Goal: Information Seeking & Learning: Learn about a topic

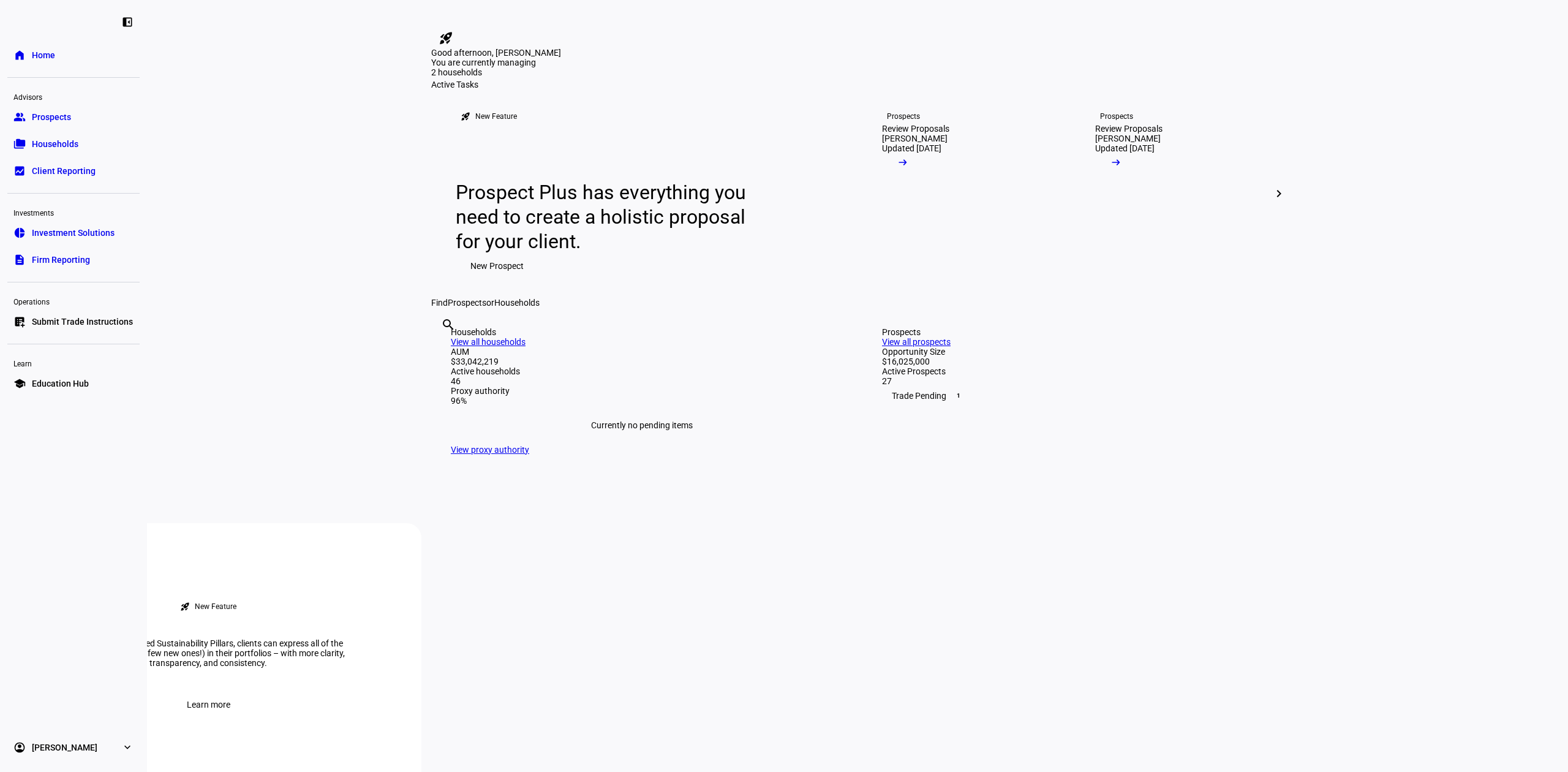
click at [93, 321] on span "Submit Trade Instructions" at bounding box center [82, 321] width 101 height 12
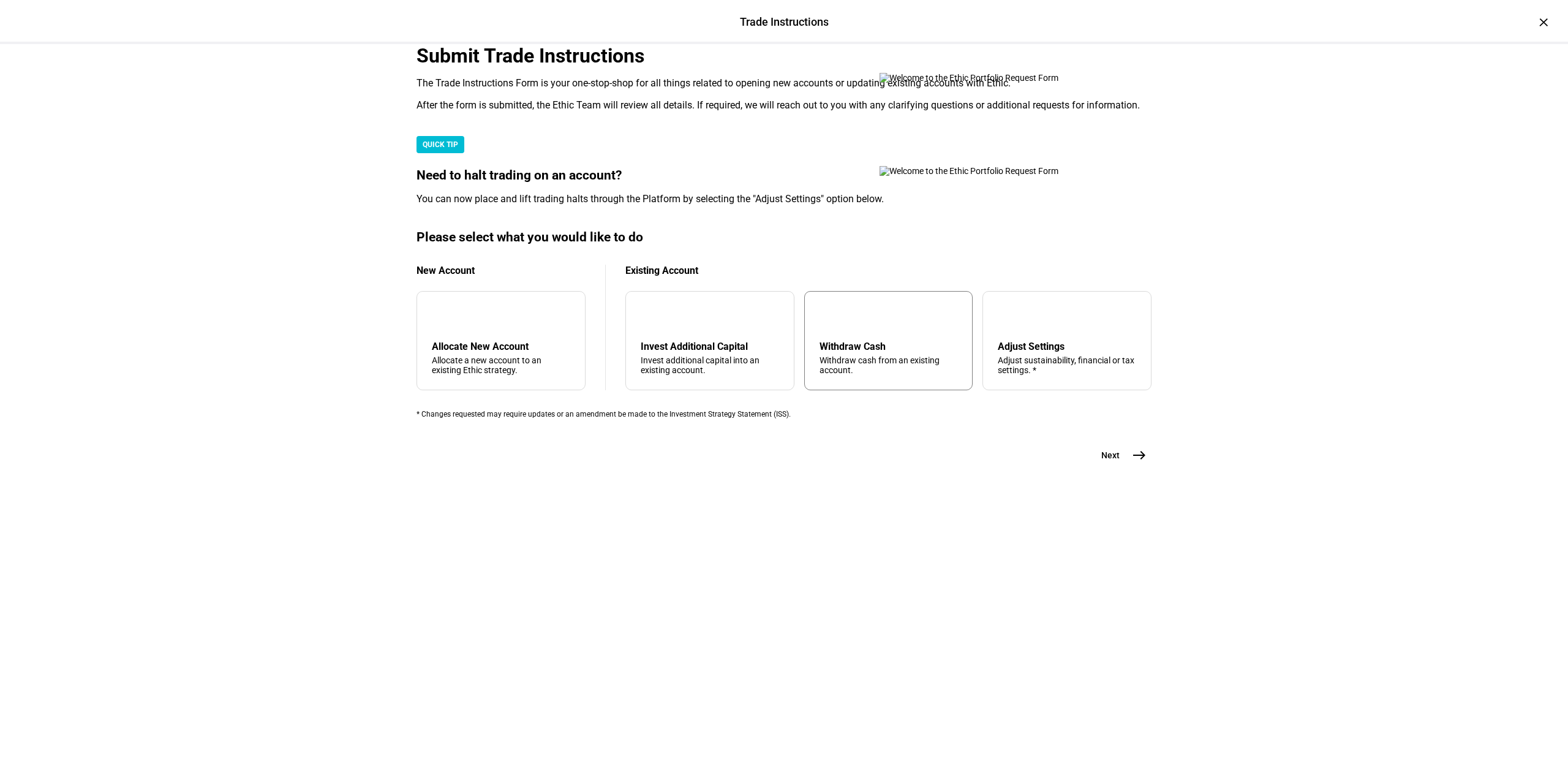
click at [864, 390] on div "arrow_upward Withdraw Cash Withdraw cash from an existing account." at bounding box center [889, 341] width 169 height 99
click at [1139, 468] on span "east" at bounding box center [1139, 455] width 25 height 25
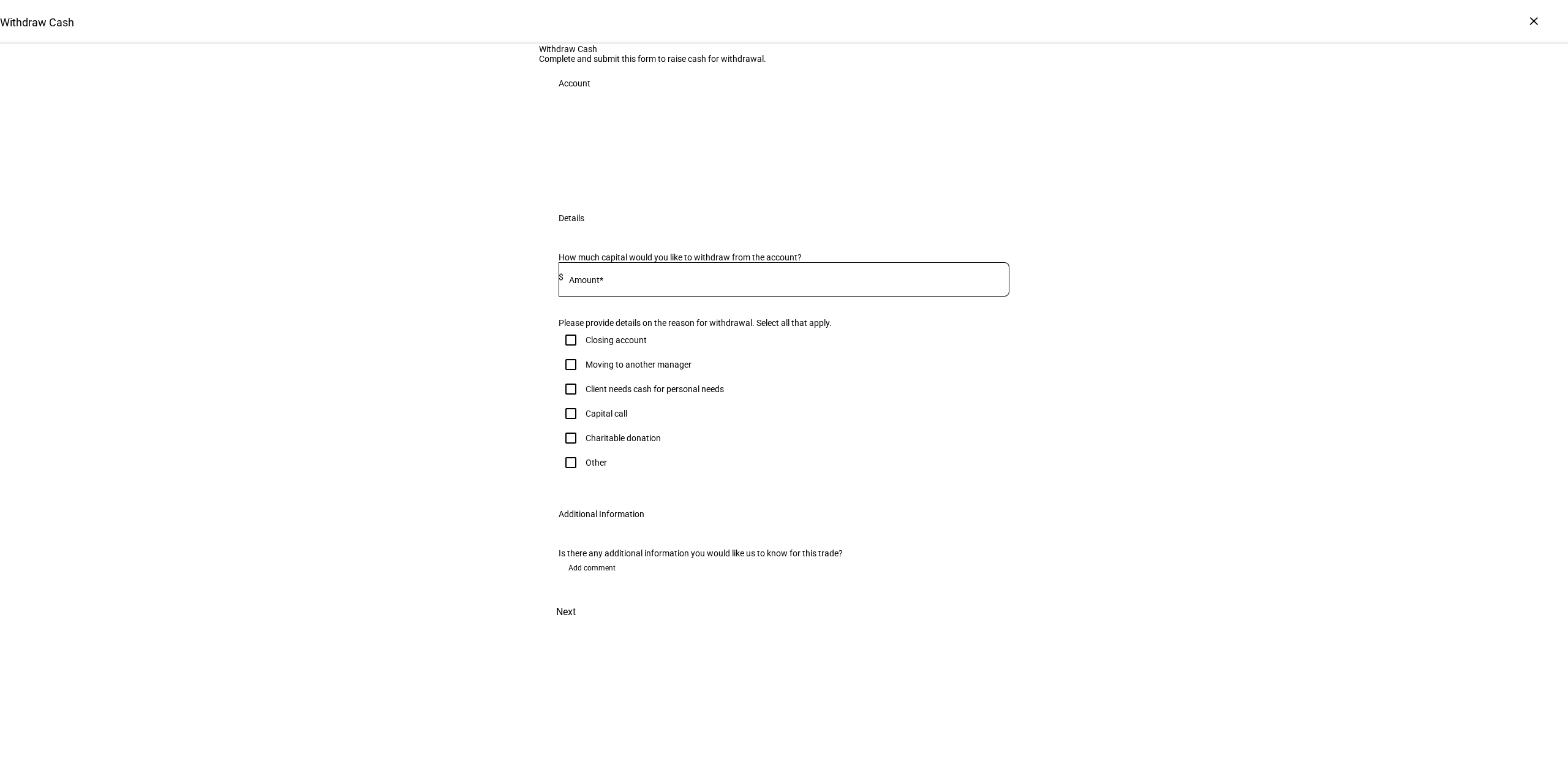
click at [605, 393] on div "Client needs cash for personal needs" at bounding box center [655, 388] width 139 height 10
click at [583, 401] on input "Client needs cash for personal needs" at bounding box center [571, 389] width 25 height 25
checkbox input "true"
click at [633, 281] on input at bounding box center [786, 276] width 446 height 10
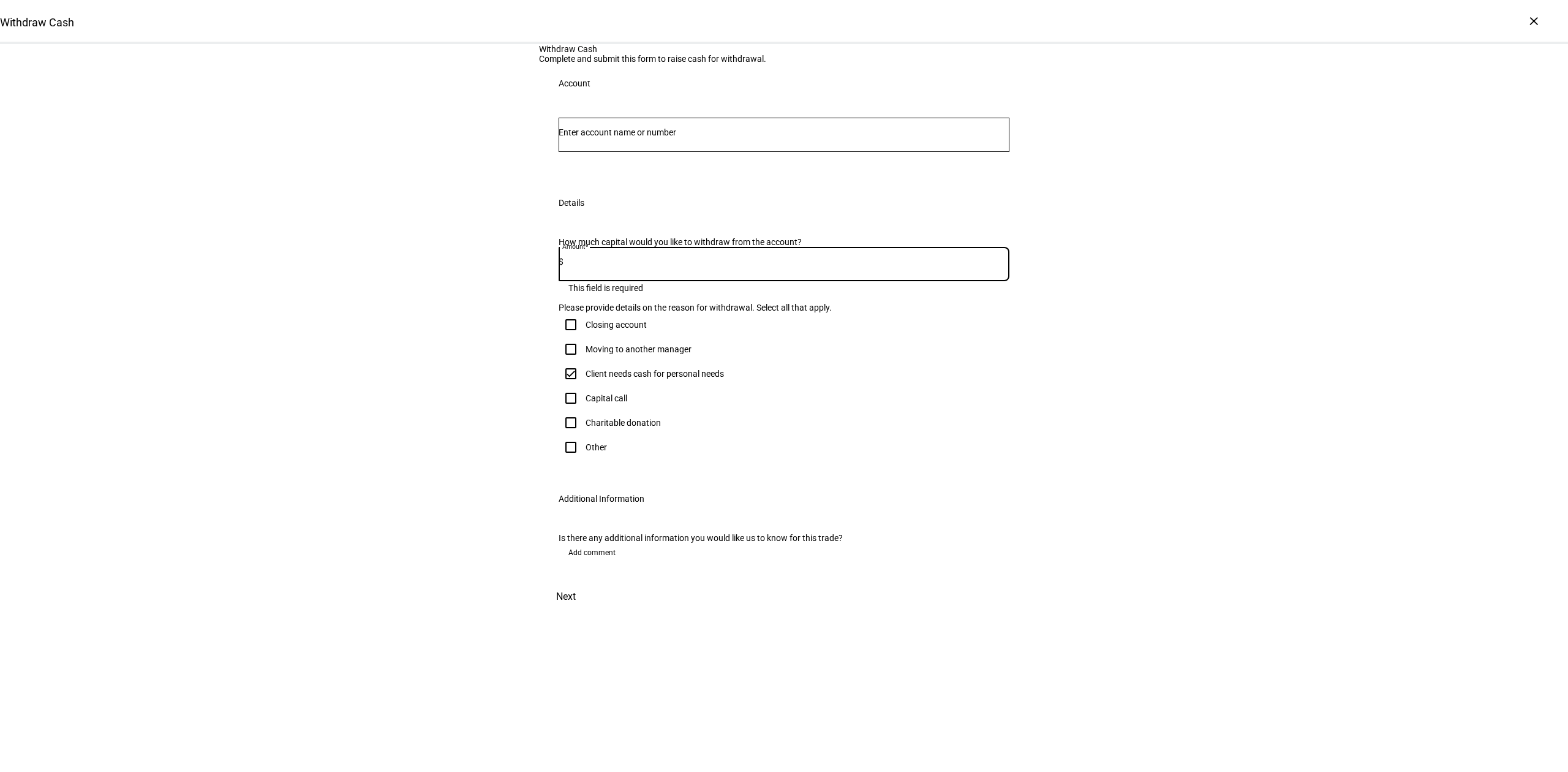
click at [647, 137] on input "Number" at bounding box center [784, 131] width 451 height 10
type input "[PERSON_NAME]"
click at [665, 236] on span "IRA Rollover 4218" at bounding box center [649, 241] width 154 height 11
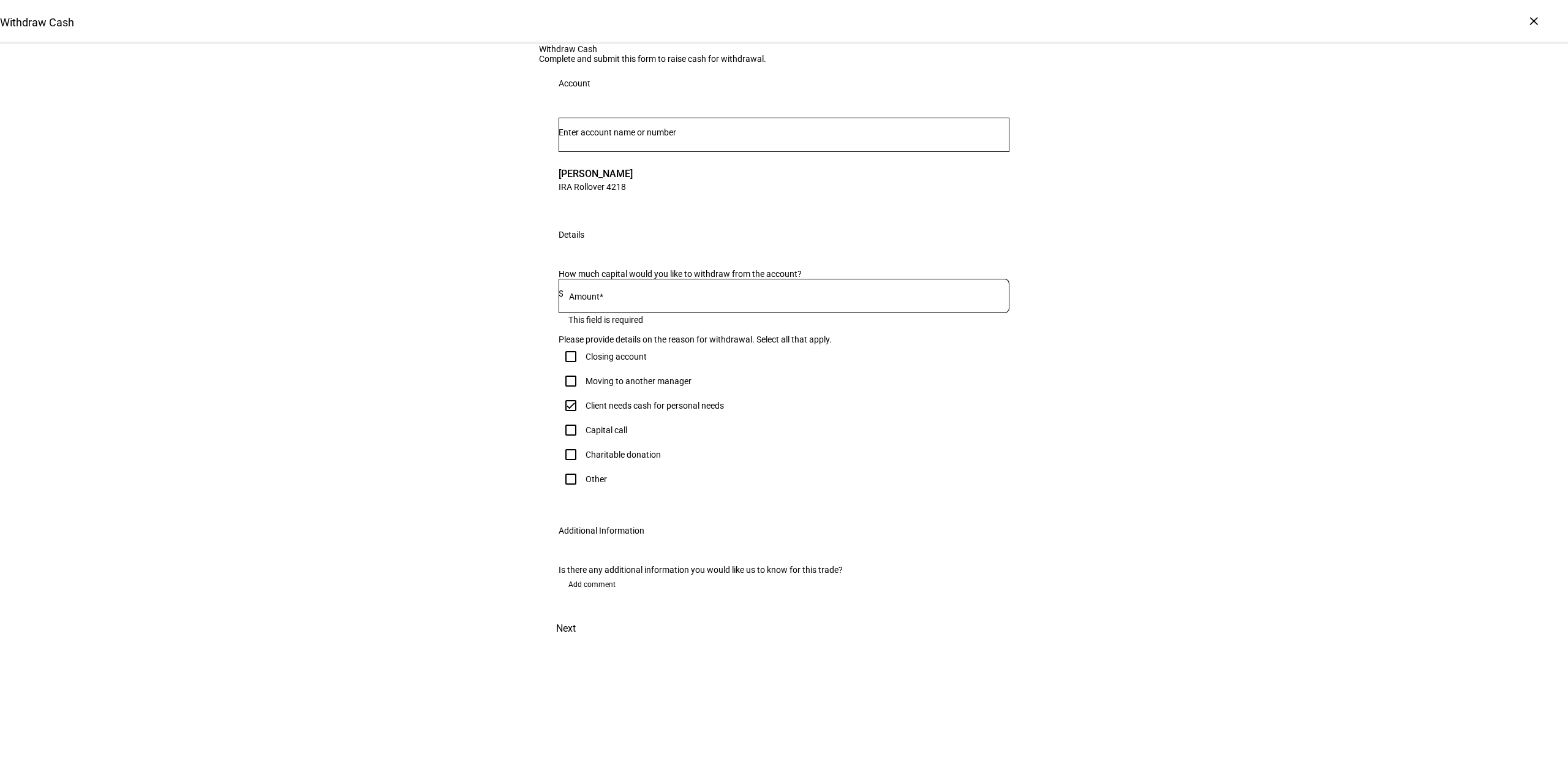
click at [657, 339] on div "How much capital would you like to withdraw from the account? Amount* $ This fi…" at bounding box center [784, 382] width 490 height 257
click at [655, 313] on div at bounding box center [786, 296] width 446 height 34
type input "45,000"
click at [485, 476] on div "Withdraw Cash Complete and submit this form to raise cash for withdrawal. Accou…" at bounding box center [784, 343] width 1568 height 599
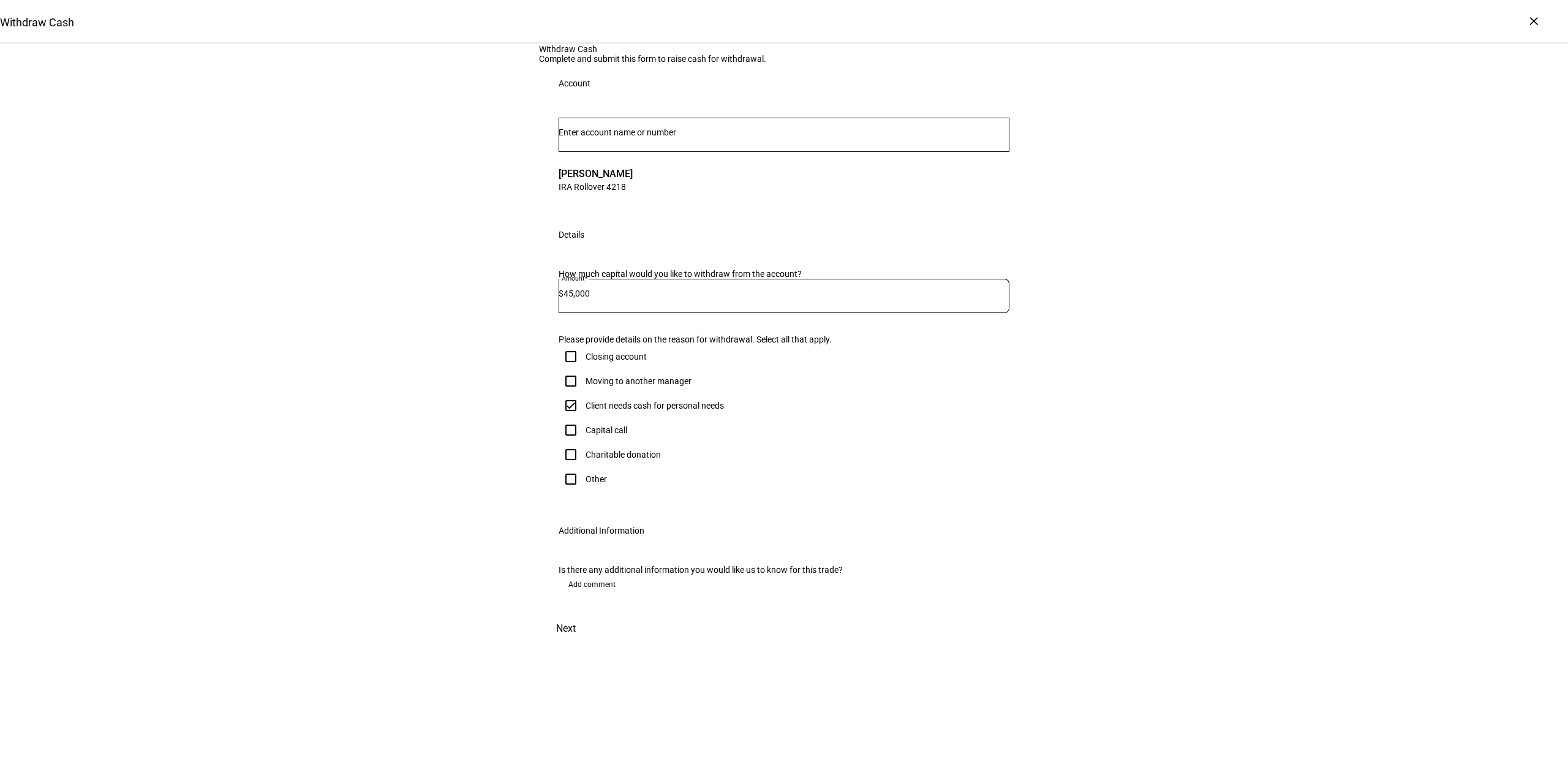
click at [593, 643] on span at bounding box center [566, 627] width 54 height 29
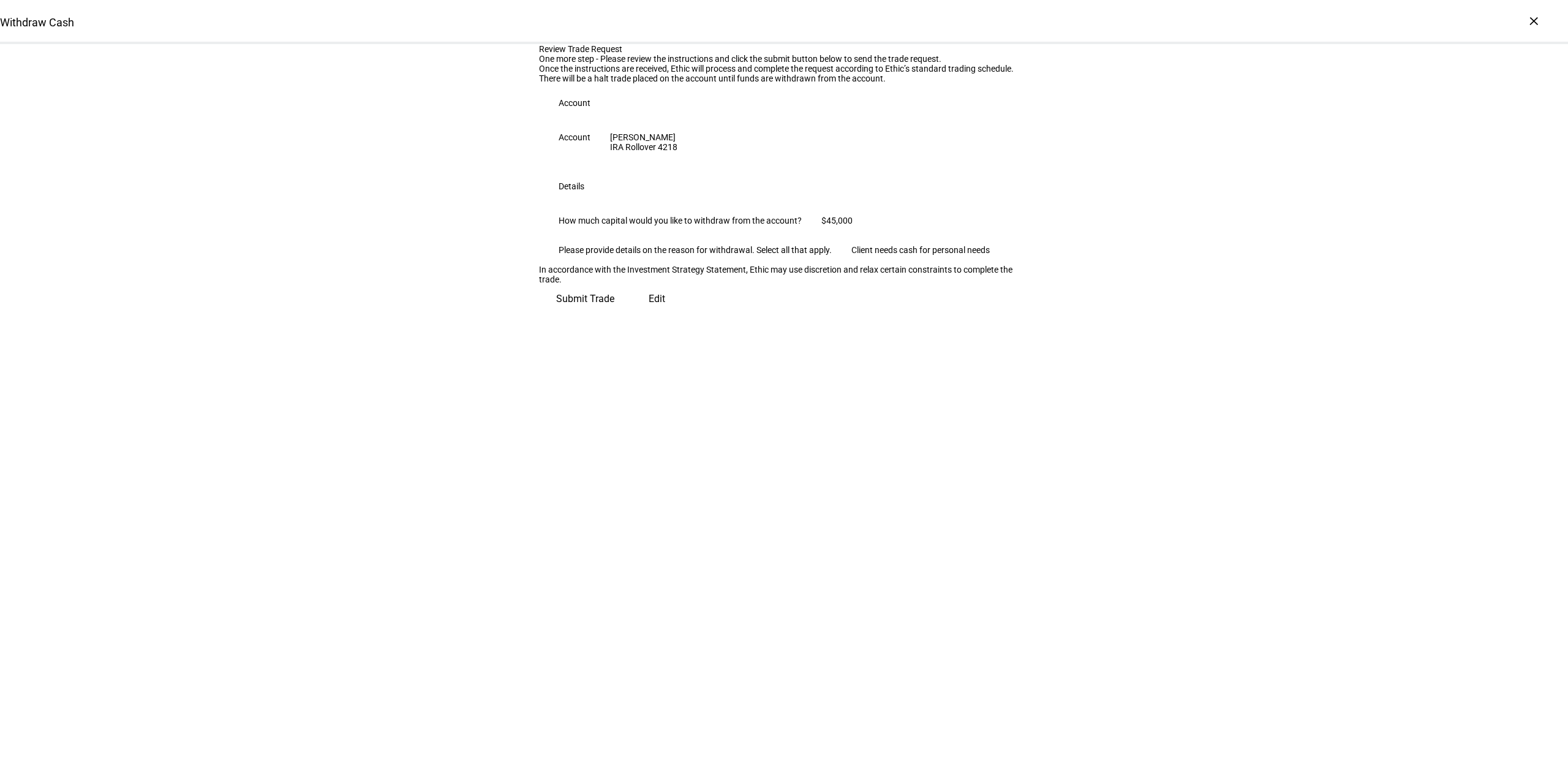
scroll to position [0, 0]
click at [614, 309] on span "Submit Trade" at bounding box center [585, 293] width 58 height 29
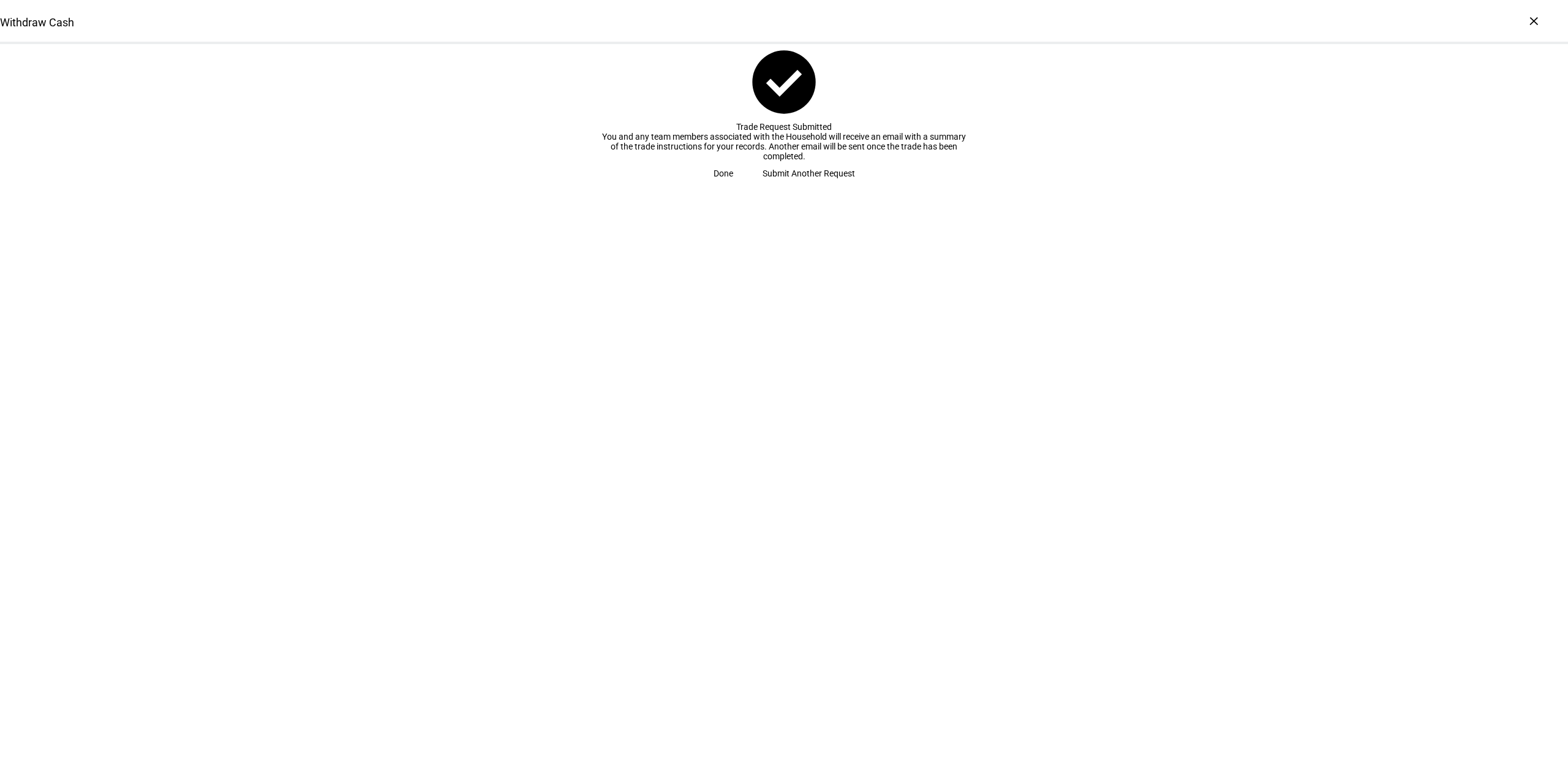
click at [747, 185] on span at bounding box center [724, 174] width 49 height 25
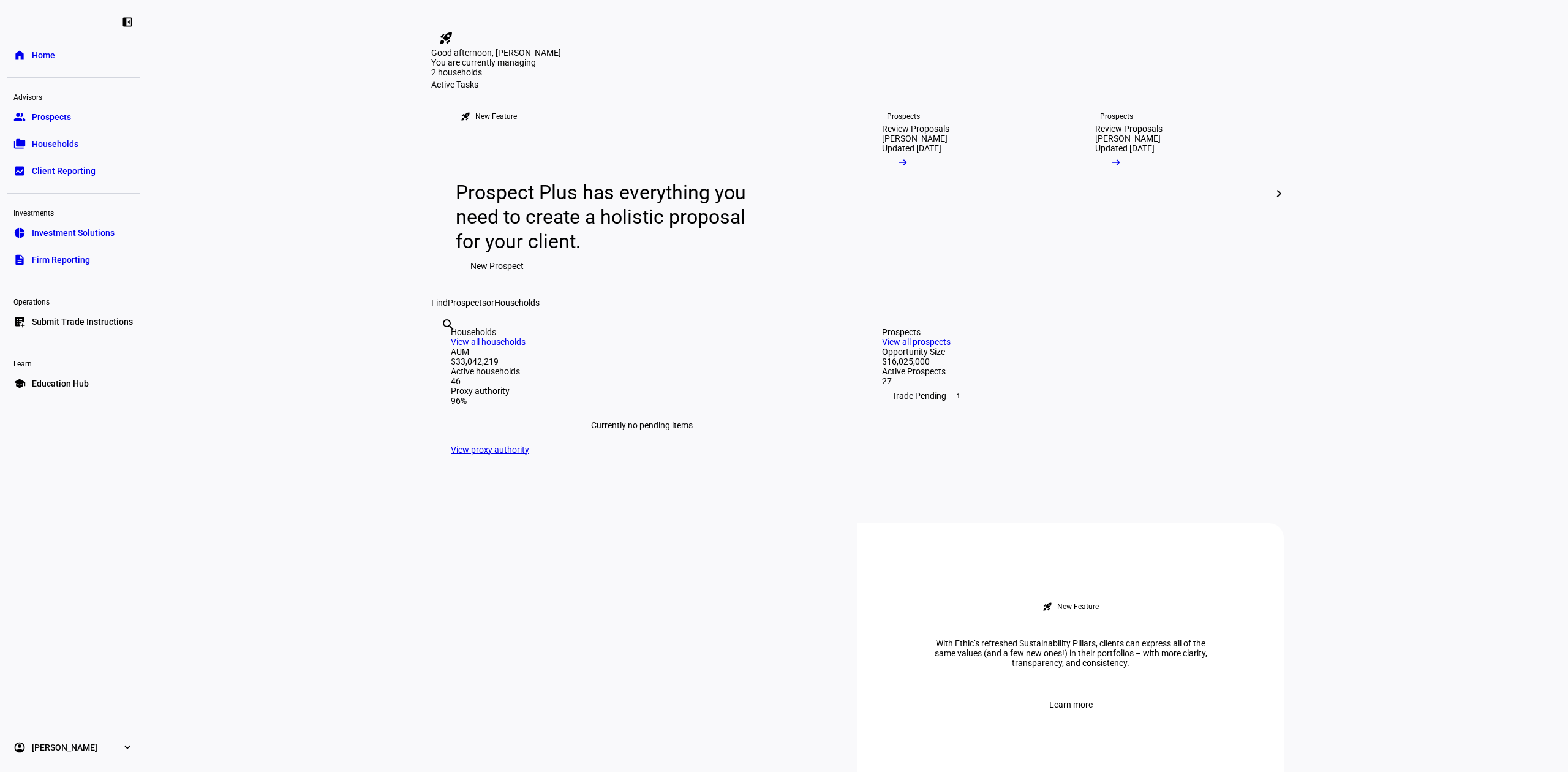
click at [84, 118] on link "group Prospects" at bounding box center [73, 117] width 132 height 25
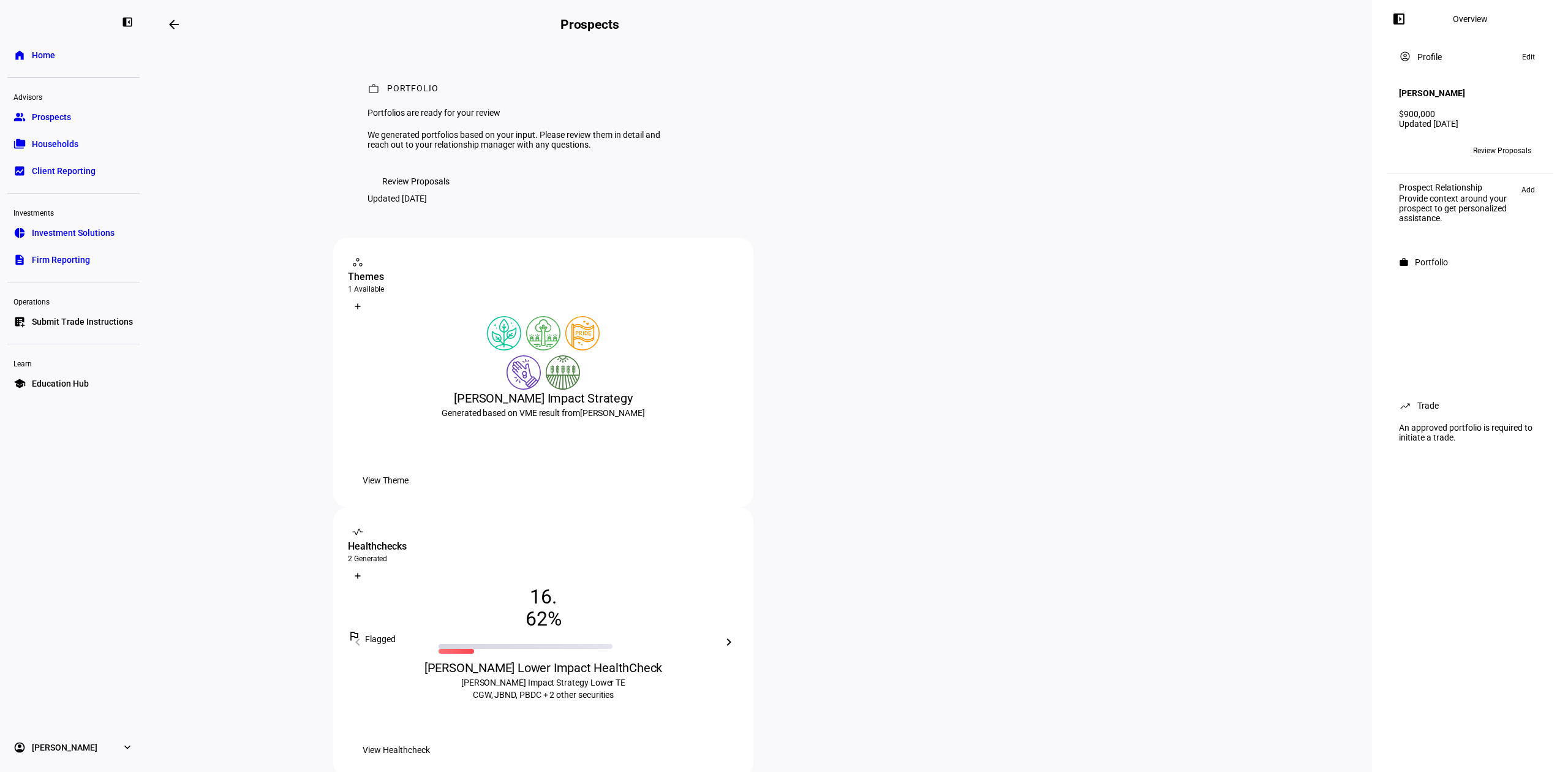
click at [444, 193] on span "Review Proposals" at bounding box center [416, 182] width 67 height 25
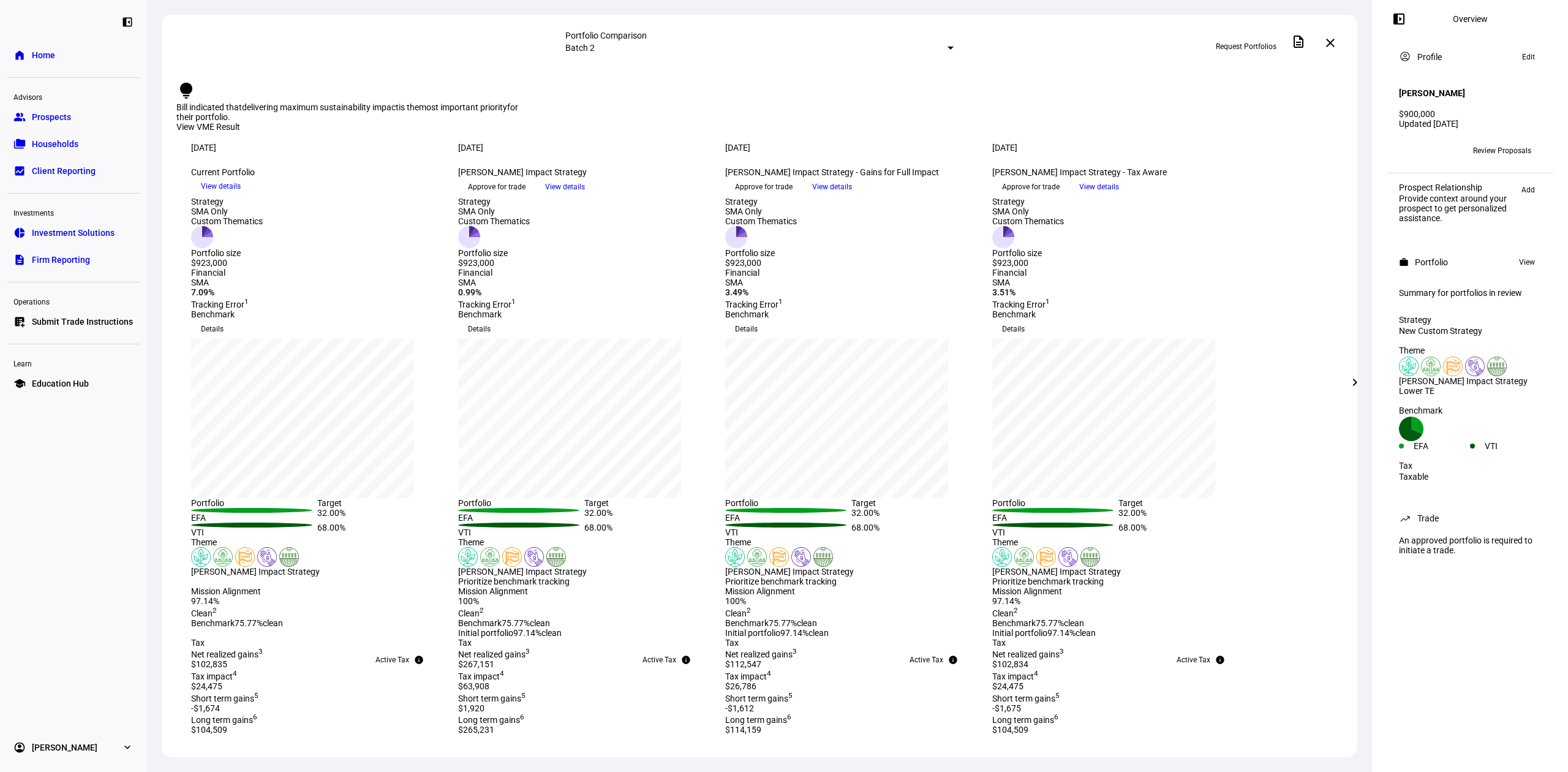
click at [585, 196] on span "View details" at bounding box center [565, 186] width 40 height 19
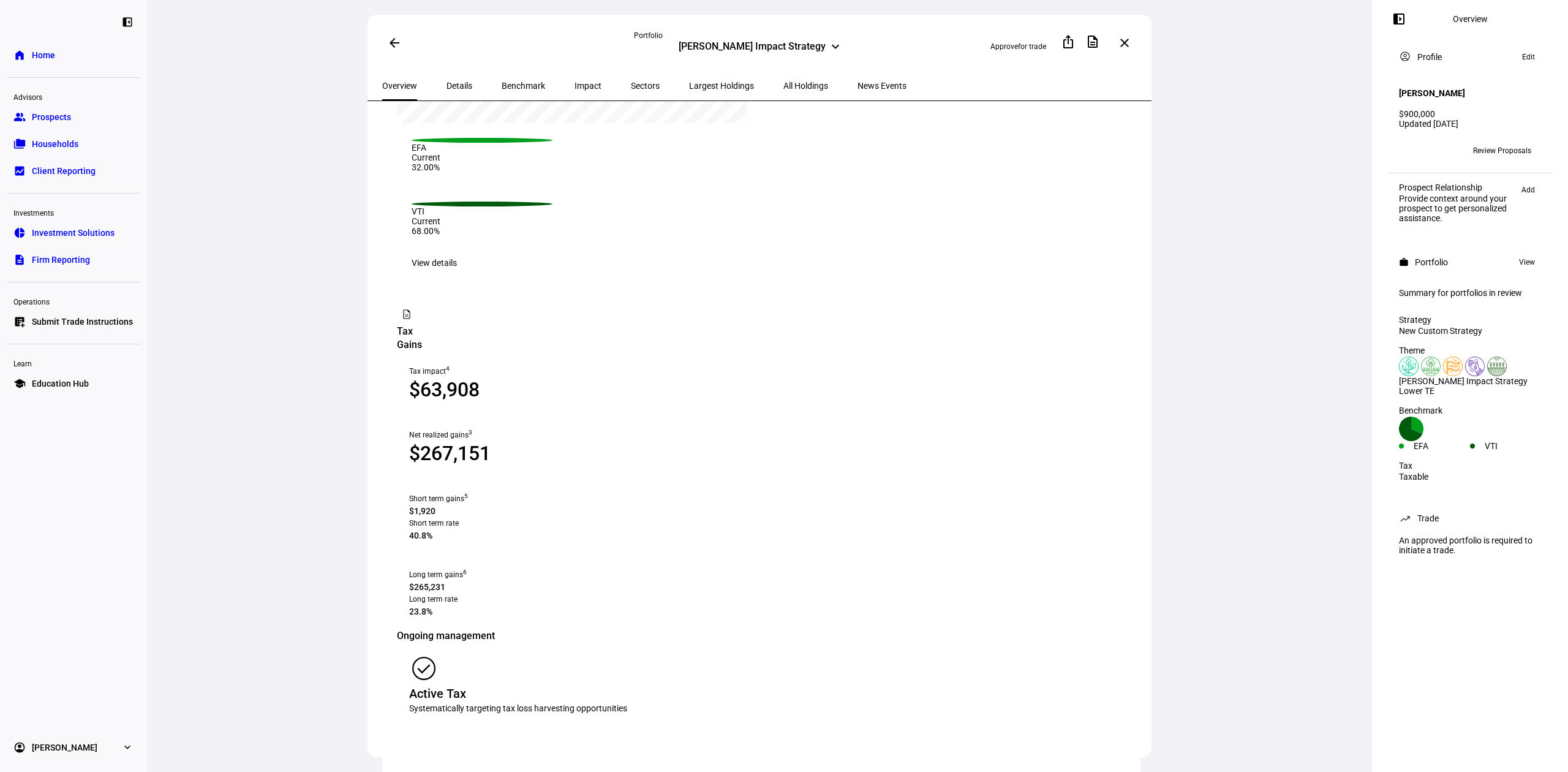
scroll to position [1206, 0]
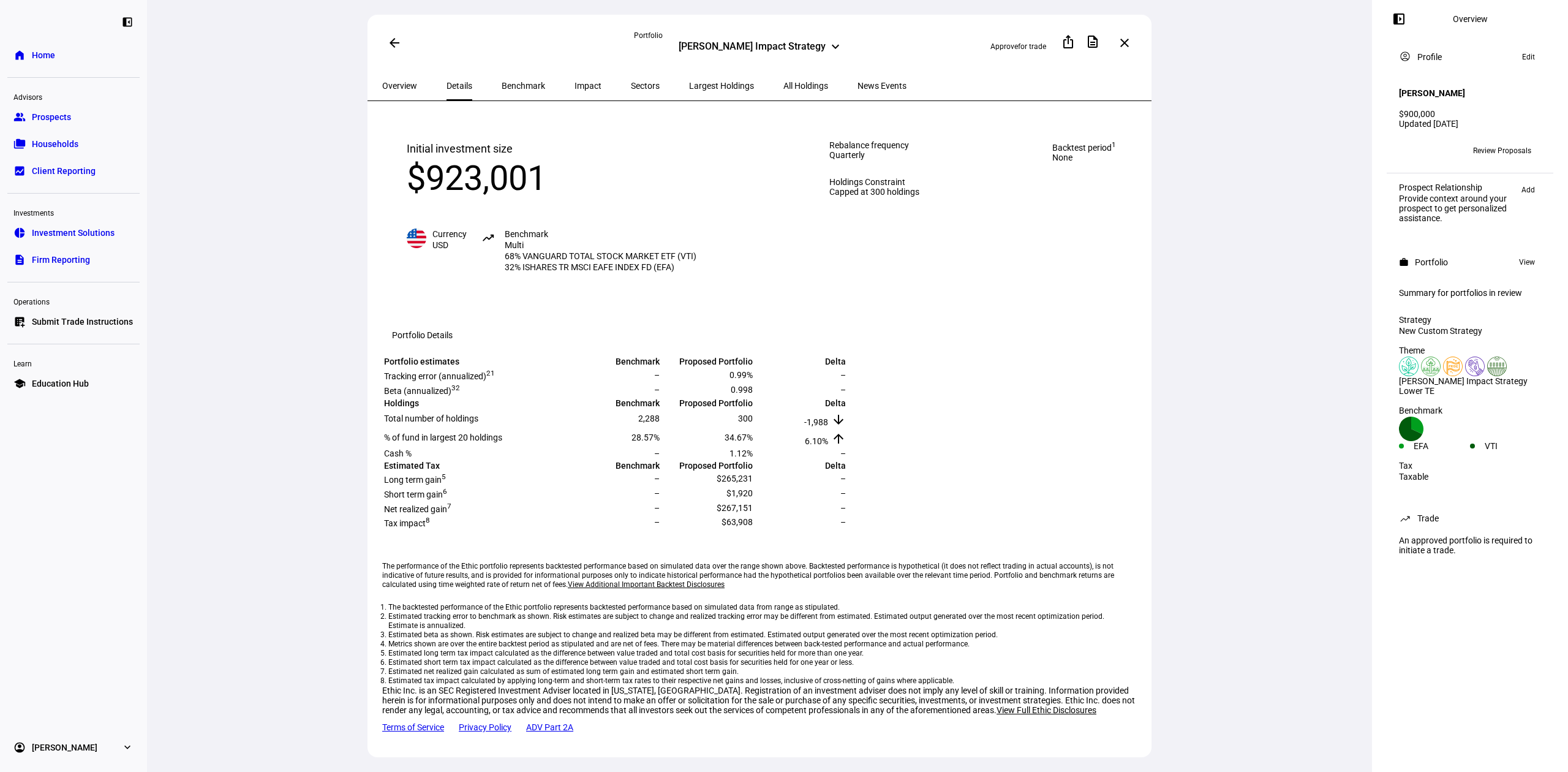
click at [523, 87] on span "Benchmark" at bounding box center [522, 86] width 43 height 9
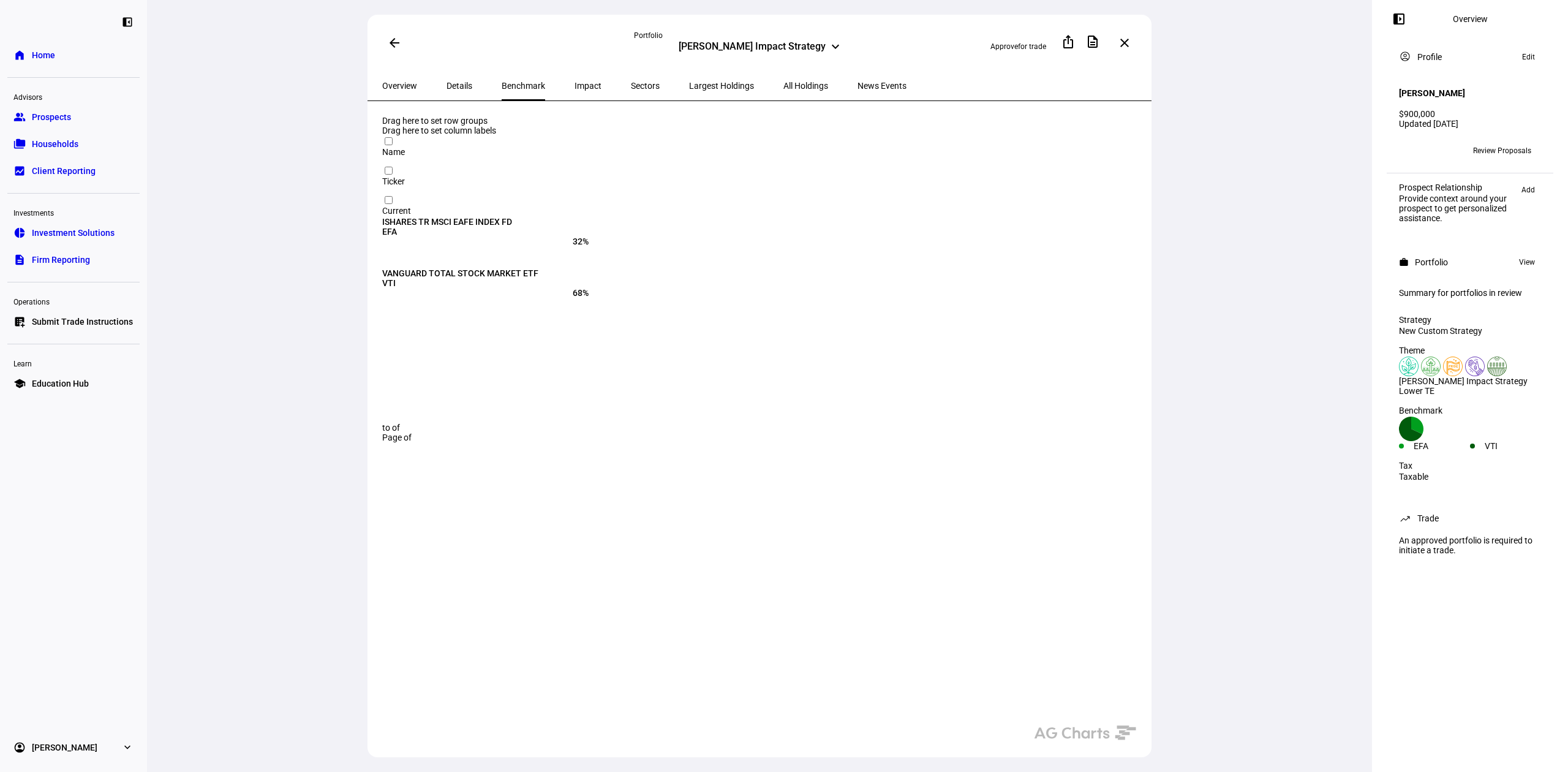
click at [574, 84] on span "Impact" at bounding box center [588, 86] width 27 height 9
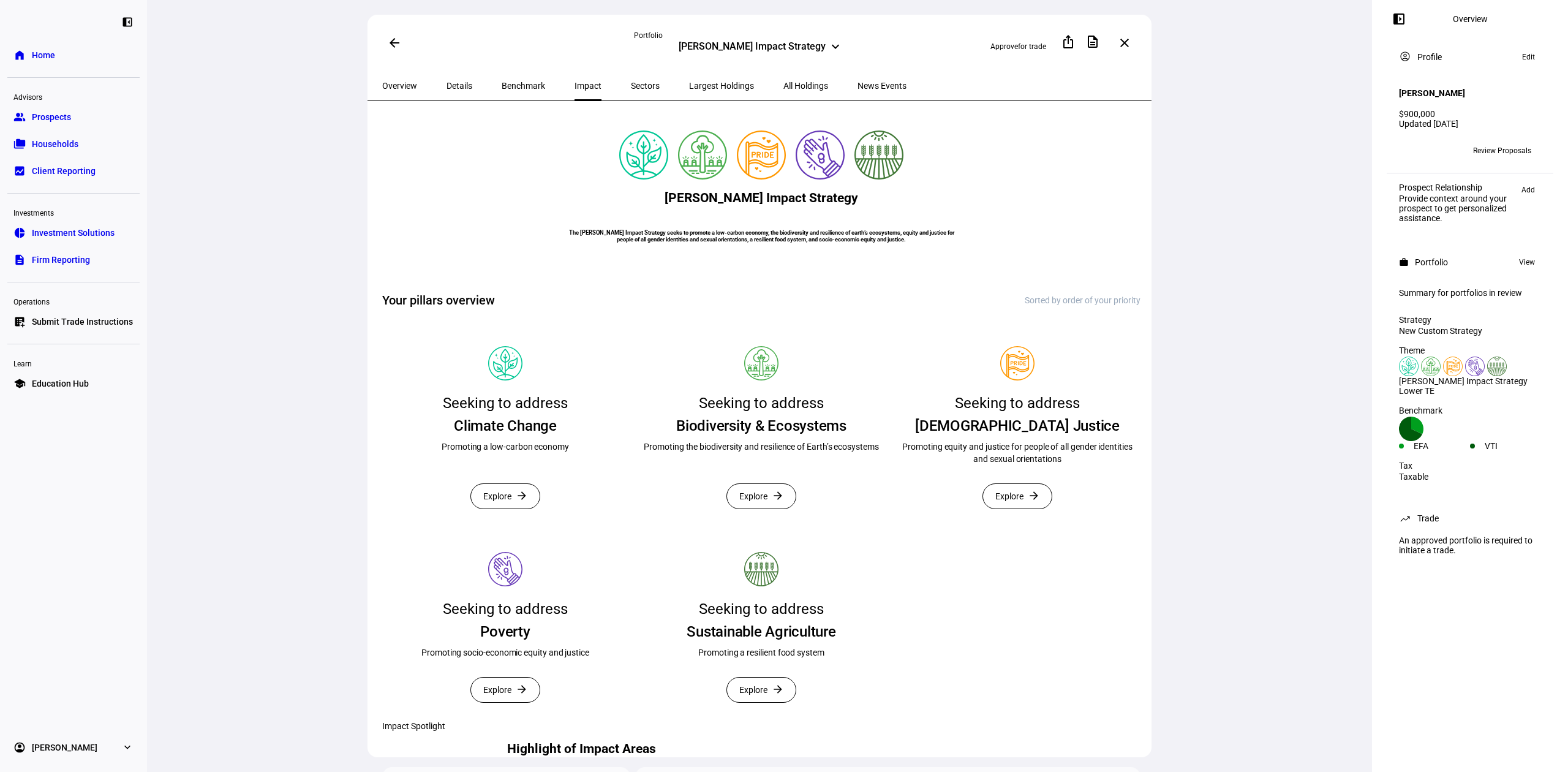
click at [784, 85] on span "All Holdings" at bounding box center [806, 86] width 45 height 9
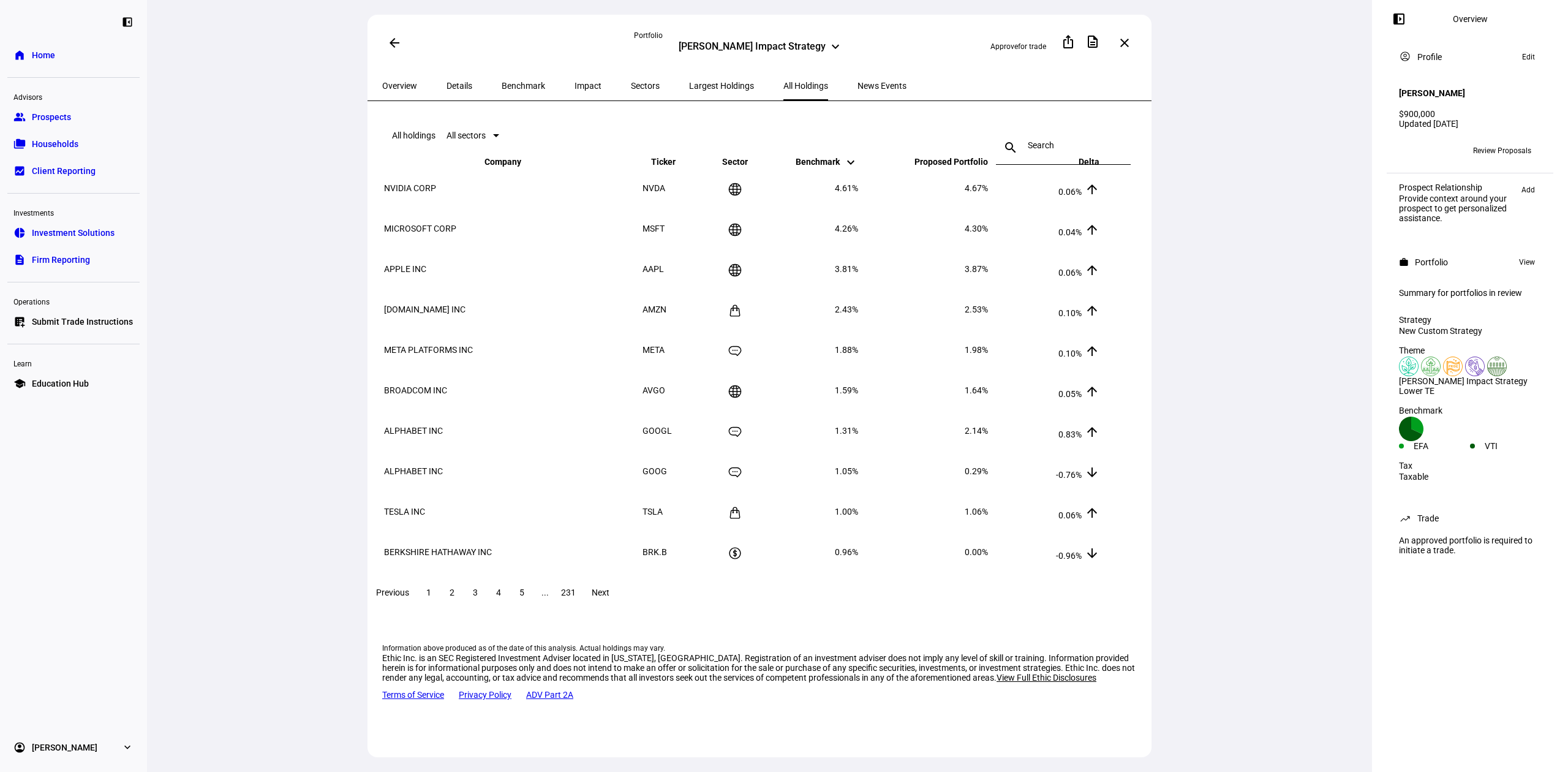
click at [454, 597] on span "2" at bounding box center [452, 592] width 5 height 10
click at [486, 605] on span at bounding box center [475, 591] width 22 height 29
click at [454, 597] on span "2" at bounding box center [452, 592] width 5 height 10
click at [501, 597] on span "4" at bounding box center [499, 592] width 5 height 10
click at [533, 603] on span at bounding box center [521, 591] width 22 height 29
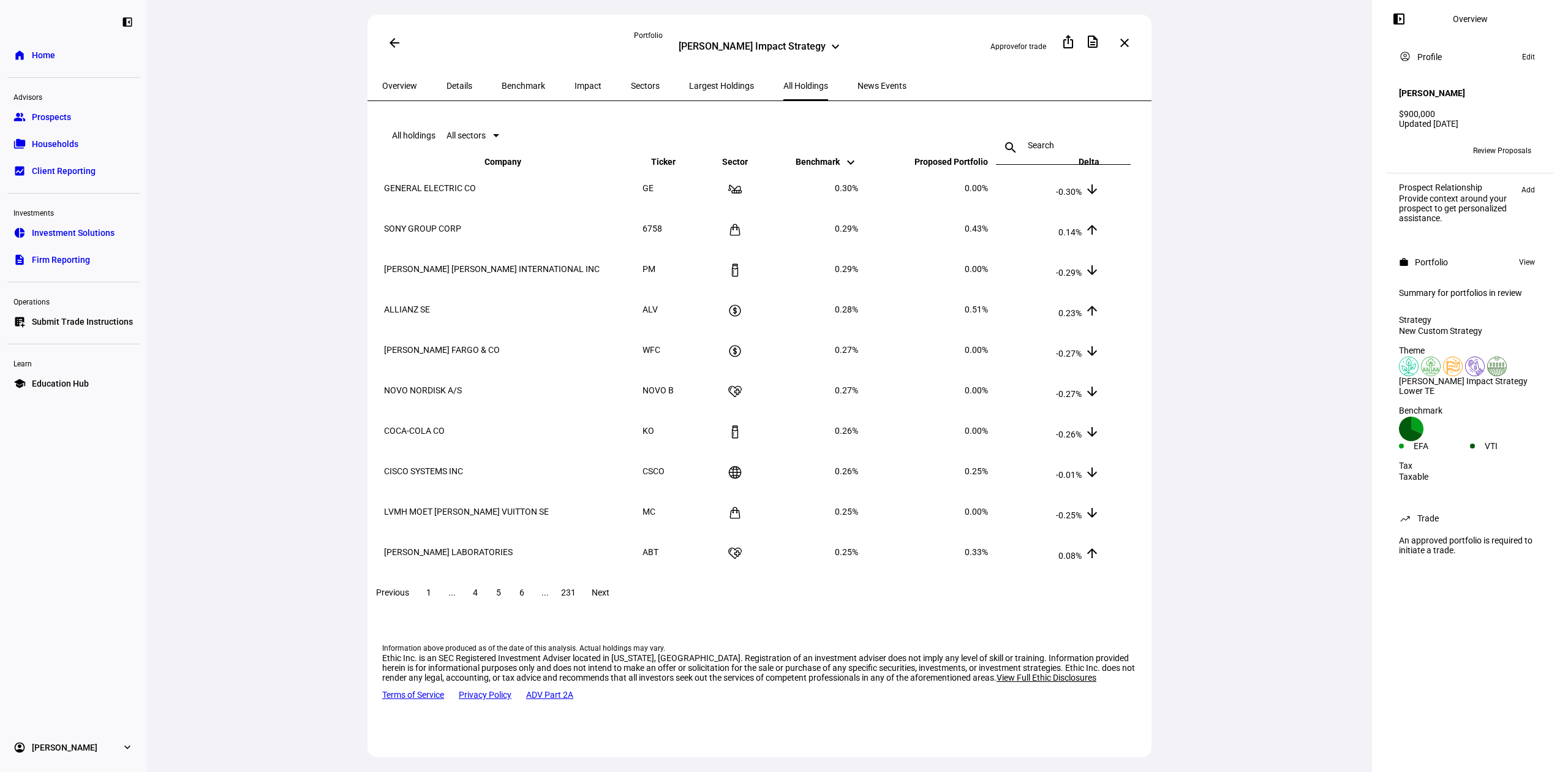
click at [549, 597] on span "..." at bounding box center [545, 592] width 7 height 10
click at [575, 597] on span "231" at bounding box center [568, 592] width 15 height 10
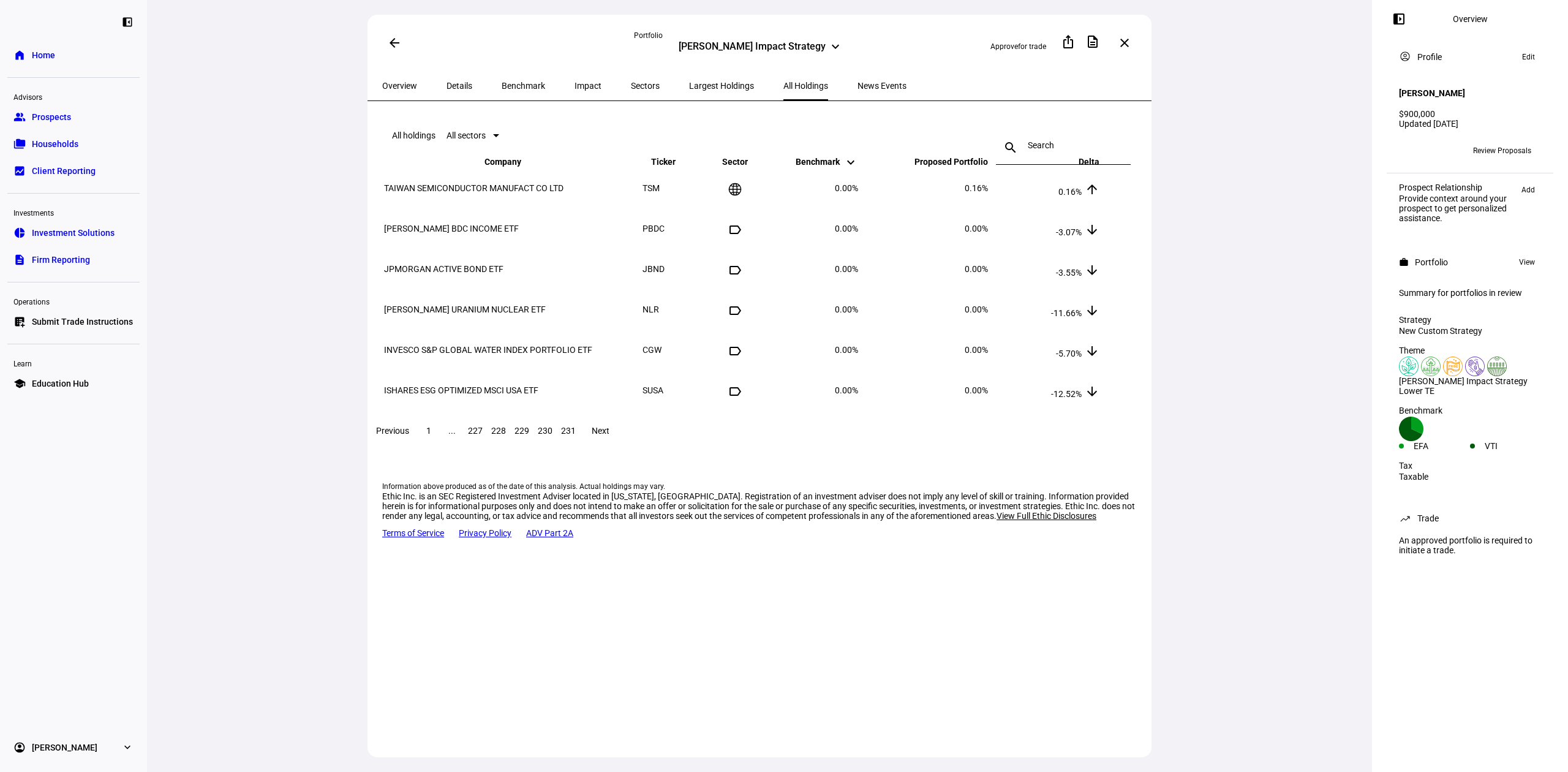
click at [552, 435] on span "230" at bounding box center [544, 430] width 15 height 10
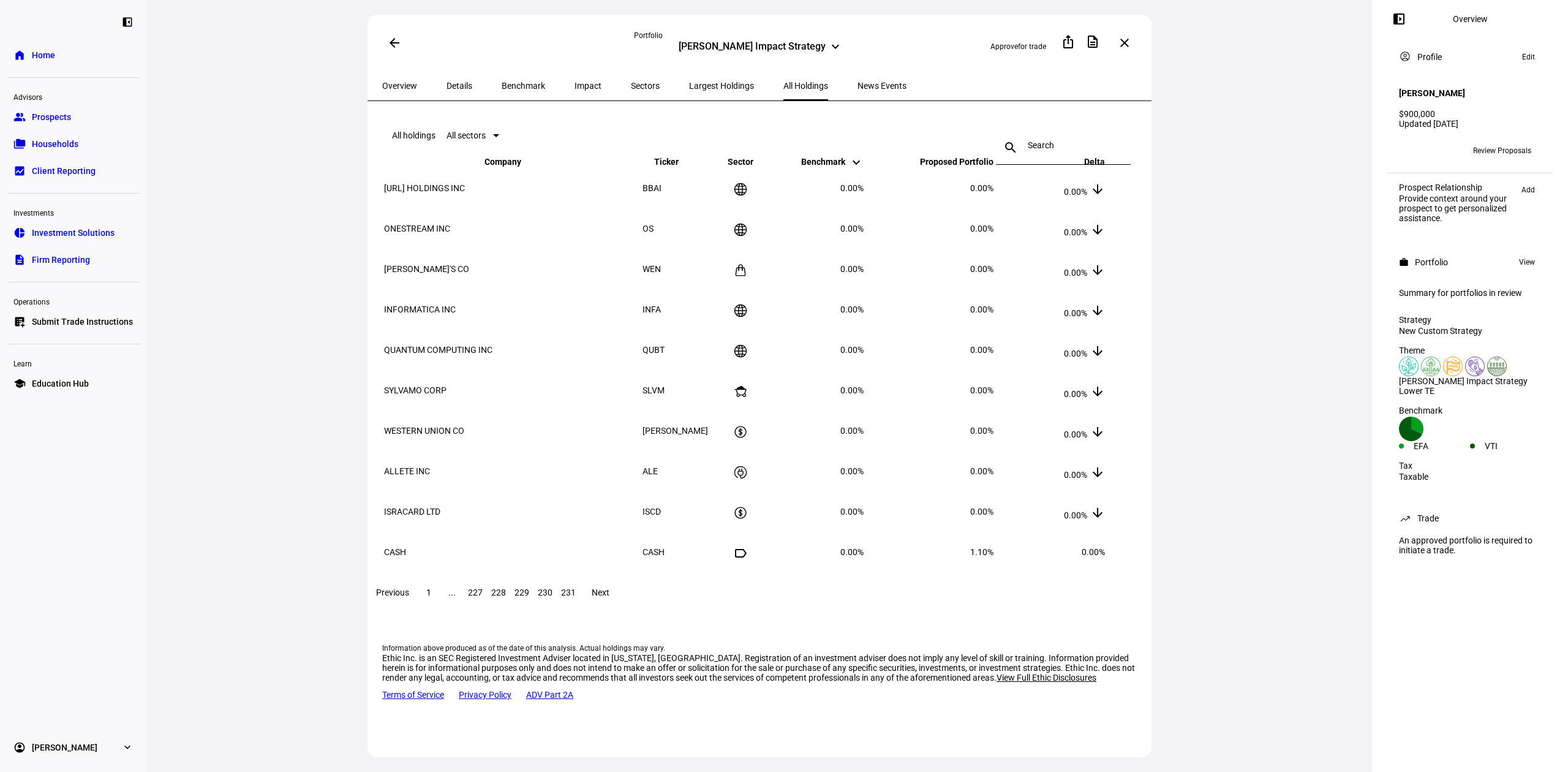
click at [529, 597] on span "229" at bounding box center [521, 592] width 15 height 10
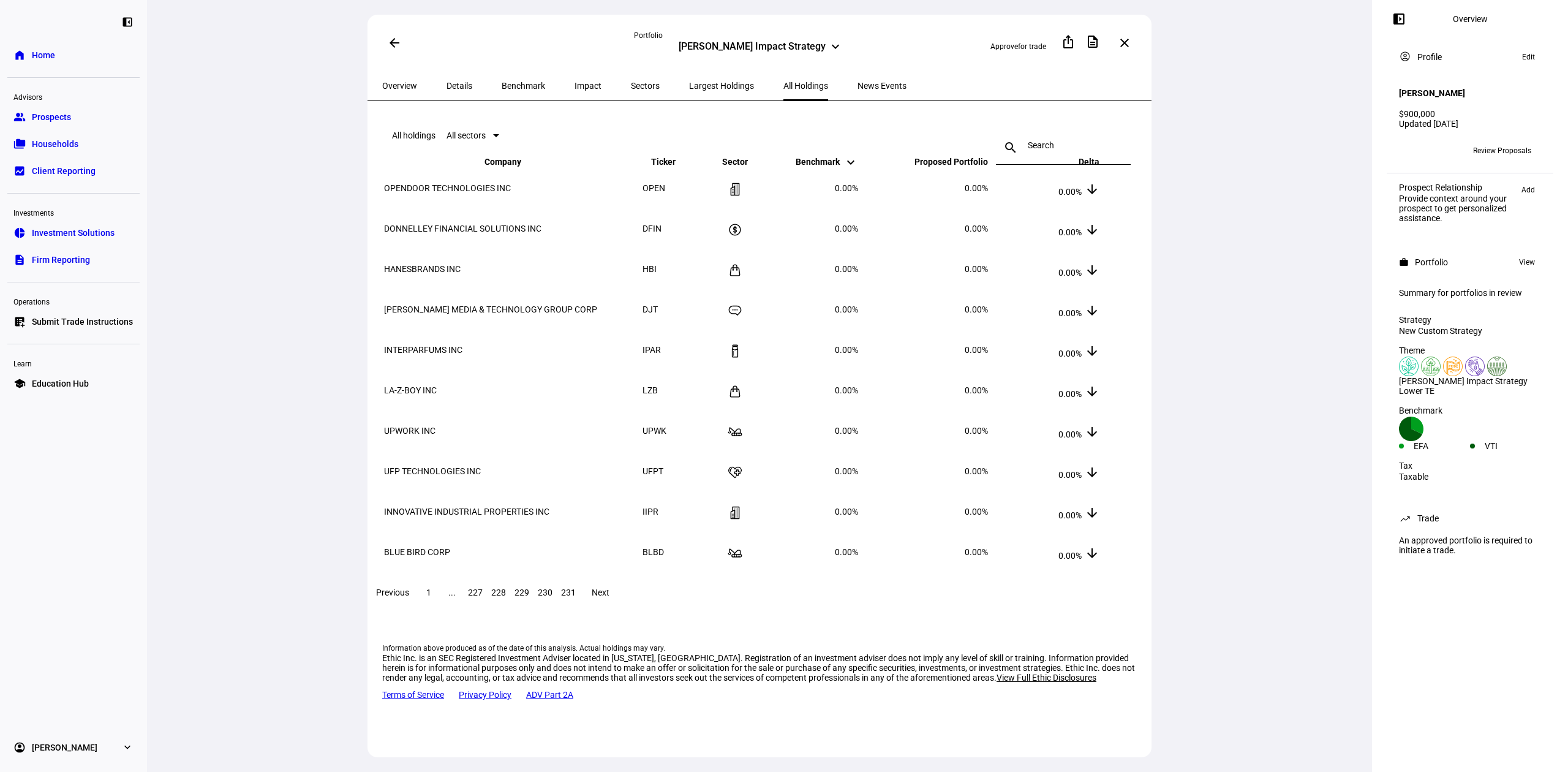
click at [506, 597] on span "228" at bounding box center [499, 592] width 15 height 10
click at [483, 597] on span "227" at bounding box center [475, 592] width 15 height 10
click at [483, 597] on span "226" at bounding box center [475, 592] width 15 height 10
click at [529, 597] on span "227" at bounding box center [521, 592] width 15 height 10
click at [556, 601] on span at bounding box center [544, 591] width 22 height 29
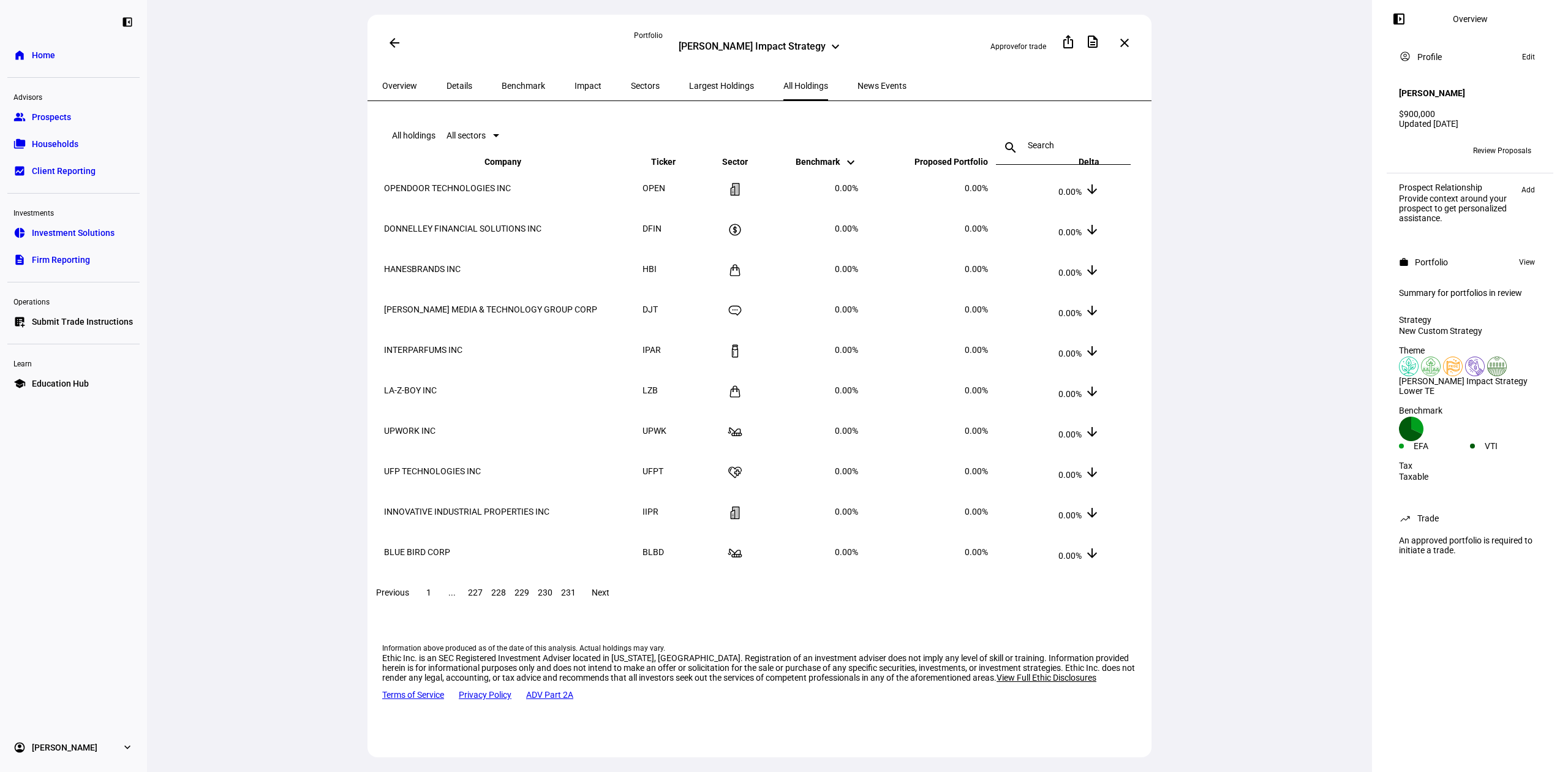
click at [552, 597] on span "230" at bounding box center [544, 592] width 15 height 10
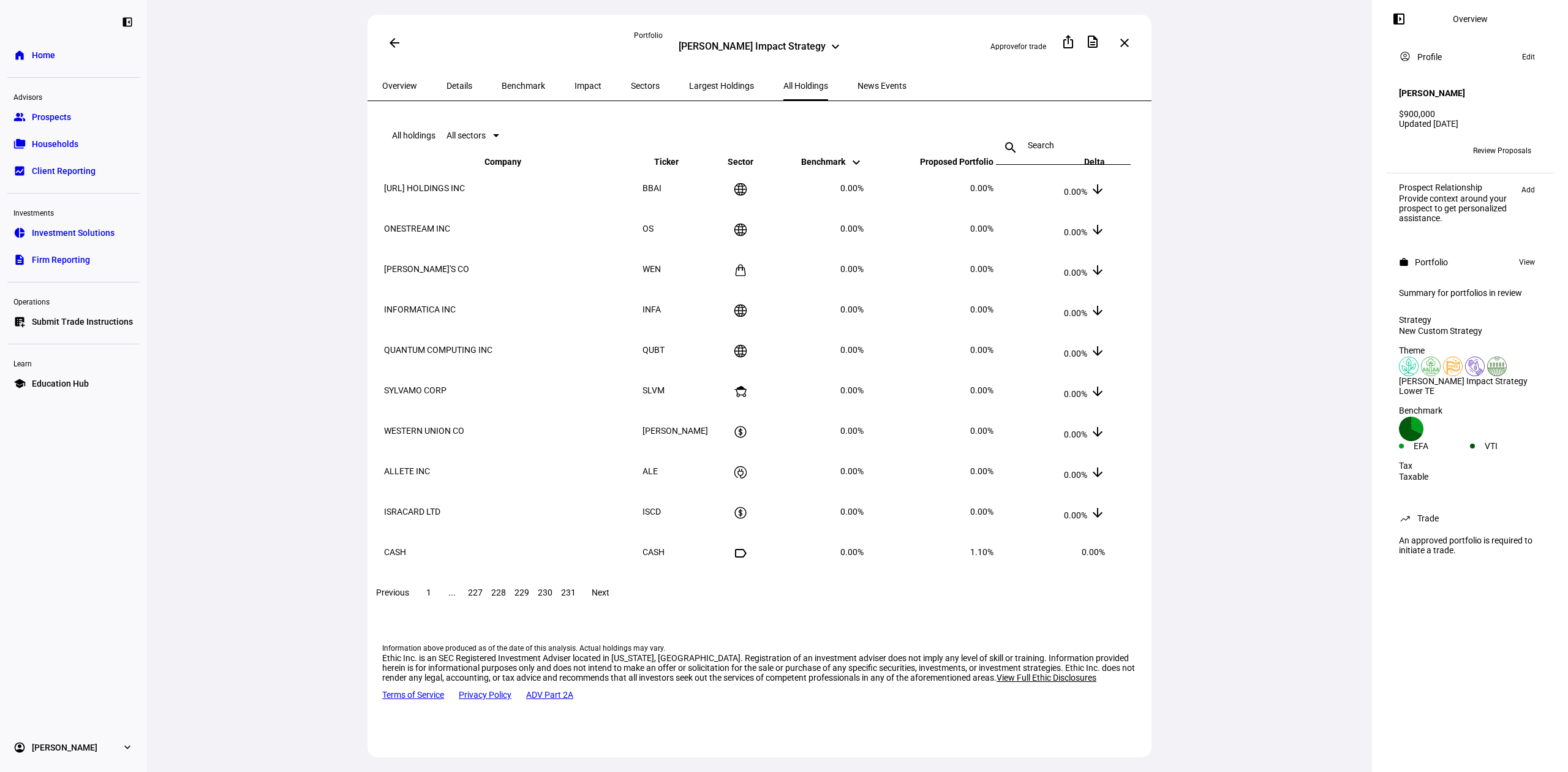
click at [575, 597] on span "231" at bounding box center [568, 592] width 15 height 10
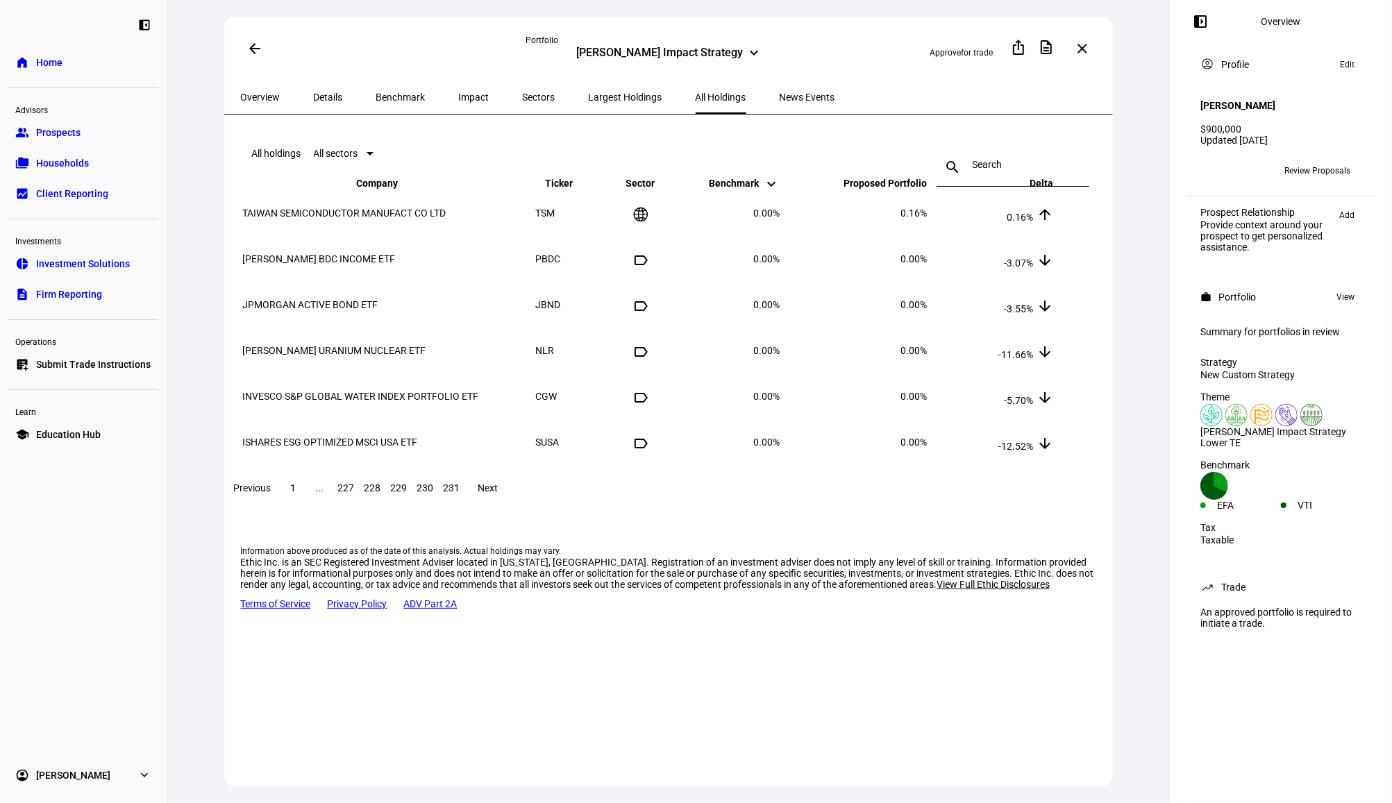
click at [306, 505] on span at bounding box center [293, 487] width 25 height 33
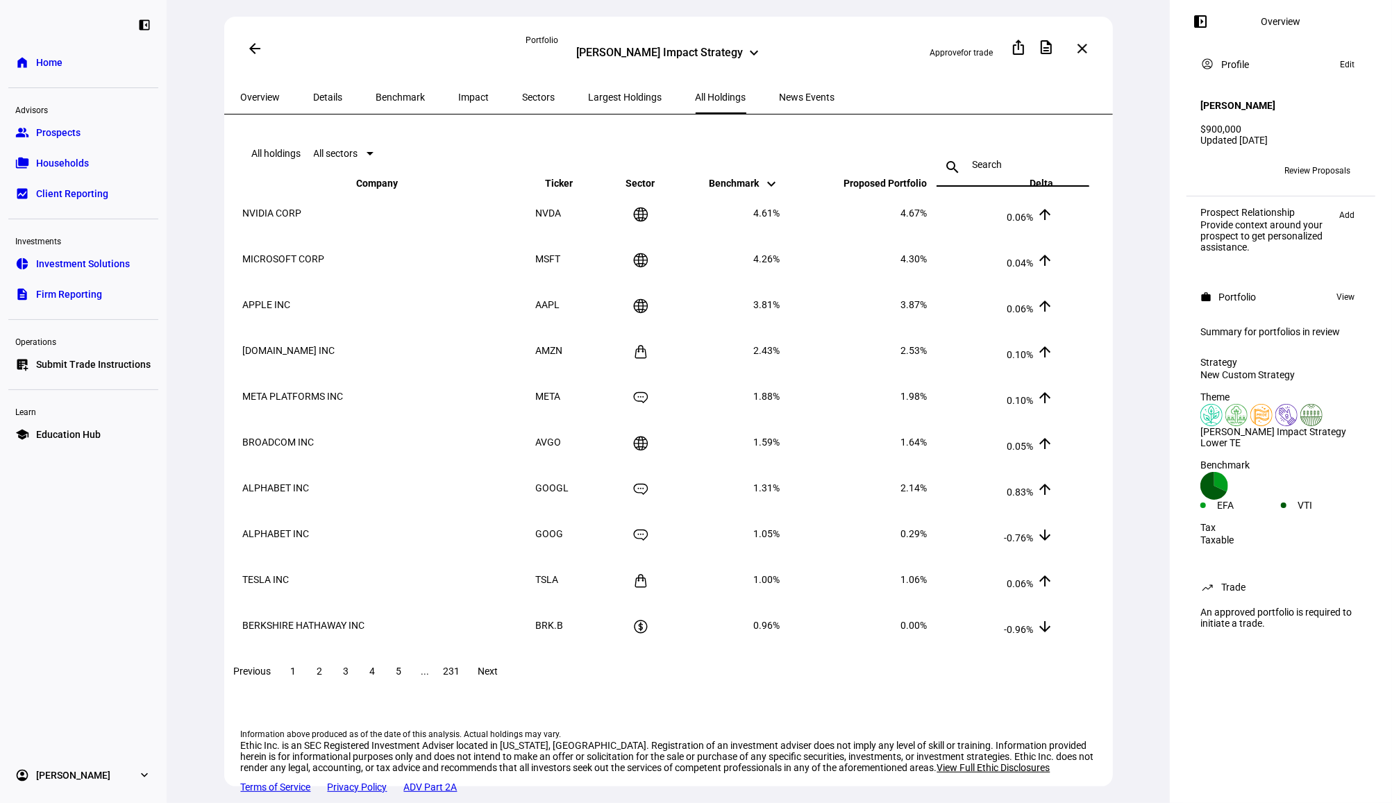
click at [1049, 159] on input at bounding box center [1012, 164] width 81 height 11
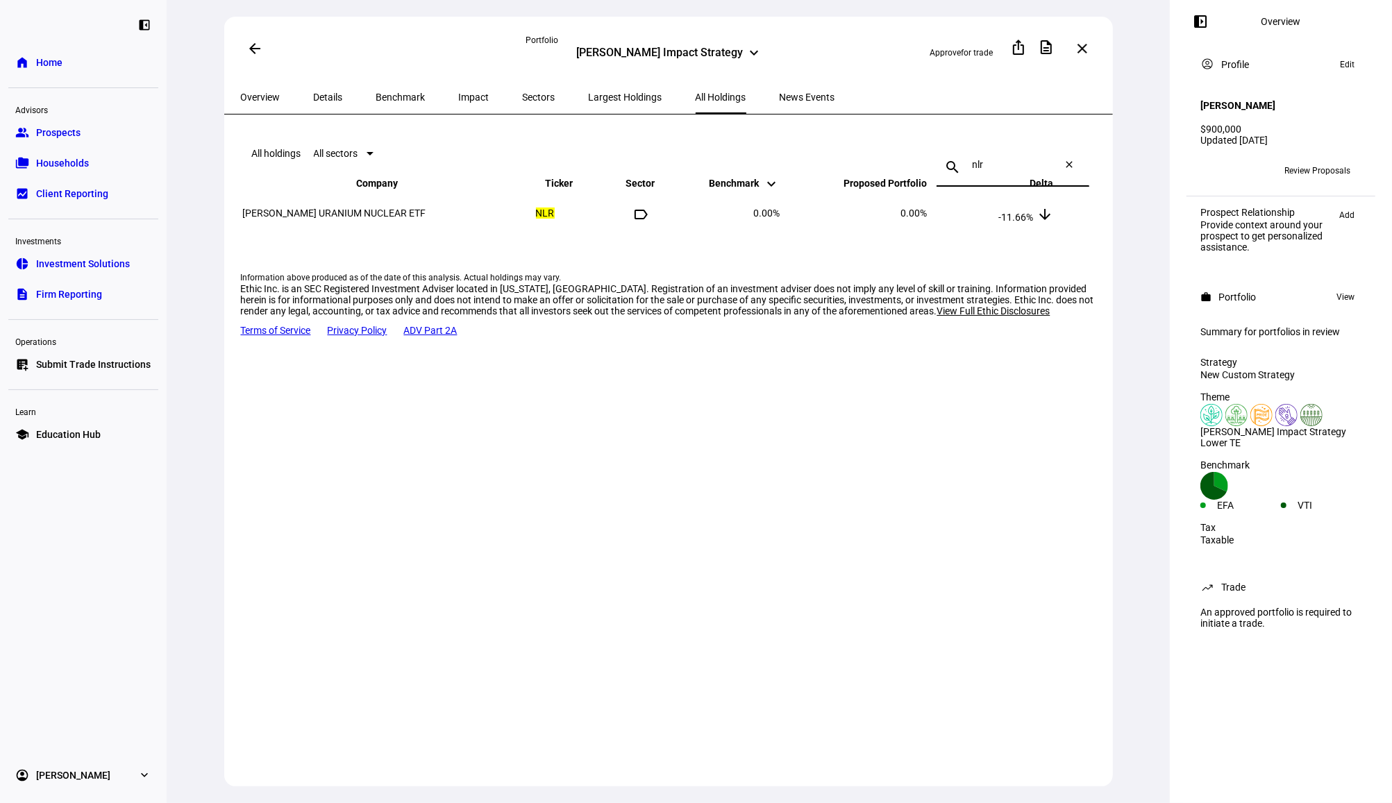
click at [972, 159] on input "nlr" at bounding box center [1012, 164] width 81 height 11
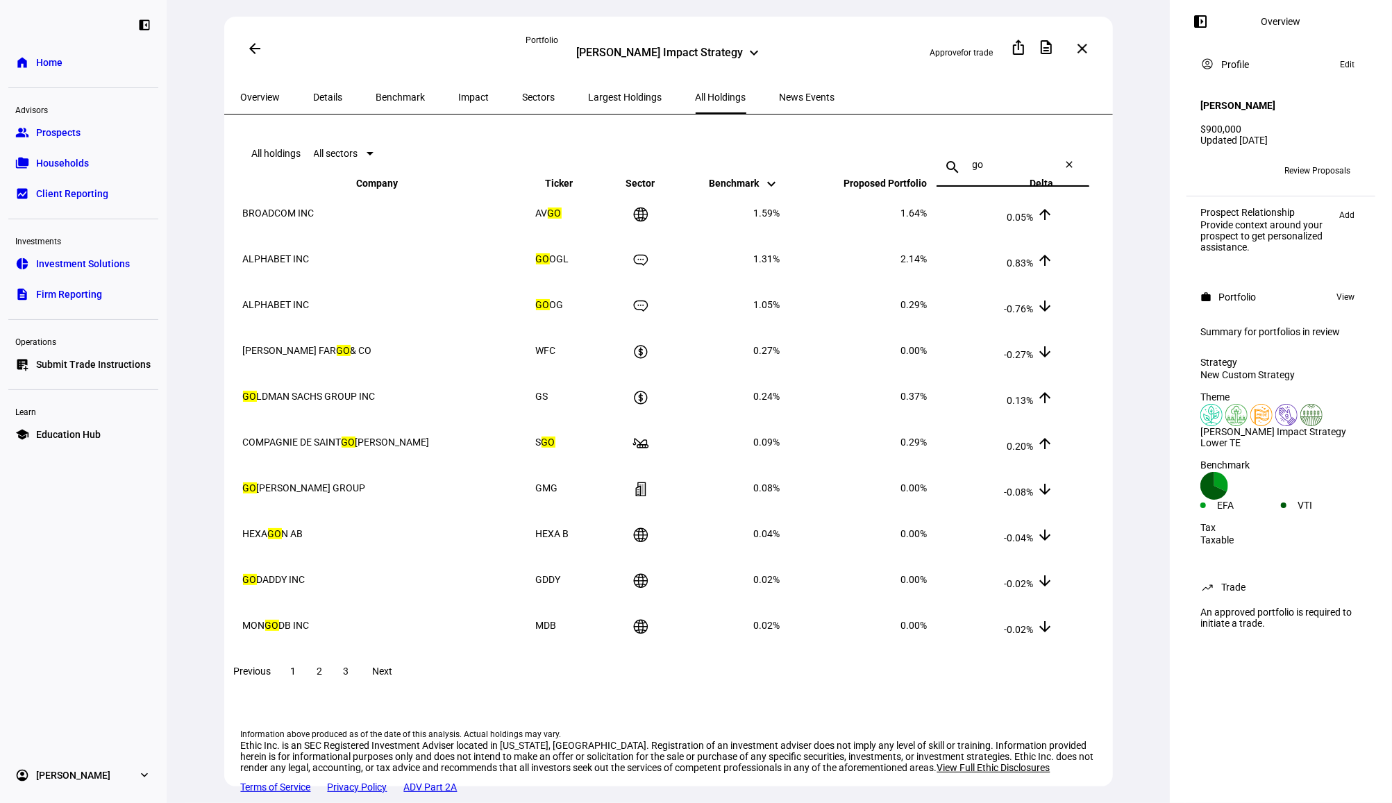
type input "g"
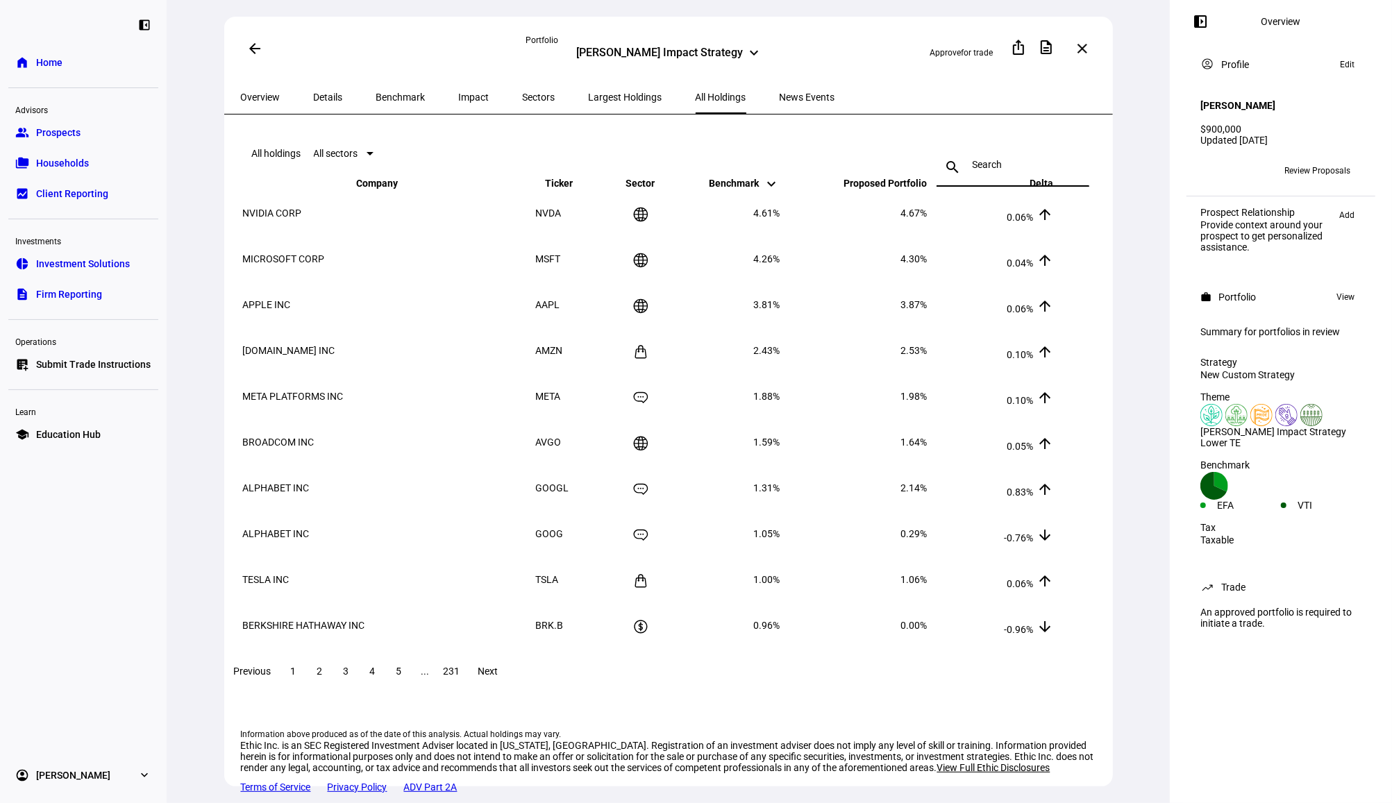
click at [1086, 58] on span at bounding box center [1081, 48] width 33 height 33
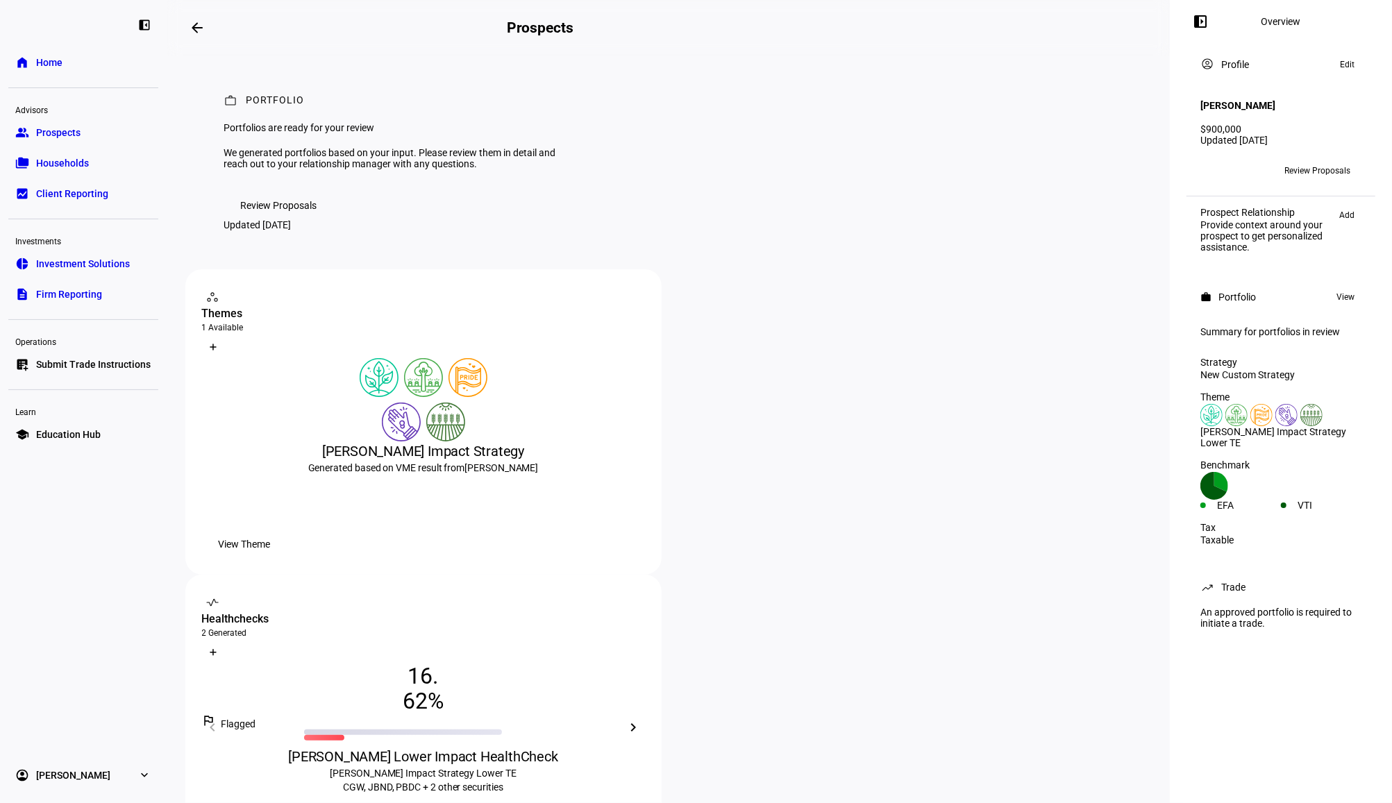
click at [290, 219] on span "Review Proposals" at bounding box center [279, 206] width 76 height 28
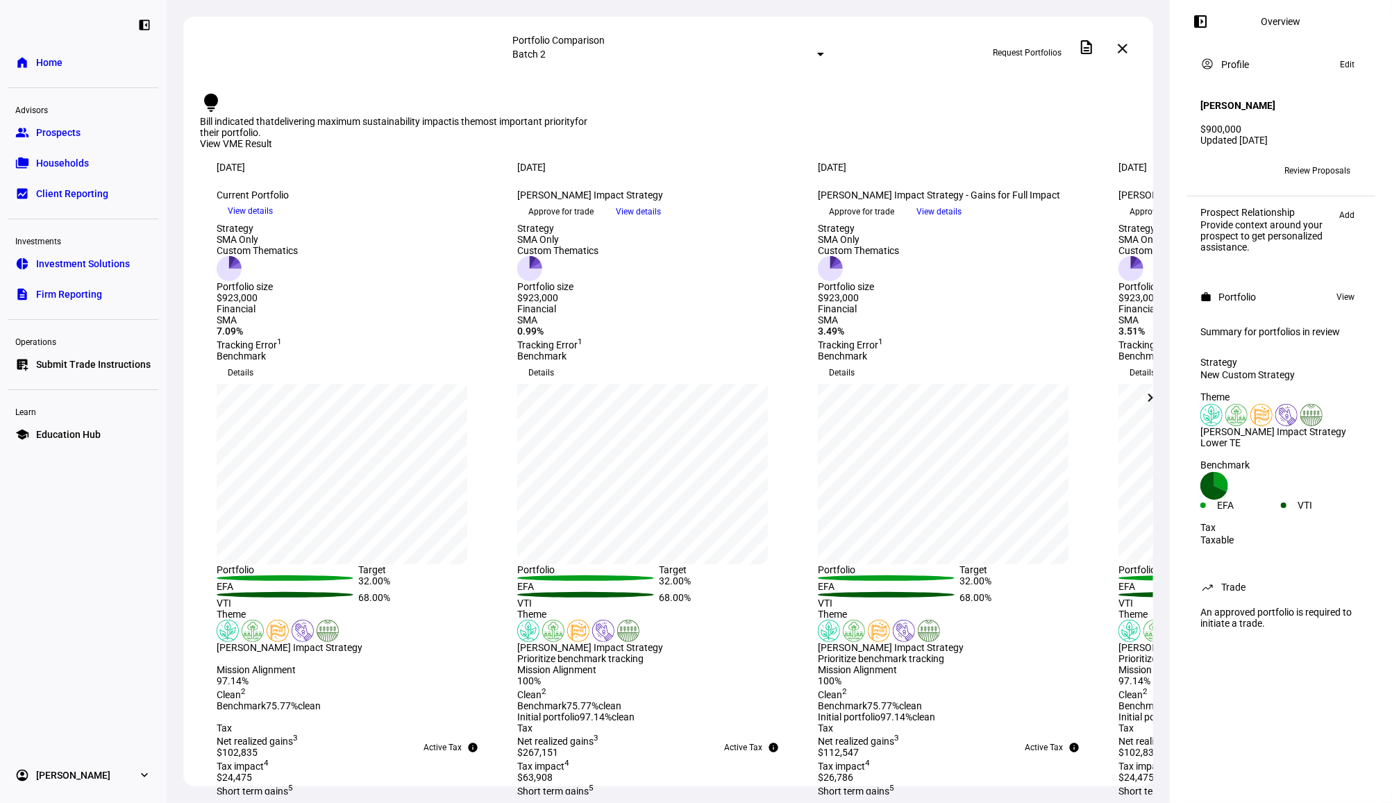
click at [273, 221] on span "View details" at bounding box center [250, 211] width 45 height 21
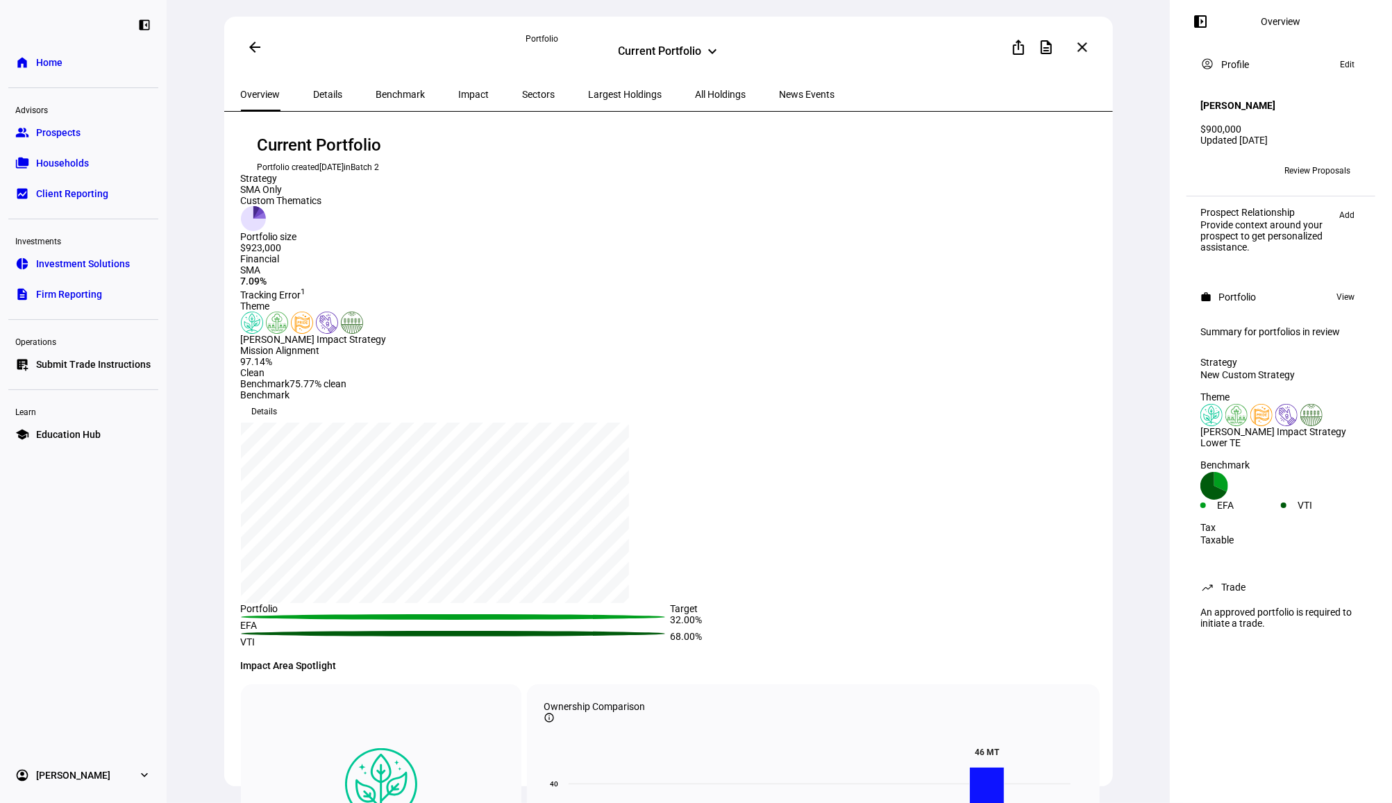
click at [695, 101] on span "All Holdings" at bounding box center [720, 94] width 51 height 33
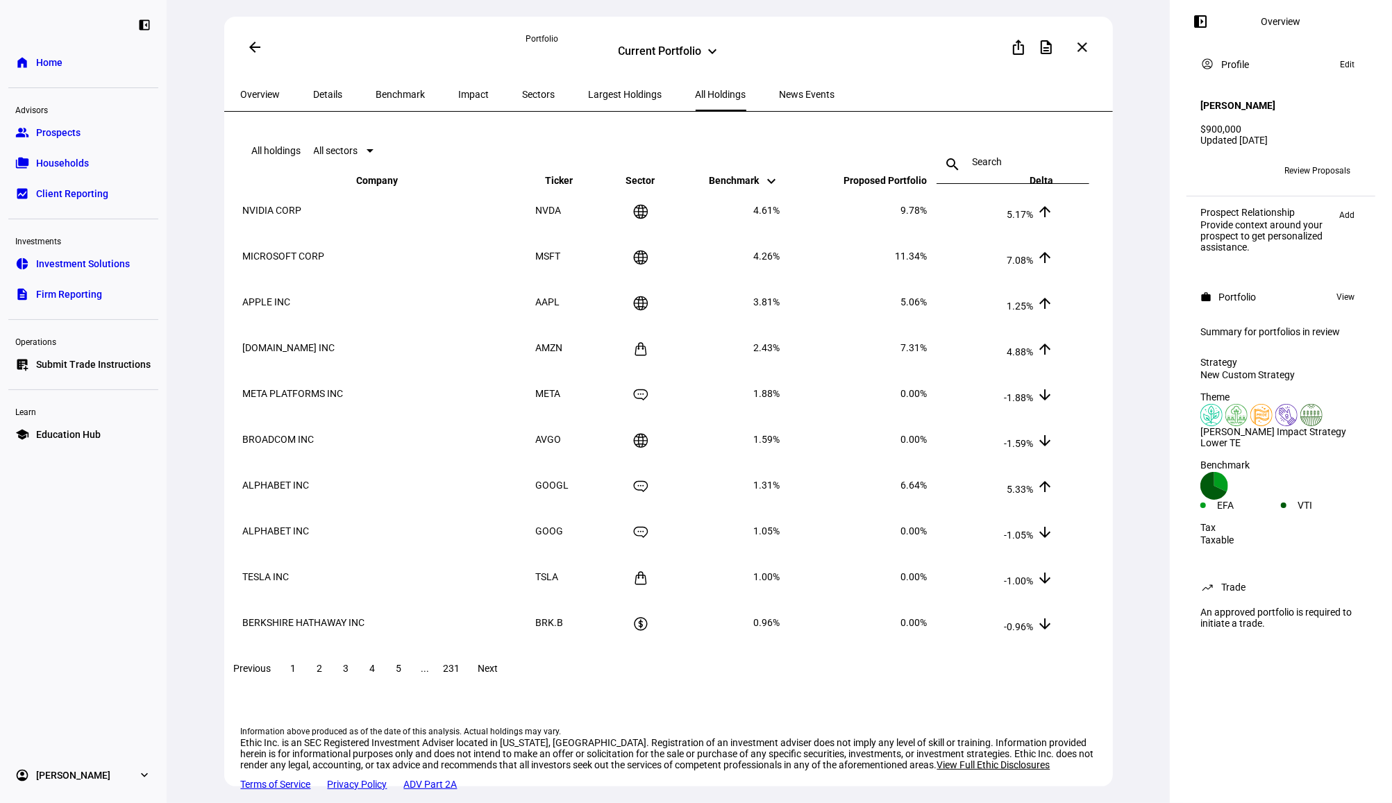
click at [464, 685] on span at bounding box center [451, 668] width 25 height 33
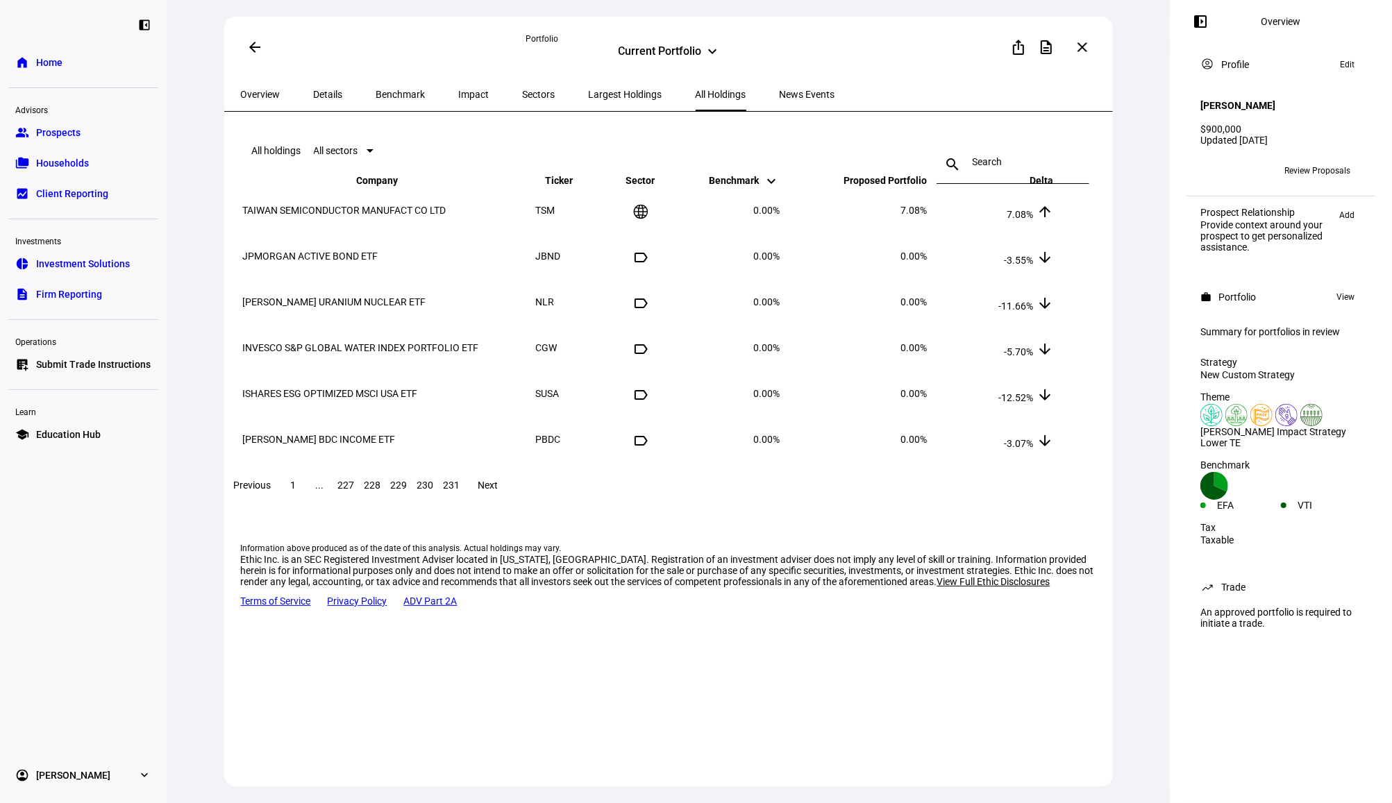
click at [438, 494] on span at bounding box center [425, 484] width 25 height 33
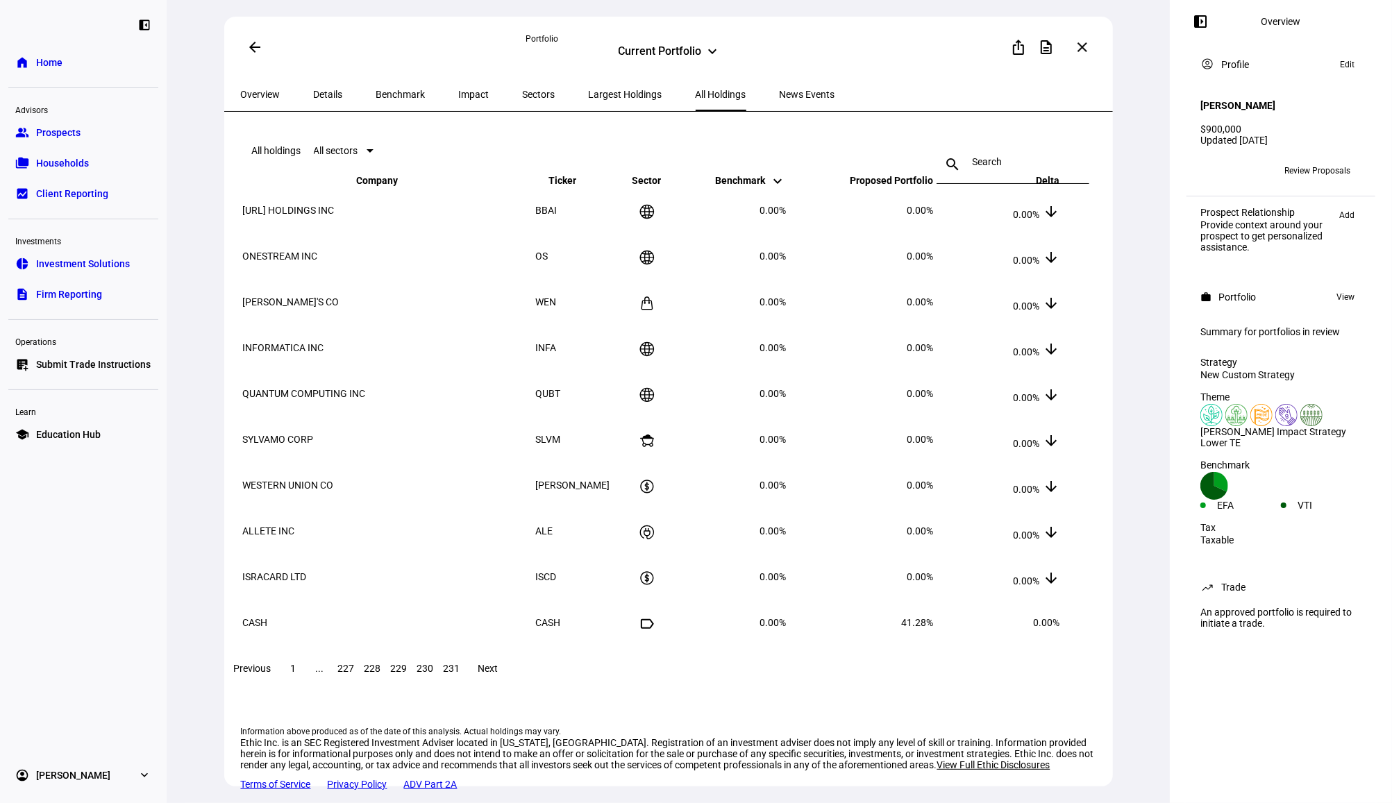
click at [306, 685] on span at bounding box center [293, 668] width 25 height 33
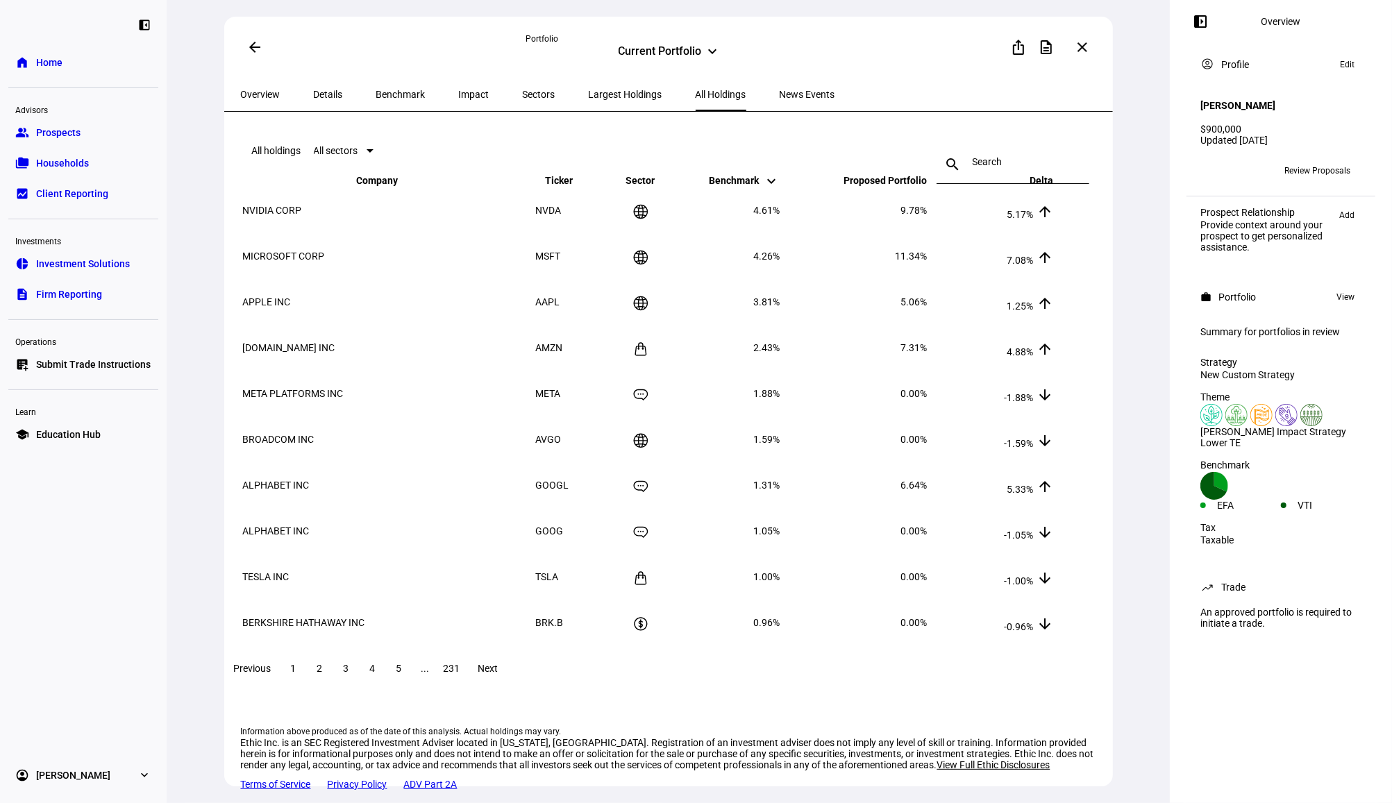
click at [332, 679] on span at bounding box center [319, 668] width 25 height 33
click at [359, 679] on span at bounding box center [346, 668] width 25 height 33
click at [1095, 53] on span at bounding box center [1081, 47] width 33 height 33
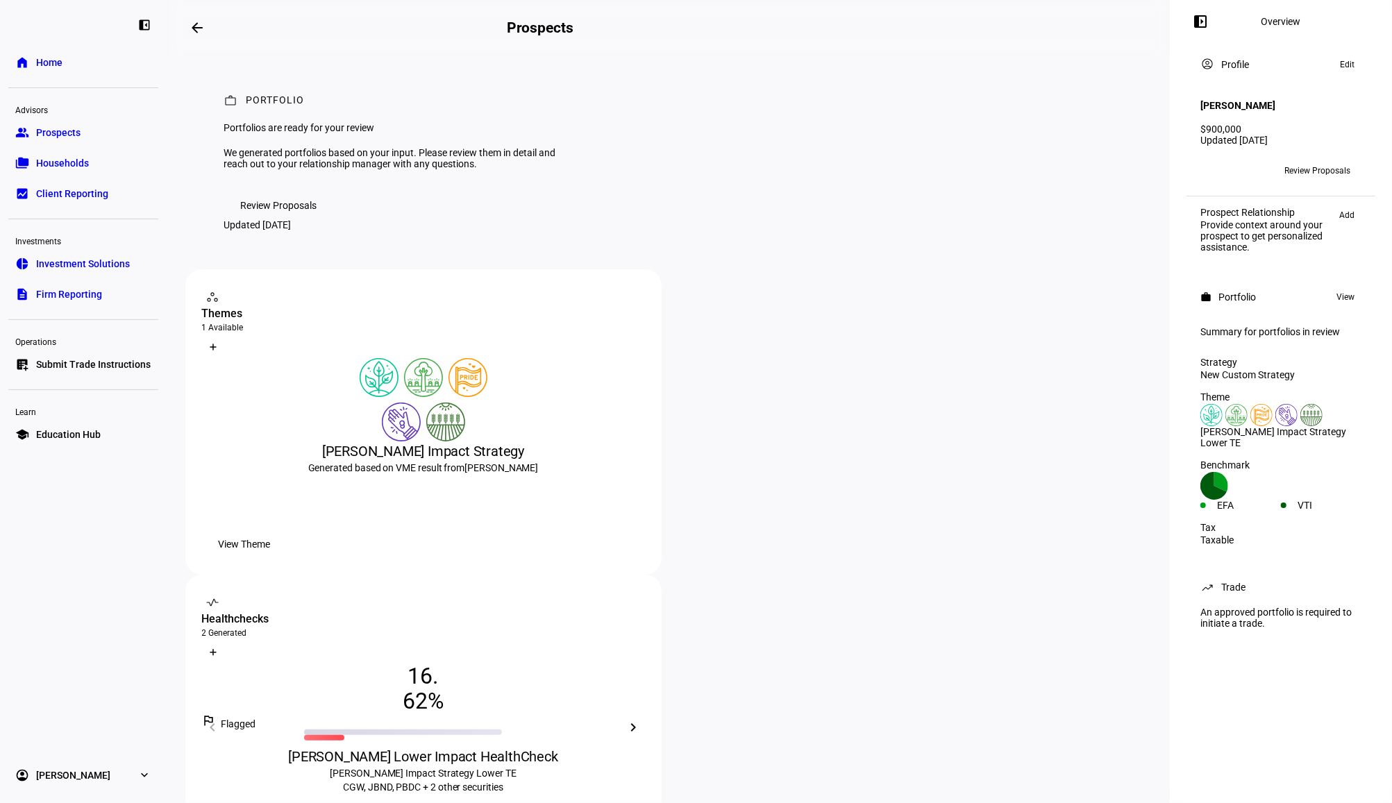
click at [201, 21] on mat-icon "arrow_backwards" at bounding box center [197, 27] width 17 height 17
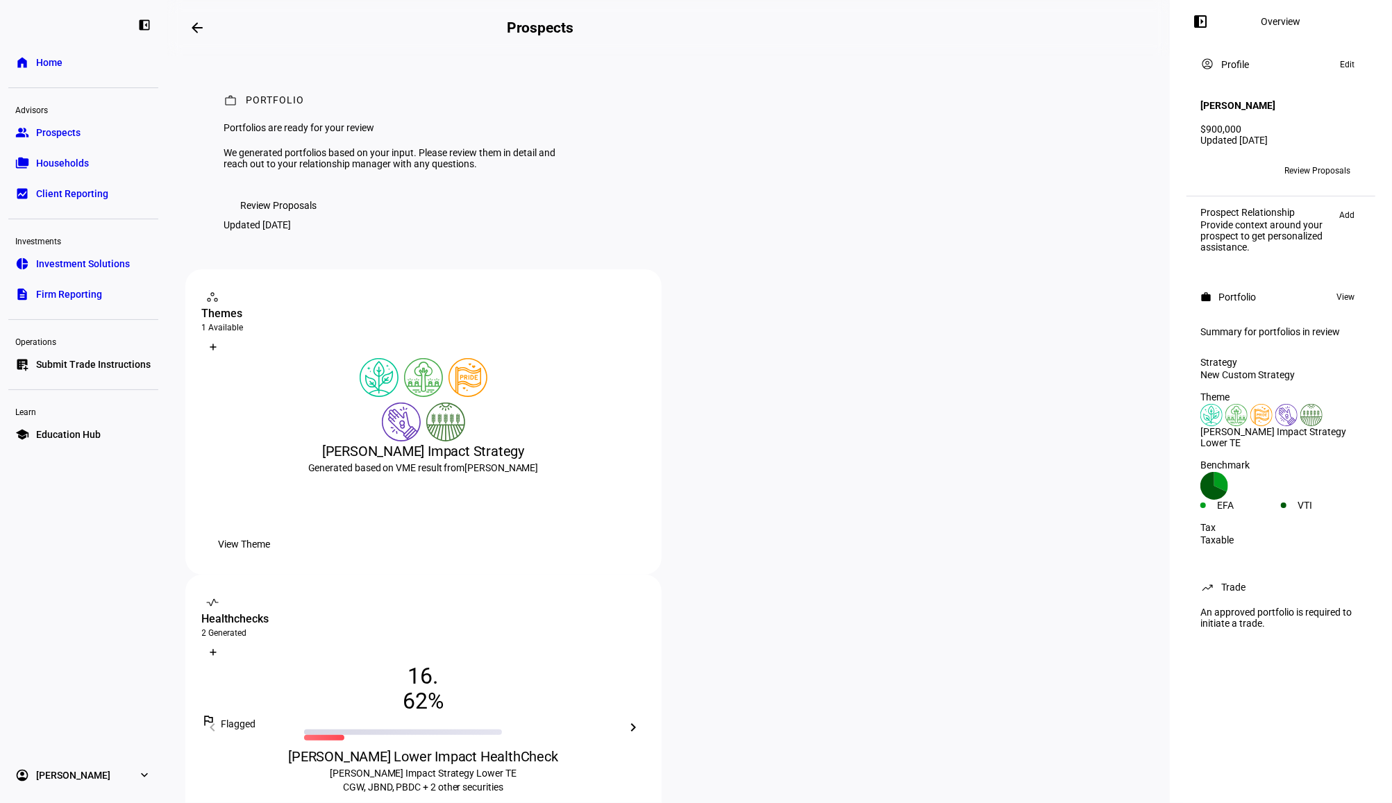
click at [432, 514] on div "Bill Holt Impact Strategy Generated based on VME result from Bill Holt View The…" at bounding box center [423, 458] width 443 height 200
click at [298, 219] on span "Review Proposals" at bounding box center [279, 206] width 76 height 28
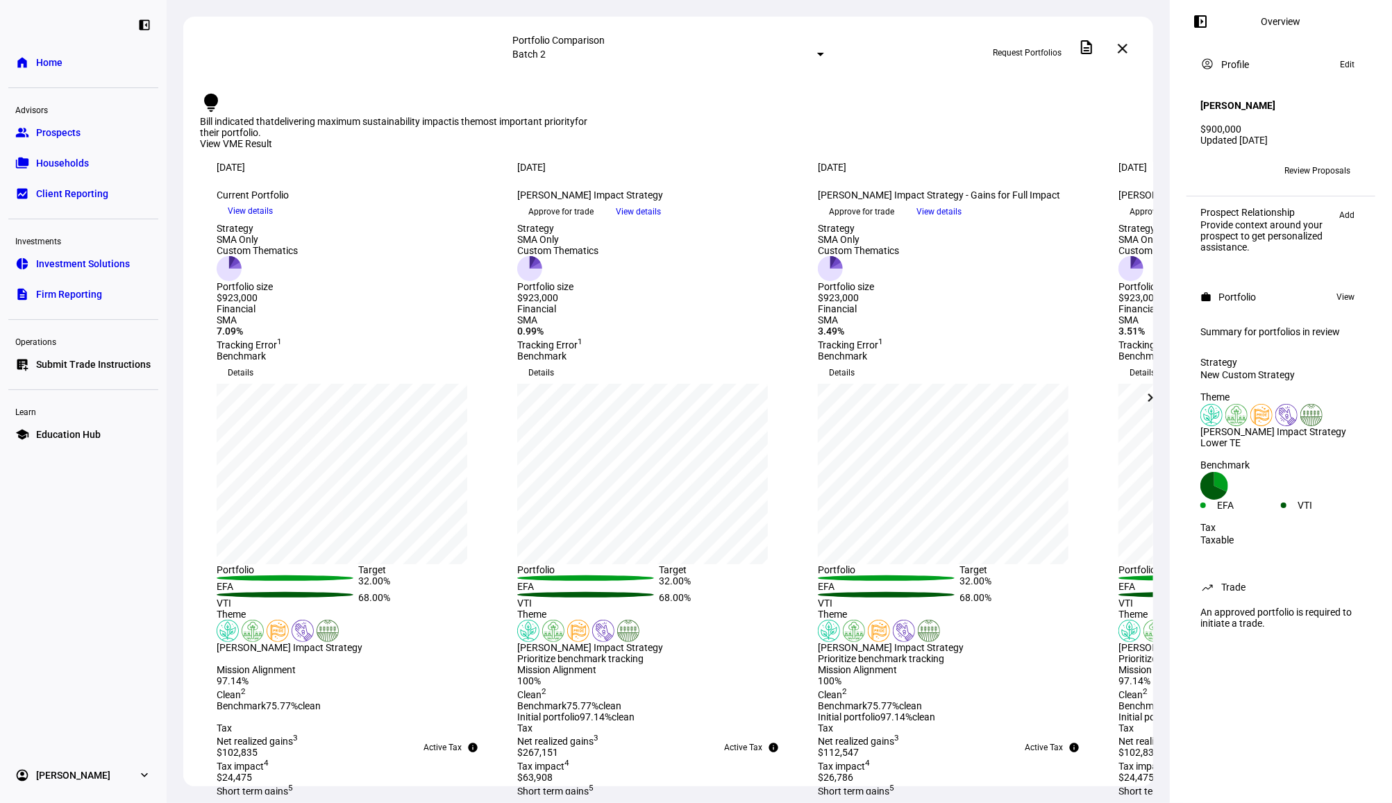
click at [661, 222] on span "View details" at bounding box center [638, 211] width 45 height 21
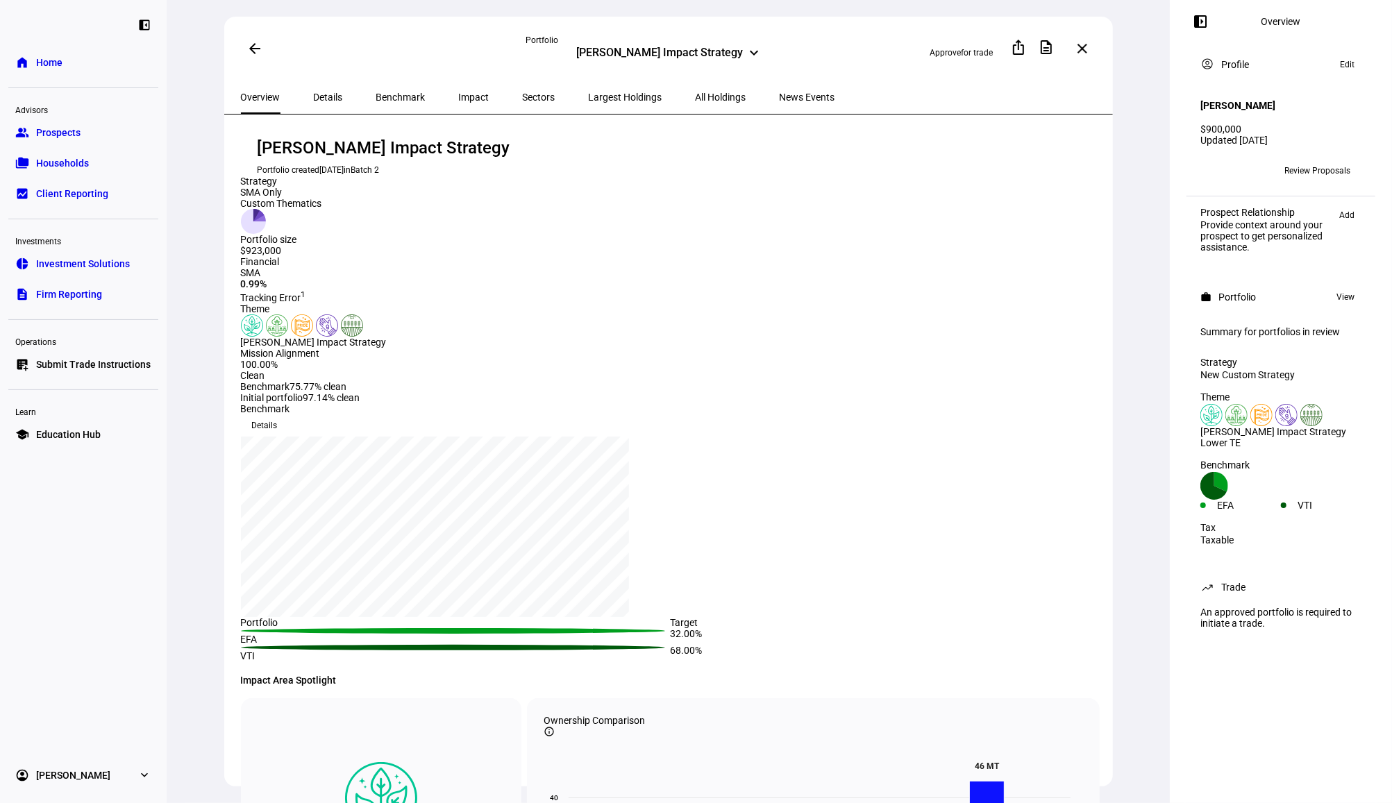
click at [591, 95] on span "Largest Holdings" at bounding box center [626, 97] width 74 height 10
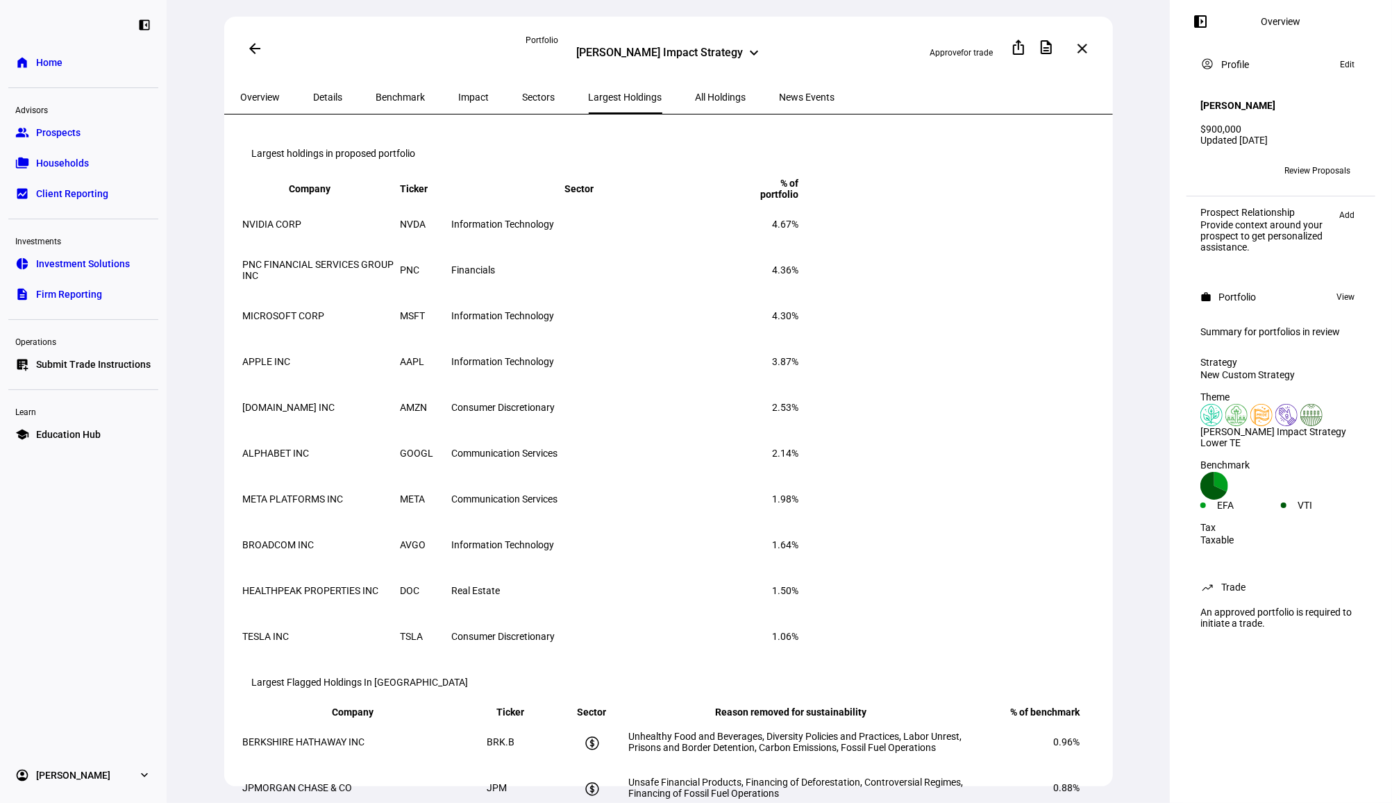
click at [695, 96] on span "All Holdings" at bounding box center [720, 97] width 51 height 10
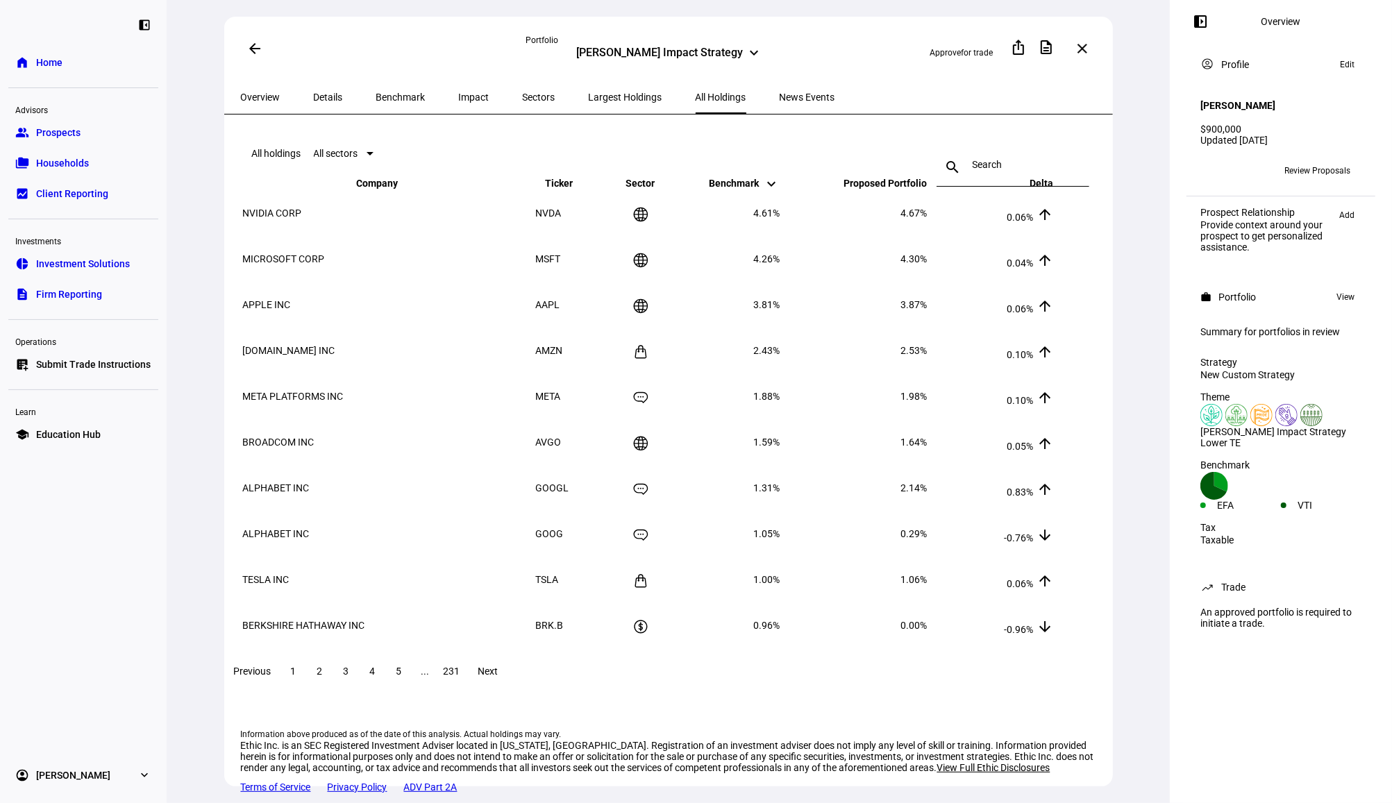
click at [261, 37] on span at bounding box center [254, 48] width 33 height 33
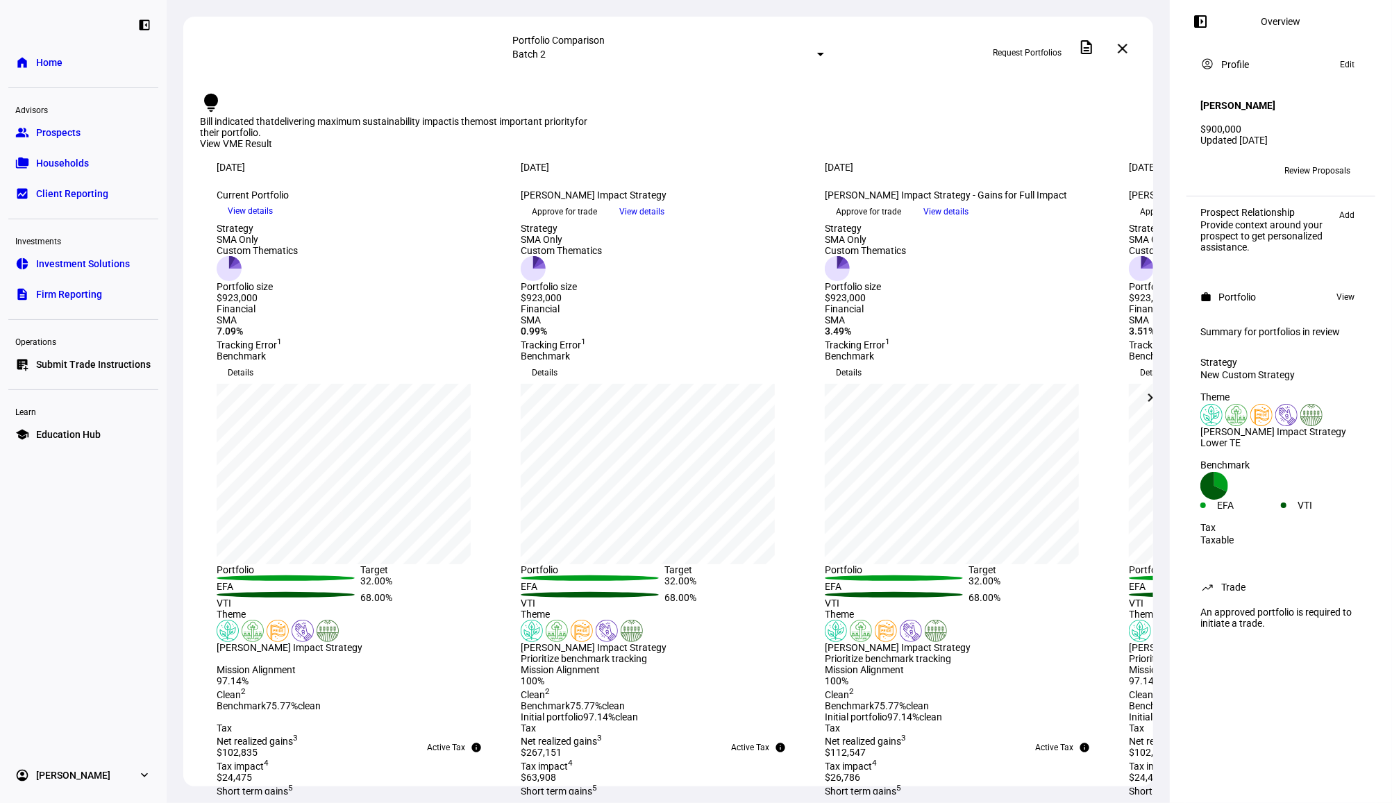
click at [664, 222] on span "View details" at bounding box center [641, 211] width 45 height 21
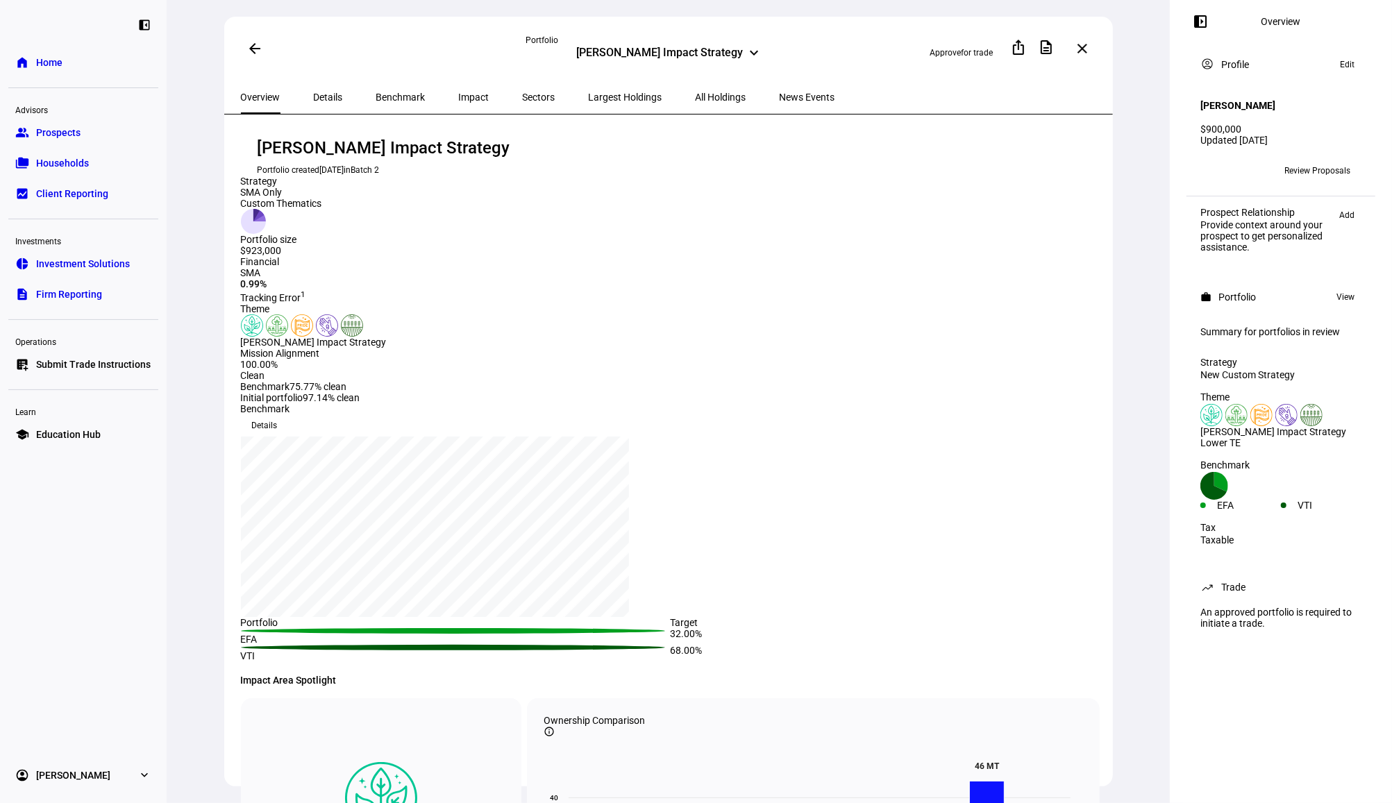
click at [695, 92] on span "All Holdings" at bounding box center [720, 97] width 51 height 10
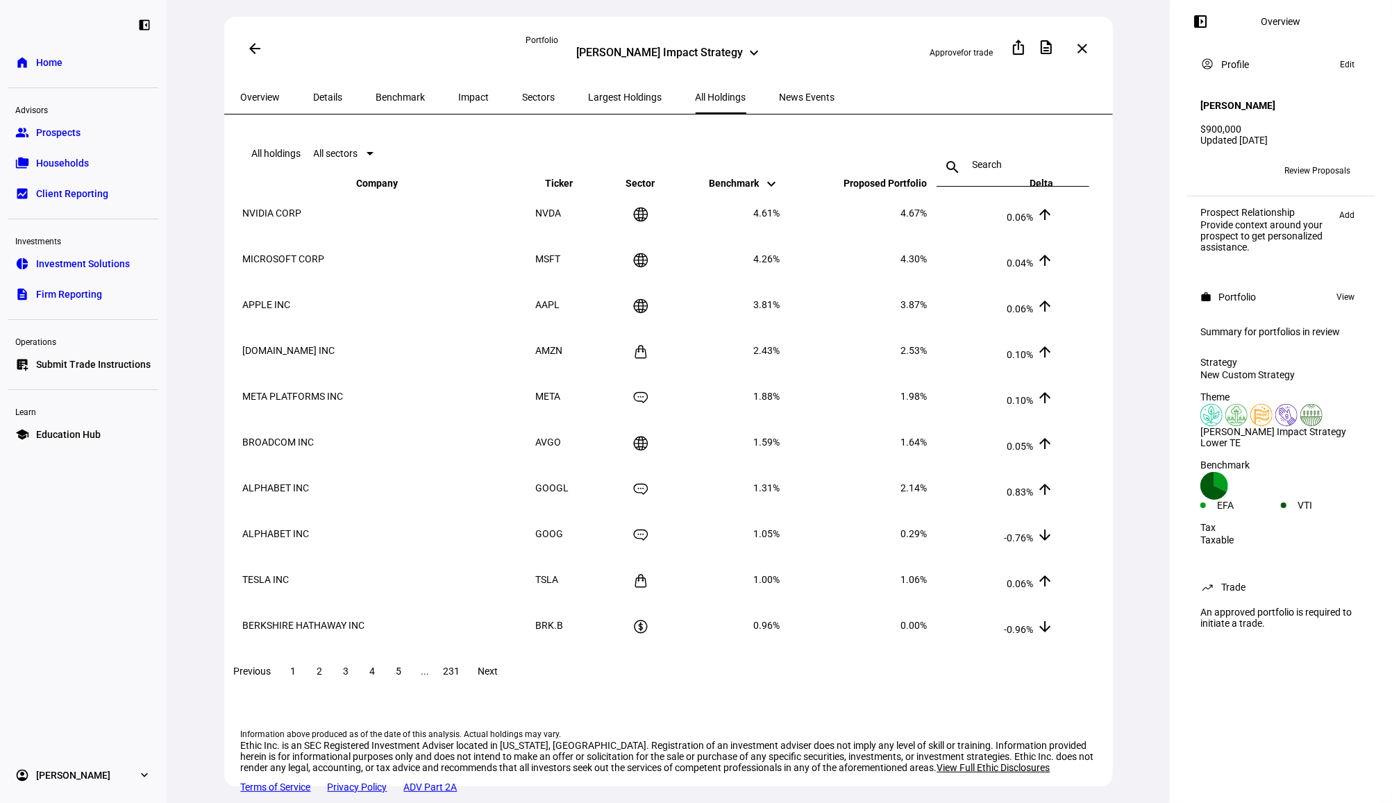
click at [997, 159] on input at bounding box center [1012, 164] width 81 height 11
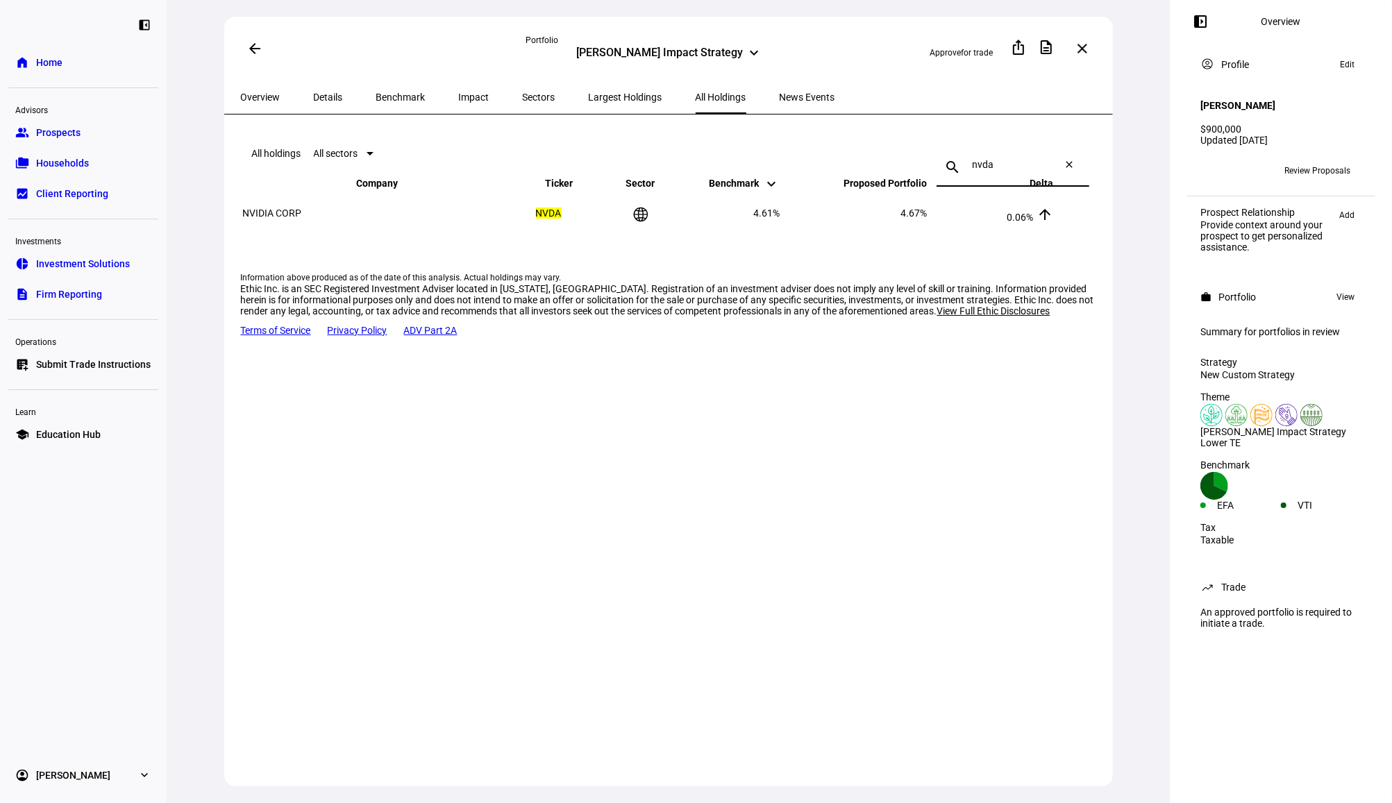
type input "nvda"
click at [622, 158] on mat-toolbar "All holdings All sectors search nvda close" at bounding box center [670, 153] width 859 height 44
click at [589, 103] on span "Largest Holdings" at bounding box center [626, 97] width 74 height 33
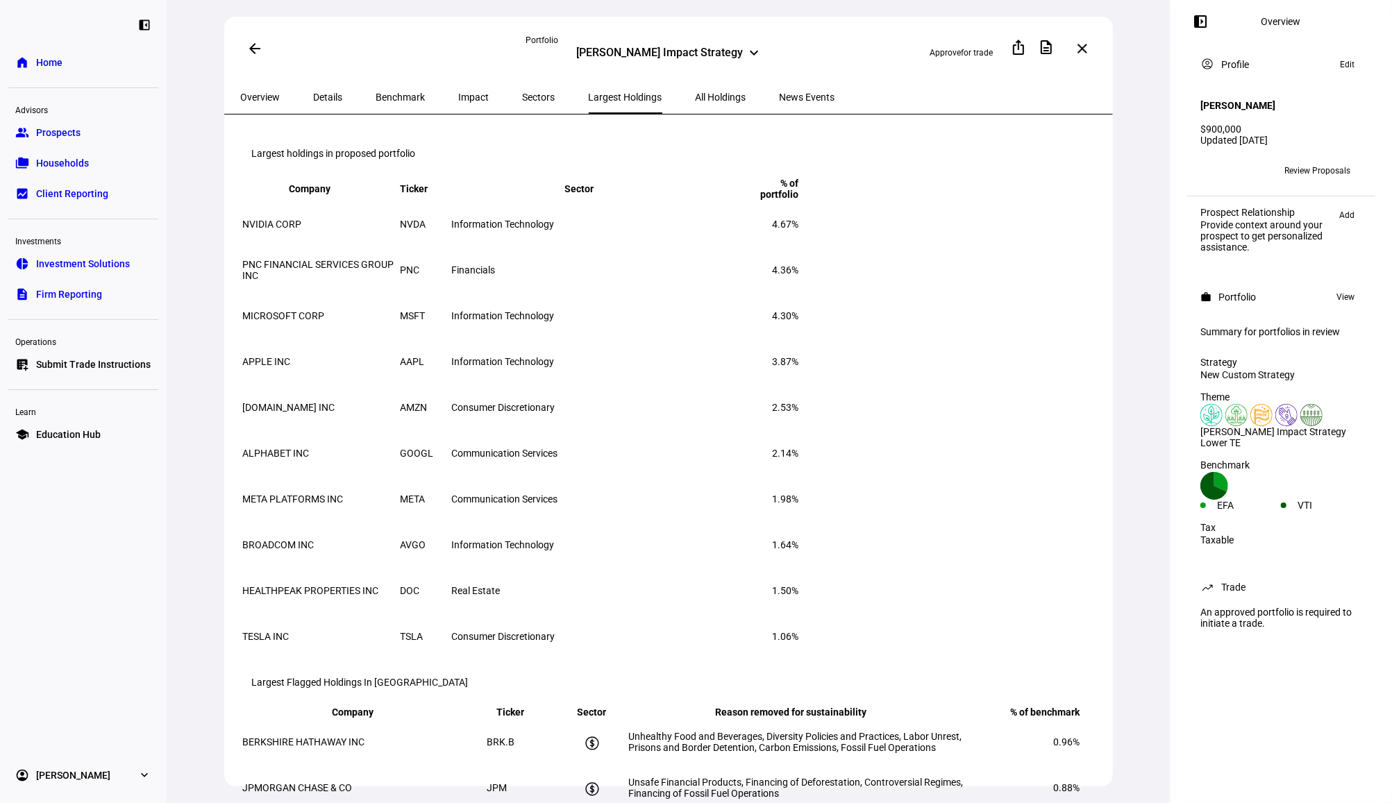
click at [695, 99] on span "All Holdings" at bounding box center [720, 97] width 51 height 10
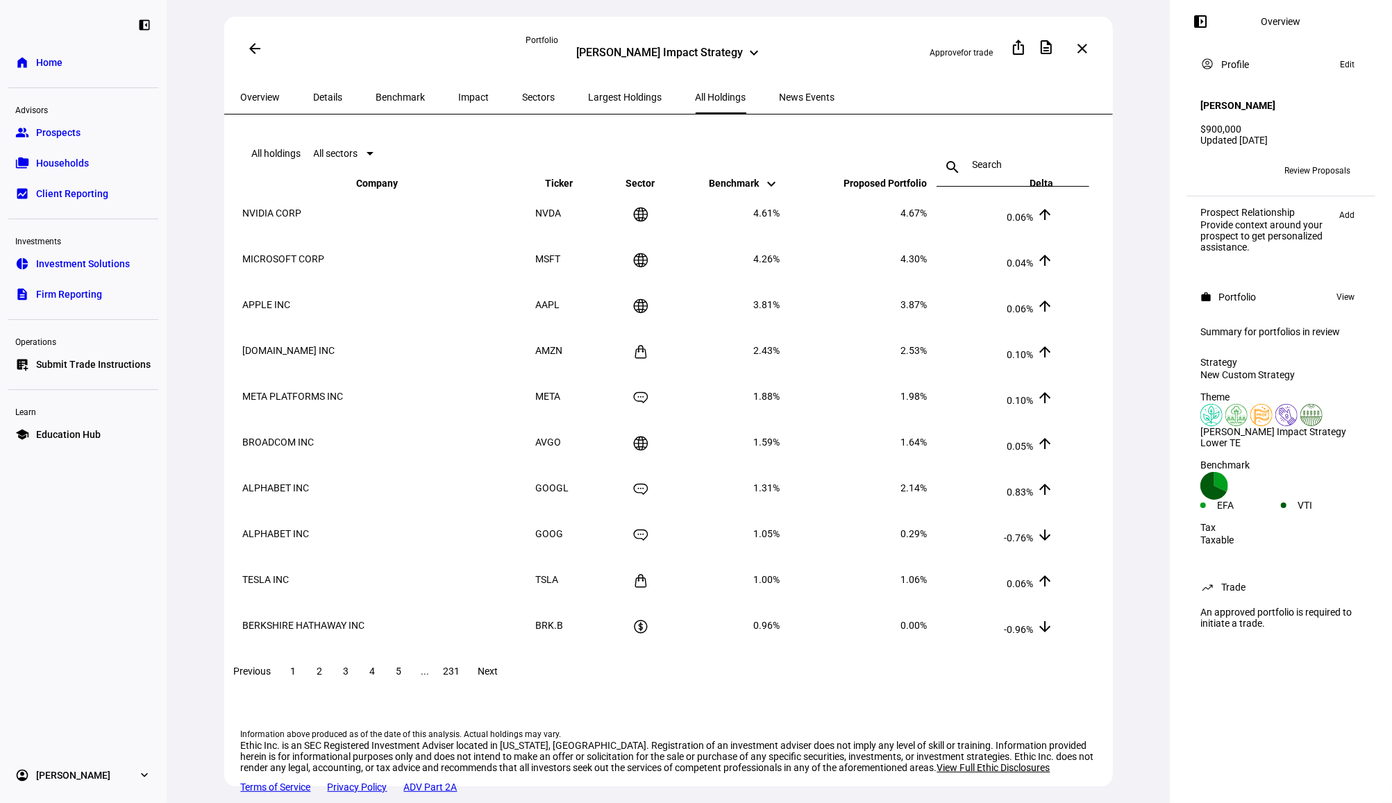
click at [460, 677] on span "231" at bounding box center [452, 671] width 17 height 11
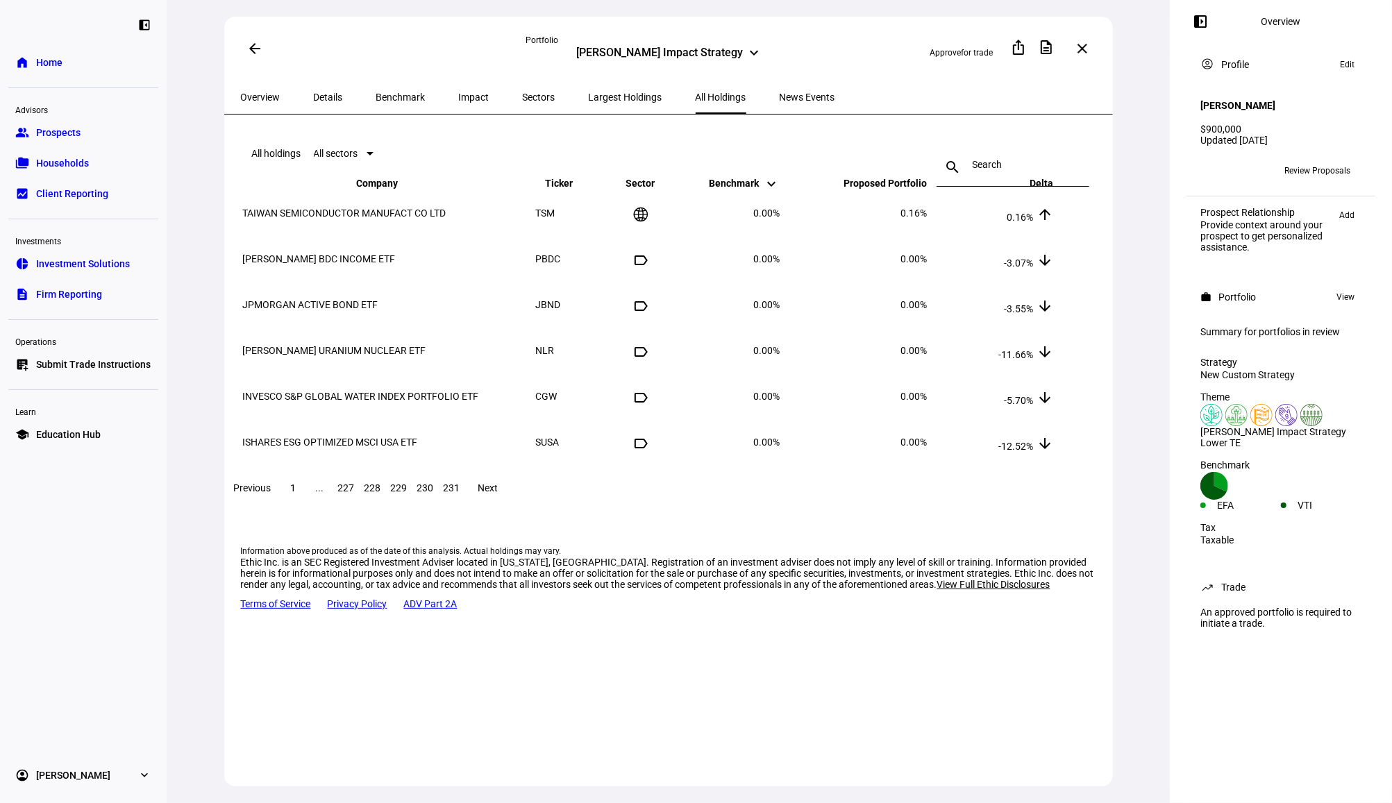
click at [296, 493] on span "1" at bounding box center [294, 487] width 6 height 11
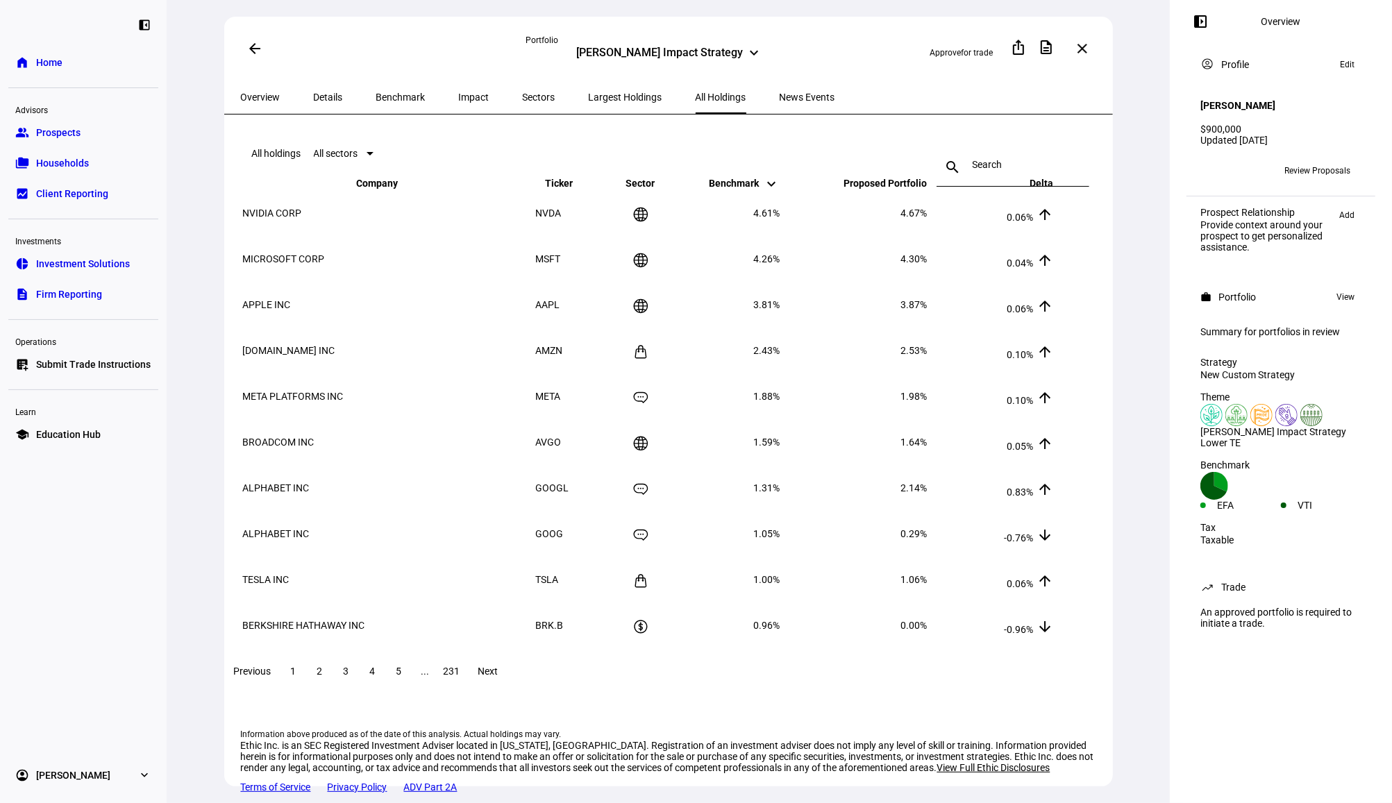
click at [460, 677] on span "231" at bounding box center [452, 671] width 17 height 11
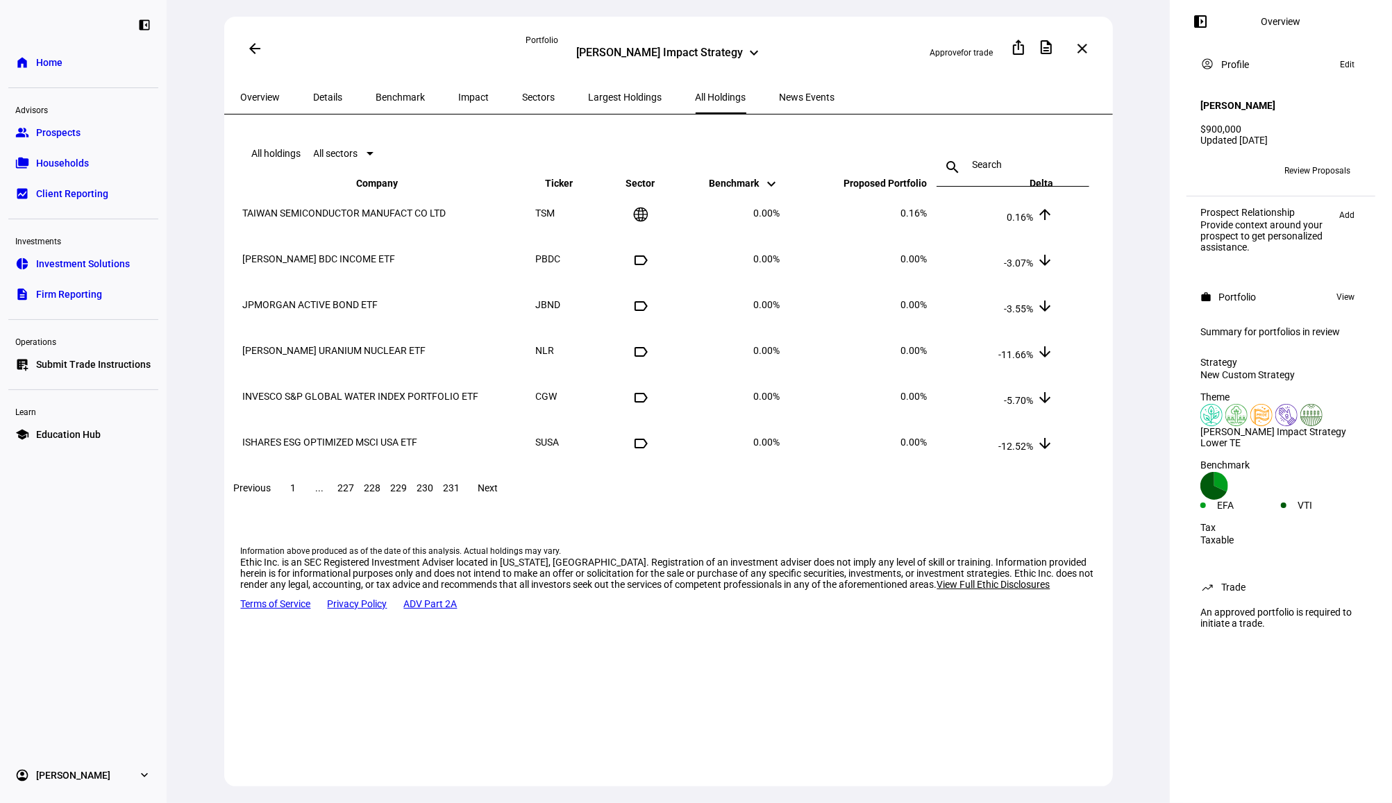
click at [306, 502] on span at bounding box center [293, 487] width 25 height 33
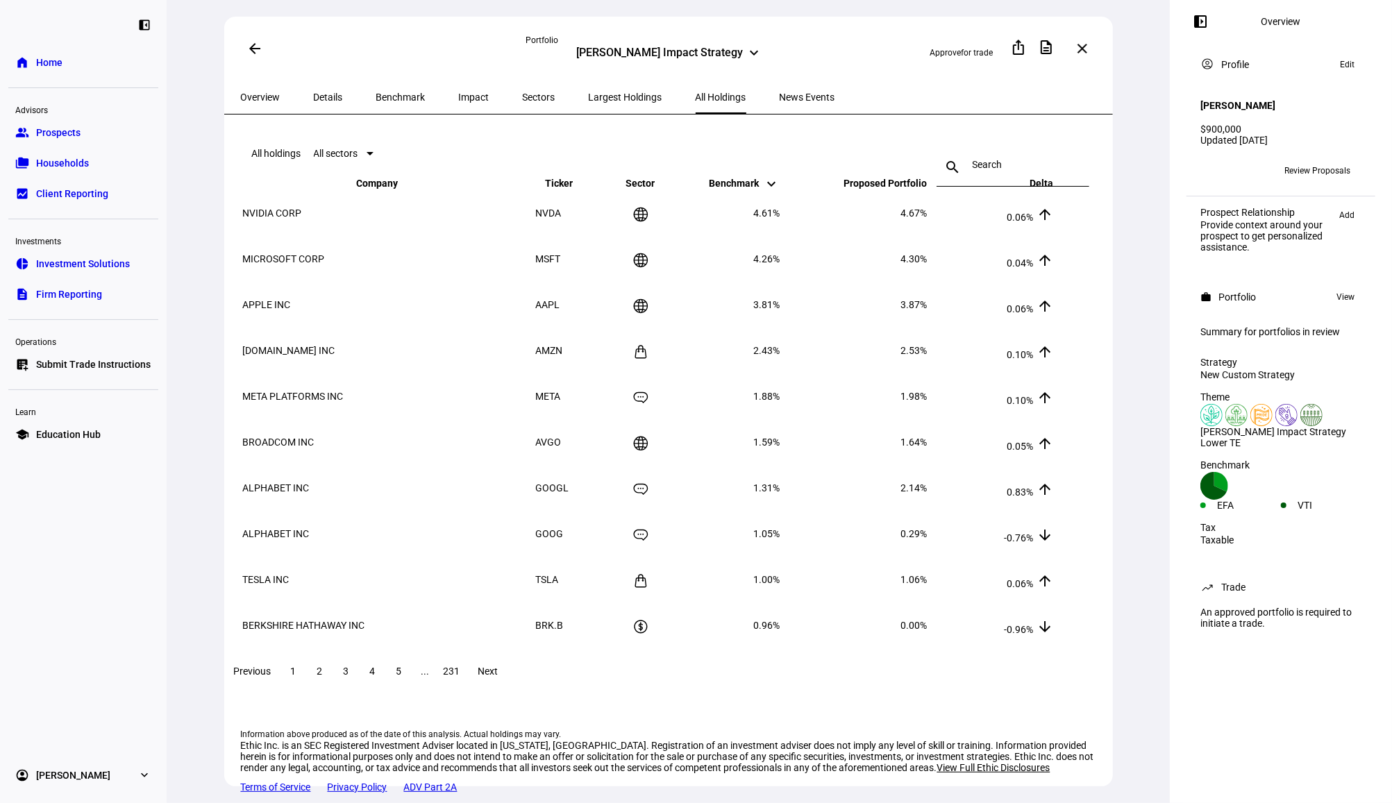
click at [460, 677] on span "231" at bounding box center [452, 671] width 17 height 11
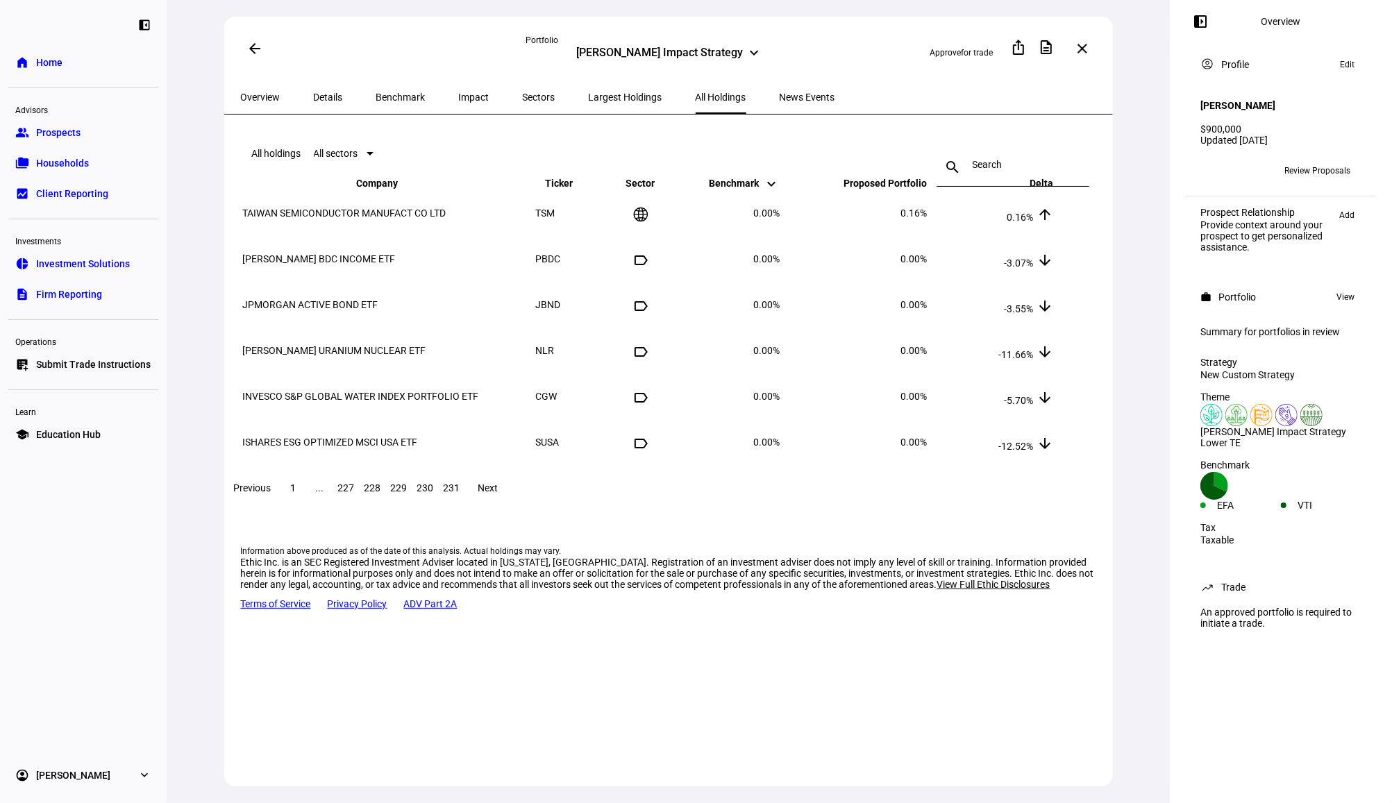
click at [416, 409] on td "INVESCO S&P GLOBAL WATER INDEX PORTFOLIO ETF" at bounding box center [388, 396] width 292 height 44
click at [1005, 159] on input at bounding box center [1012, 164] width 81 height 11
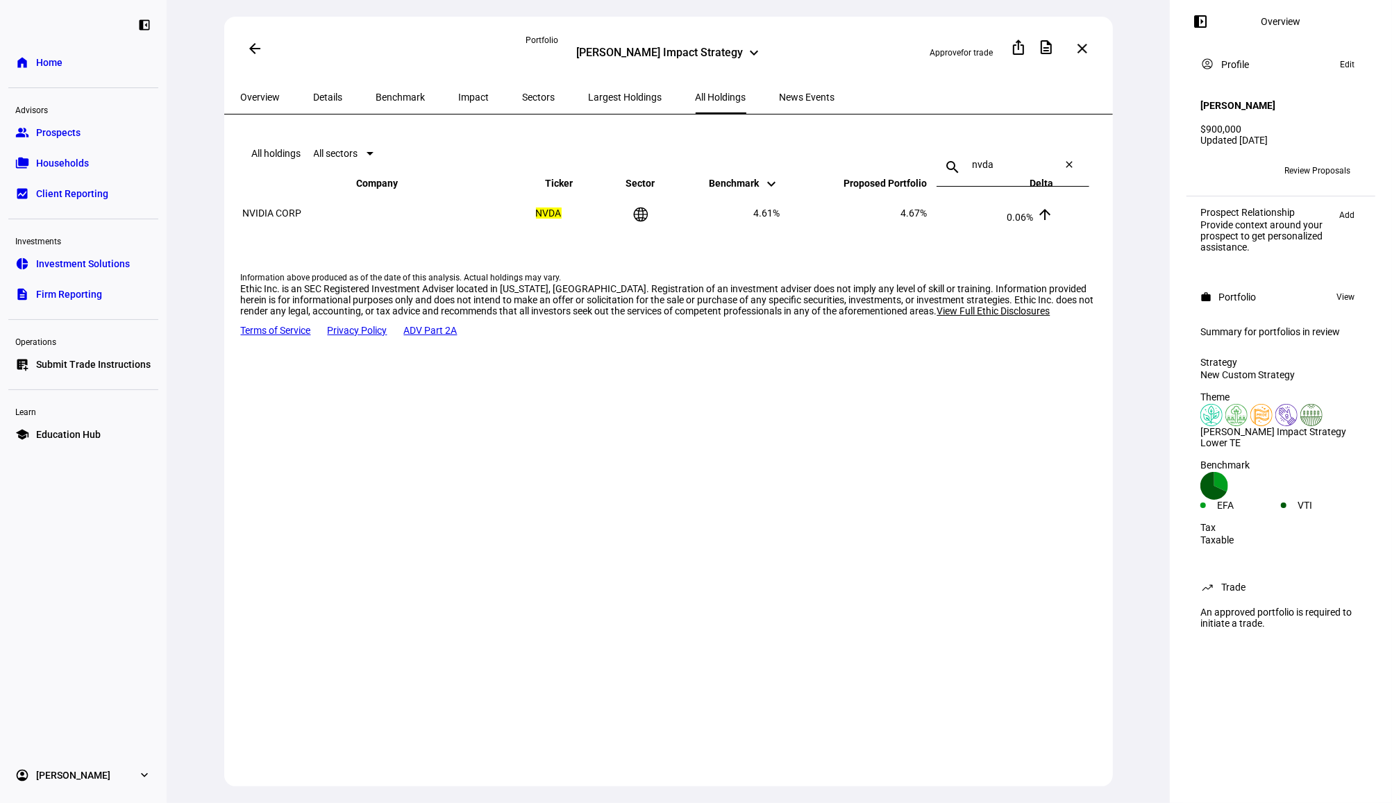
click at [454, 49] on div "arrow_back" at bounding box center [383, 49] width 285 height 28
click at [986, 162] on input "nvda" at bounding box center [1012, 164] width 81 height 11
type input "amzn"
click at [622, 507] on eth-route-card-body "All holdings All sectors search amzn close Company keyboard_arrow_down keyboard…" at bounding box center [668, 472] width 888 height 714
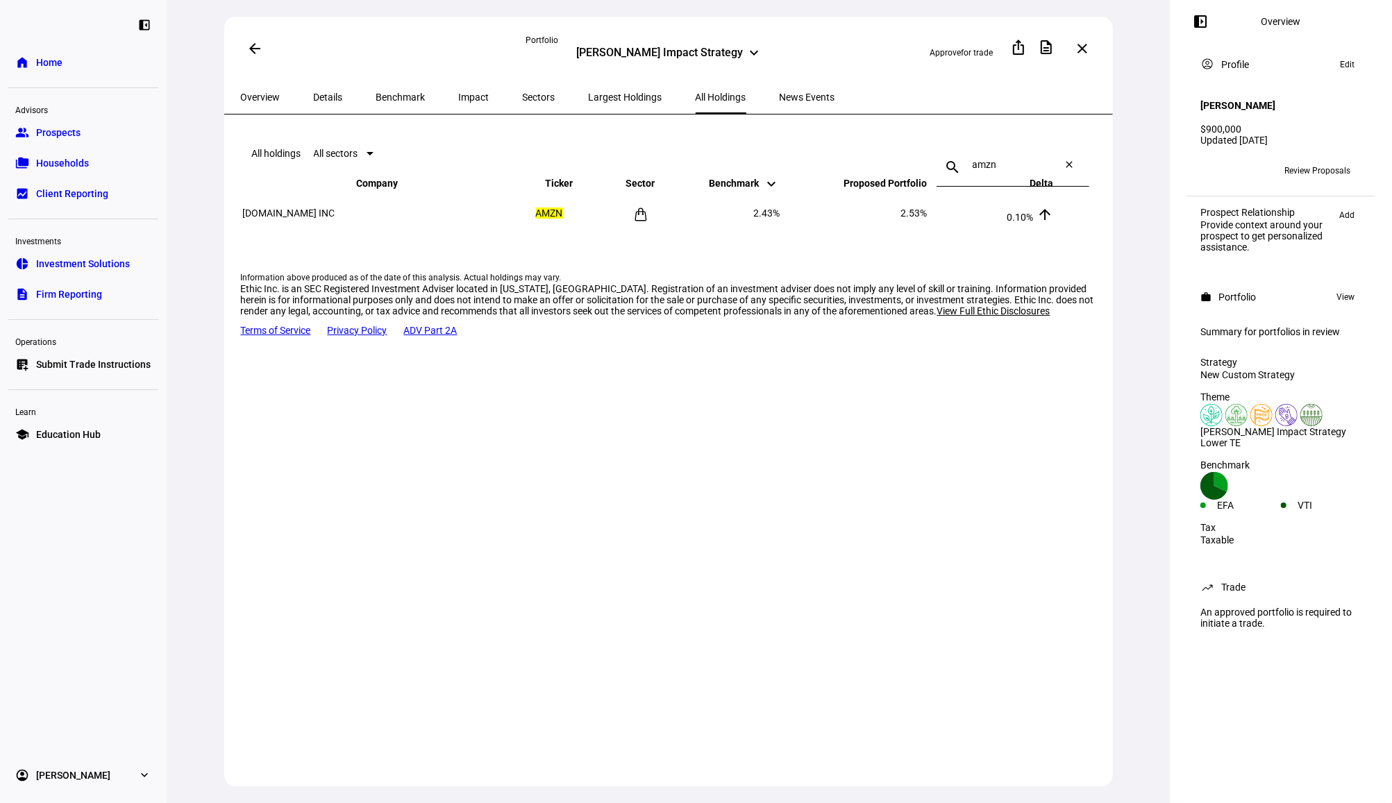
click at [314, 100] on span "Details" at bounding box center [328, 97] width 29 height 10
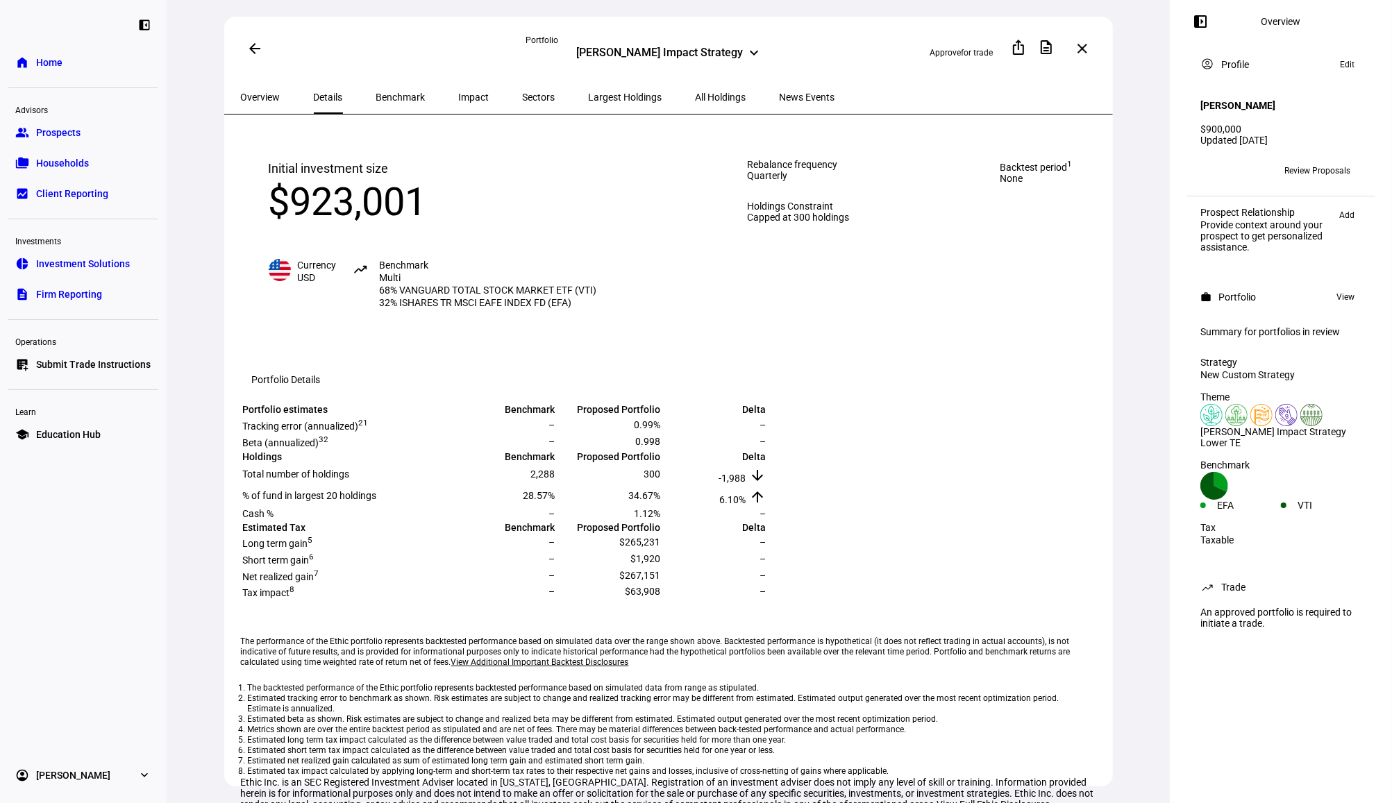
click at [385, 103] on span "Benchmark" at bounding box center [400, 97] width 49 height 33
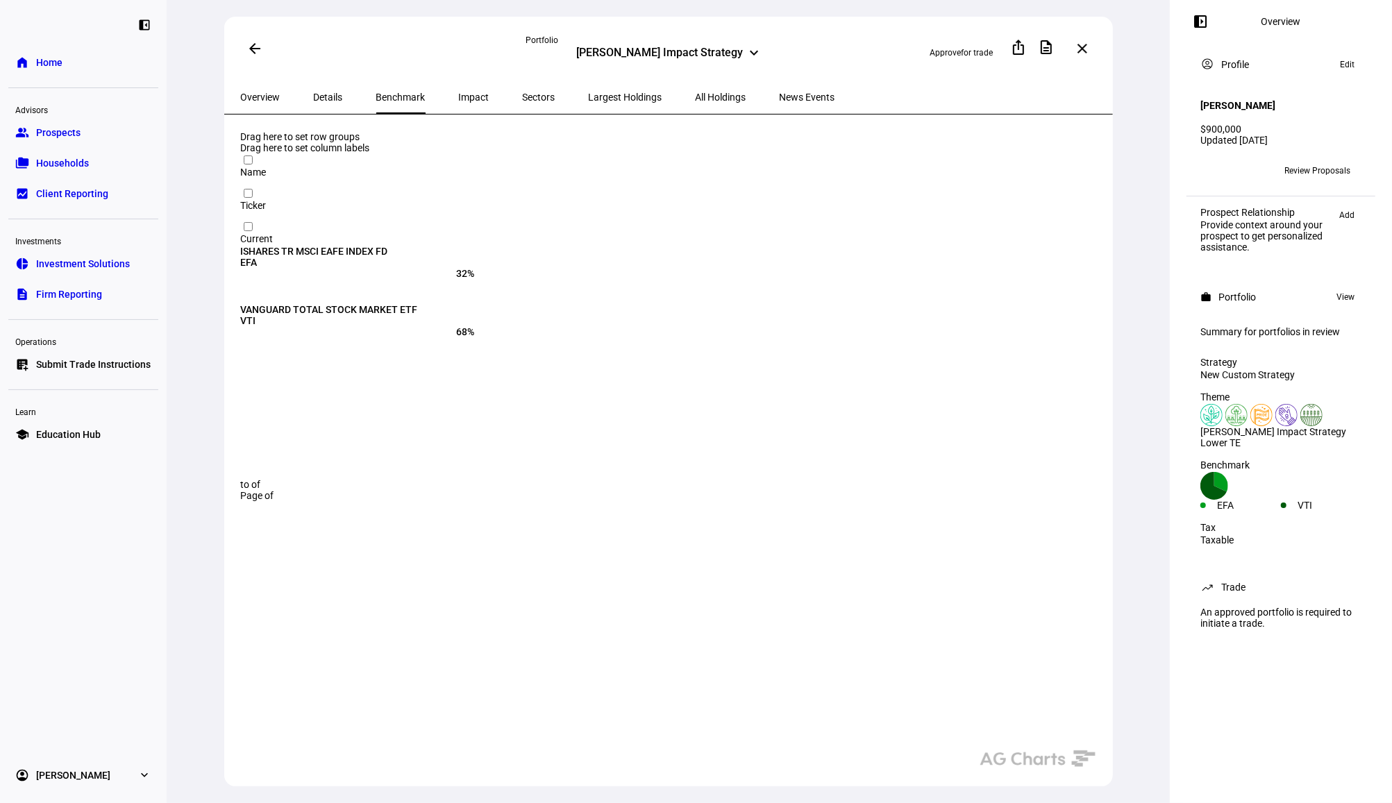
click at [458, 92] on div "Impact" at bounding box center [474, 97] width 64 height 33
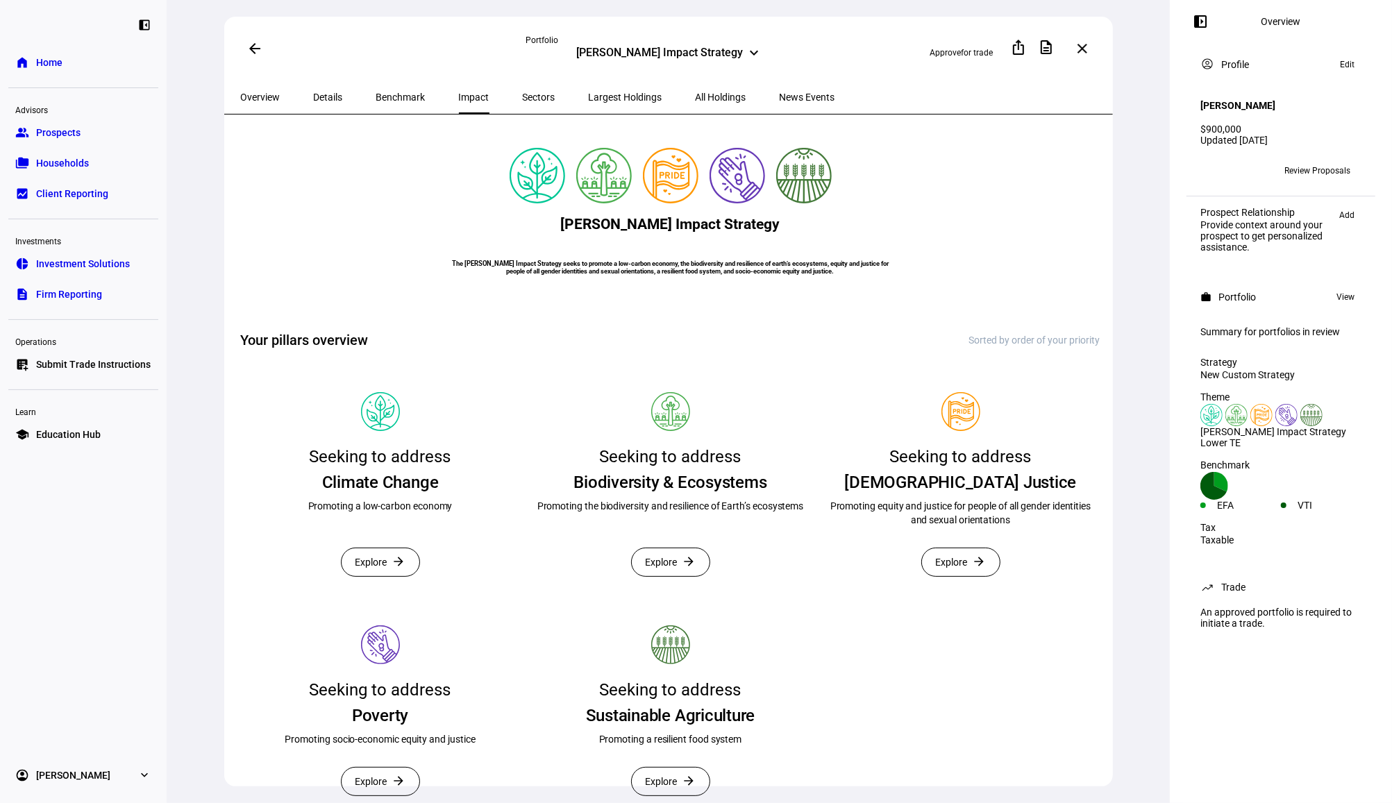
click at [523, 96] on span "Sectors" at bounding box center [539, 97] width 33 height 10
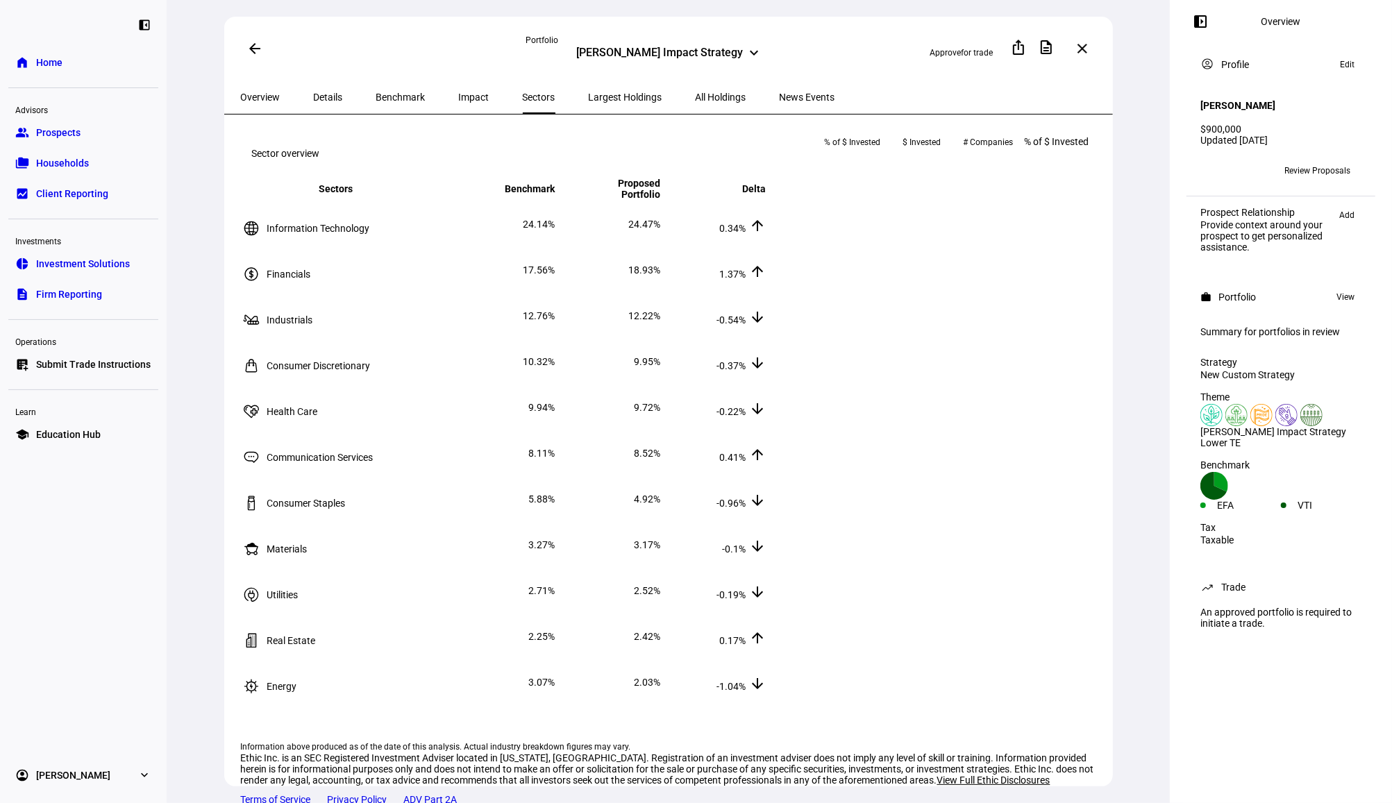
click at [589, 92] on span "Largest Holdings" at bounding box center [626, 97] width 74 height 10
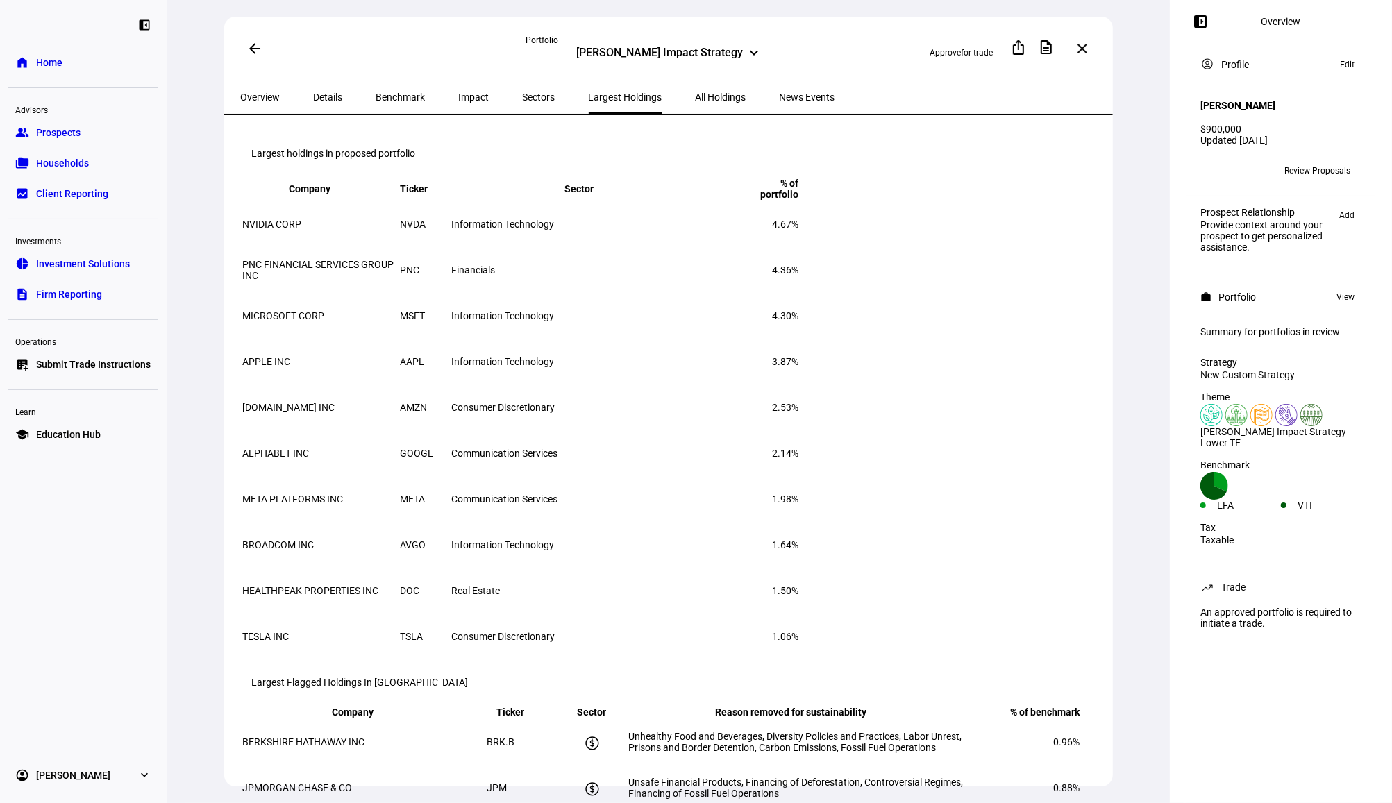
click at [695, 97] on span "All Holdings" at bounding box center [720, 97] width 51 height 10
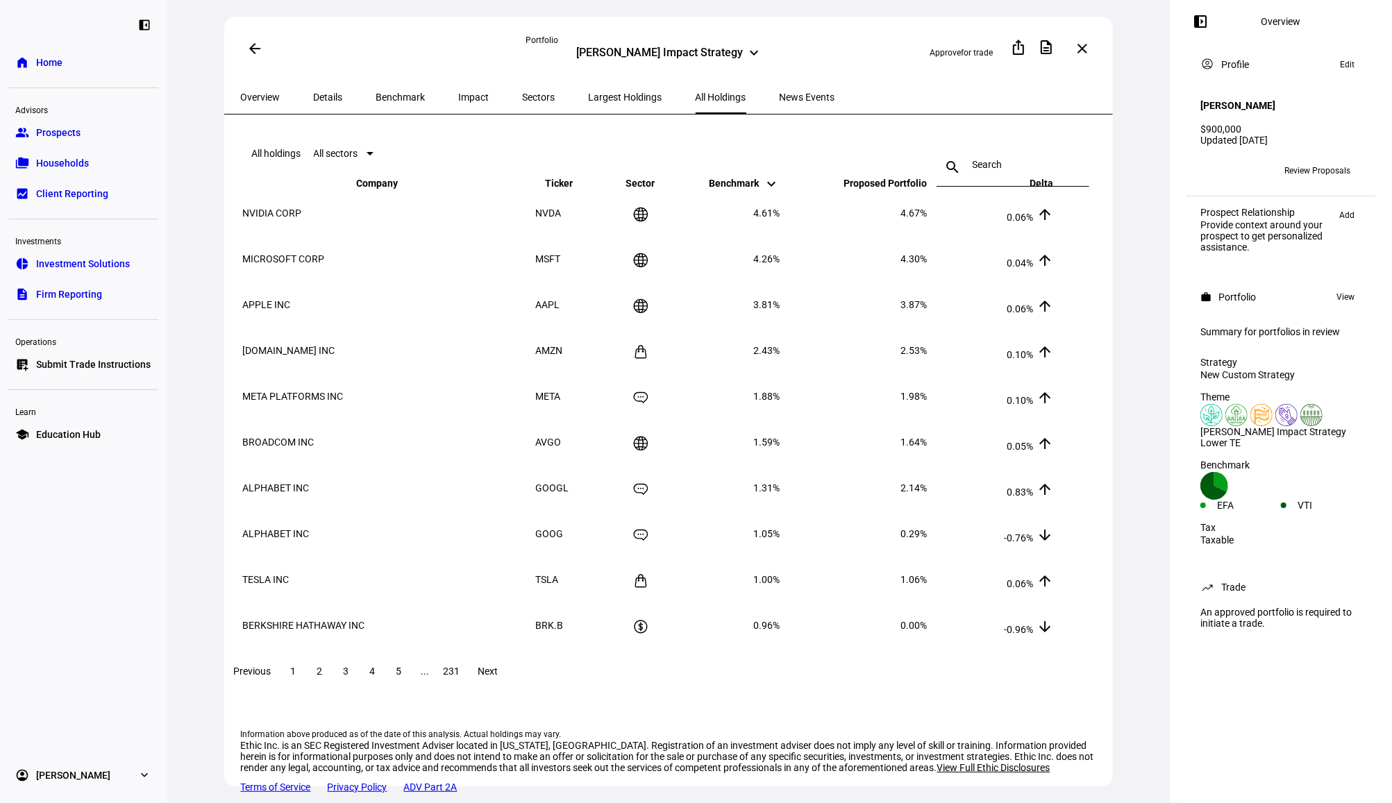
click at [824, 77] on div "arrow_back Portfolio Bill Holt Impact Strategy keyboard_arrow_down Approve for …" at bounding box center [668, 49] width 888 height 64
click at [717, 53] on div "Bill Holt Impact Strategy" at bounding box center [660, 54] width 167 height 17
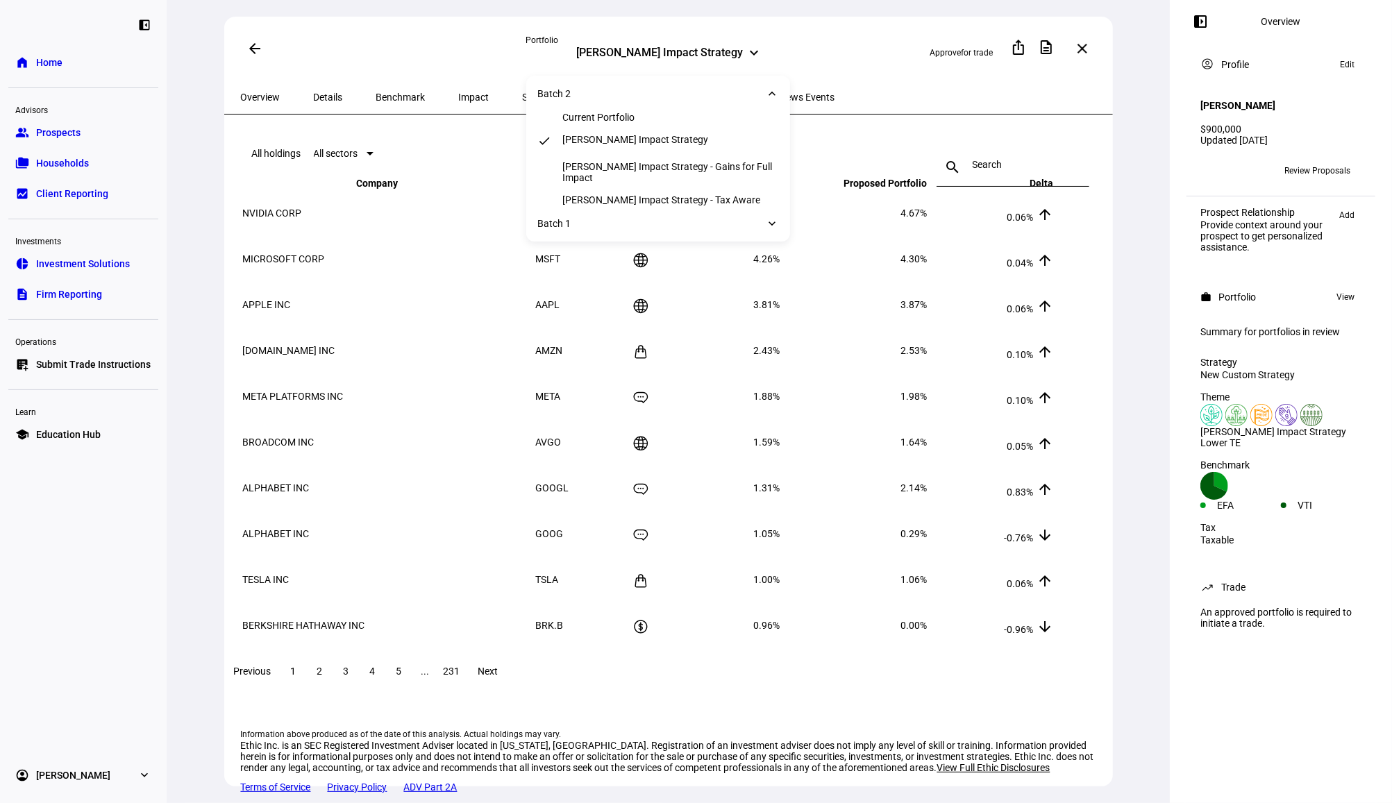
click at [717, 52] on div "Bill Holt Impact Strategy" at bounding box center [660, 54] width 167 height 17
click at [794, 49] on div "Bill Holt Impact Strategy keyboard_arrow_down" at bounding box center [667, 54] width 285 height 17
click at [250, 46] on mat-icon "arrow_back" at bounding box center [254, 48] width 17 height 17
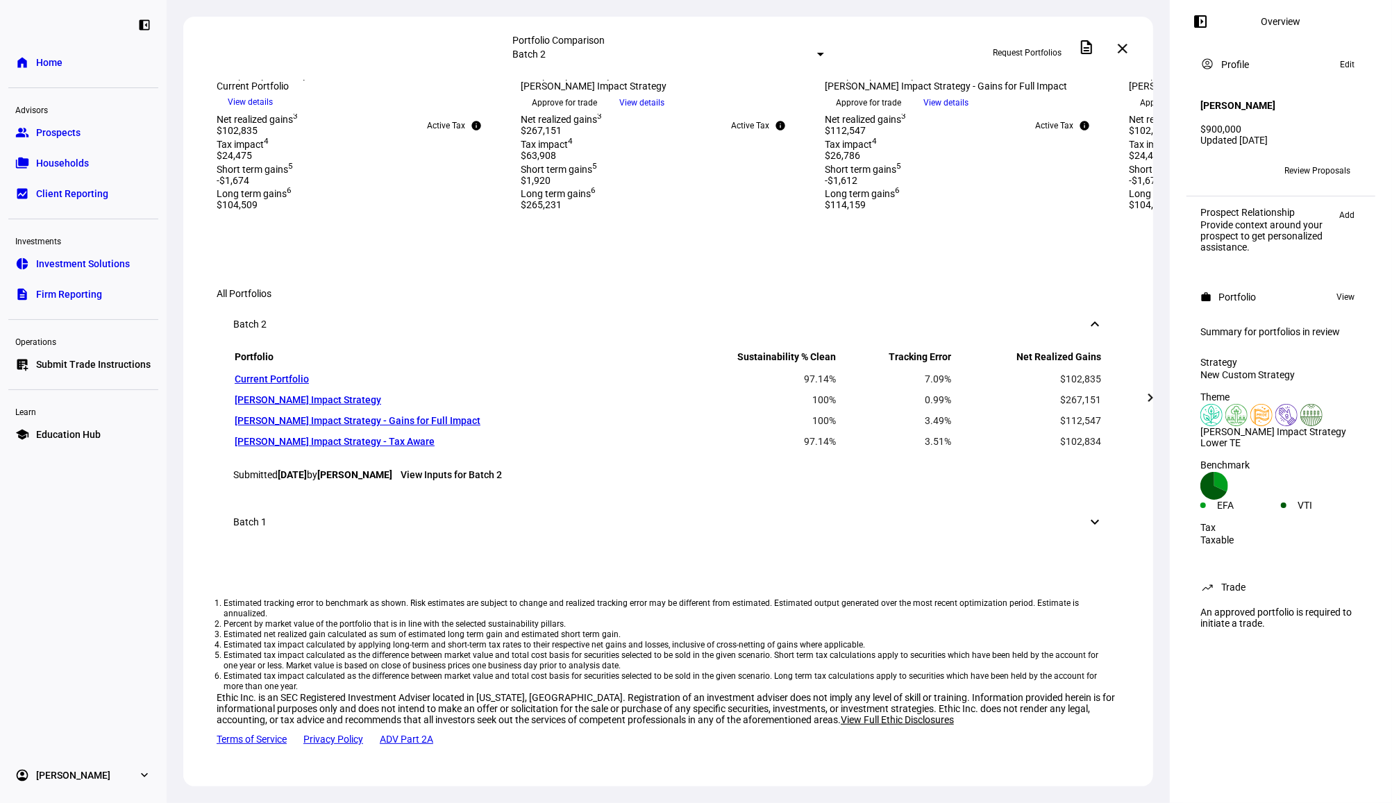
scroll to position [1145, 0]
click at [482, 469] on link "View Inputs for Batch 2" at bounding box center [450, 474] width 101 height 11
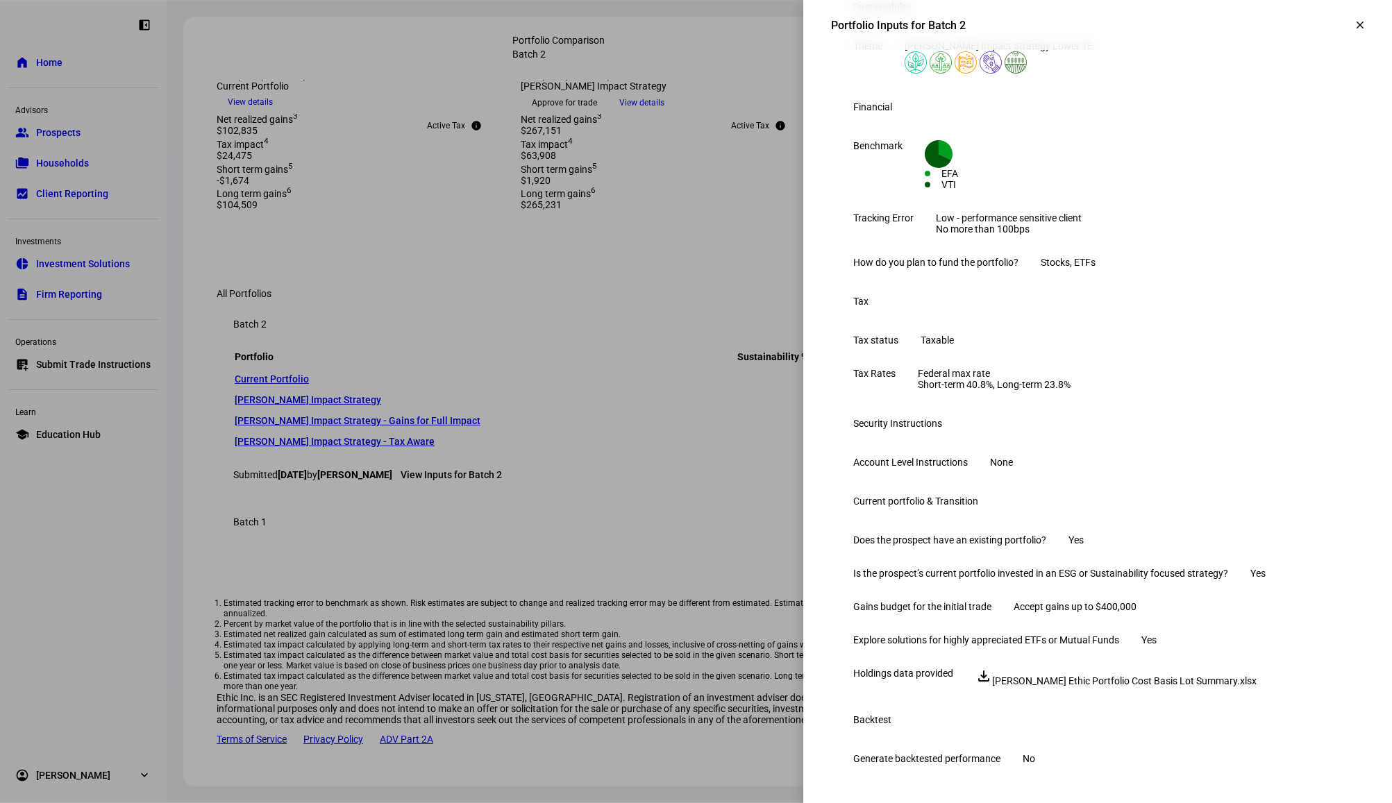
scroll to position [433, 0]
click at [1128, 675] on span "Holt Ethic Portfolio Cost Basis Lot Summary.xlsx" at bounding box center [1124, 680] width 264 height 11
click at [475, 224] on div at bounding box center [696, 401] width 1392 height 803
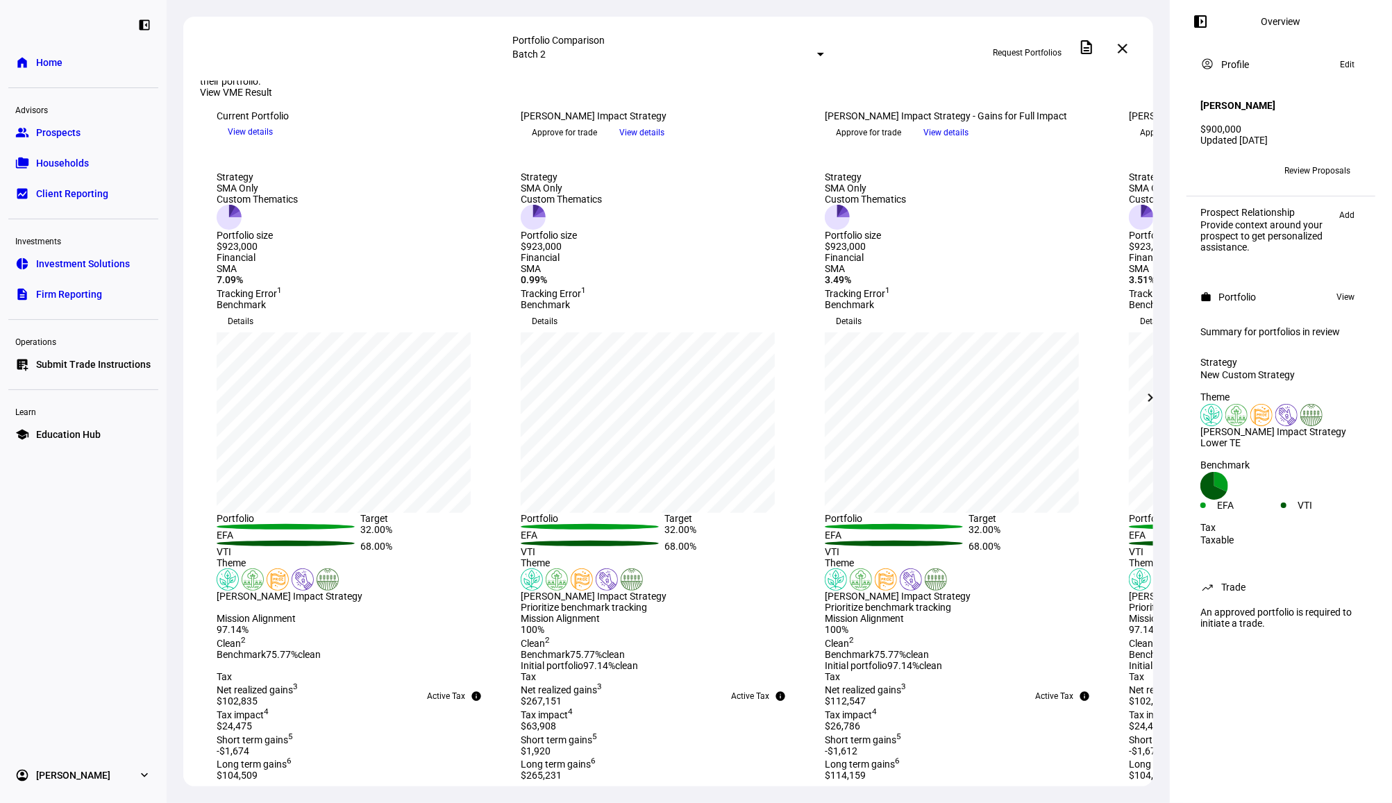
scroll to position [0, 0]
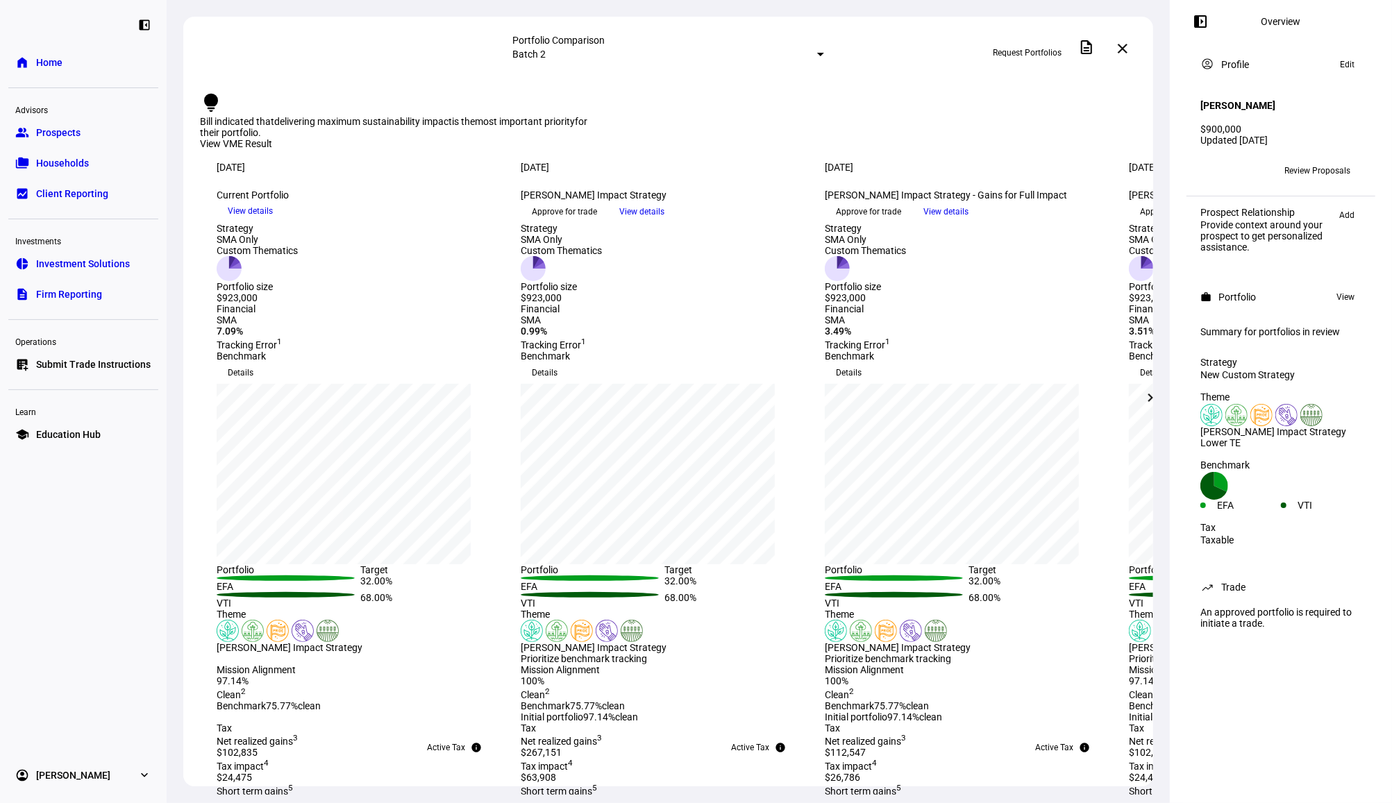
click at [664, 222] on span "View details" at bounding box center [641, 211] width 45 height 21
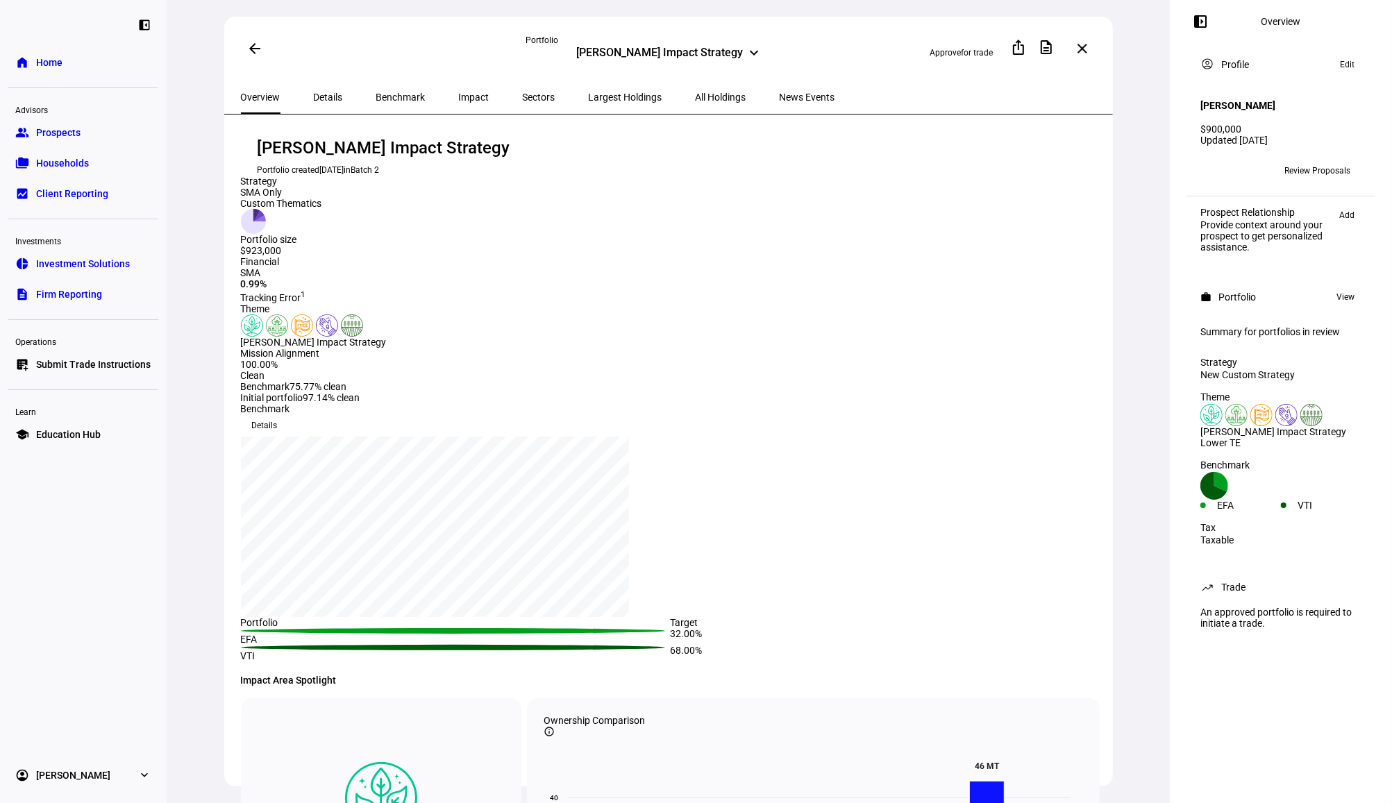
click at [695, 95] on span "All Holdings" at bounding box center [720, 97] width 51 height 10
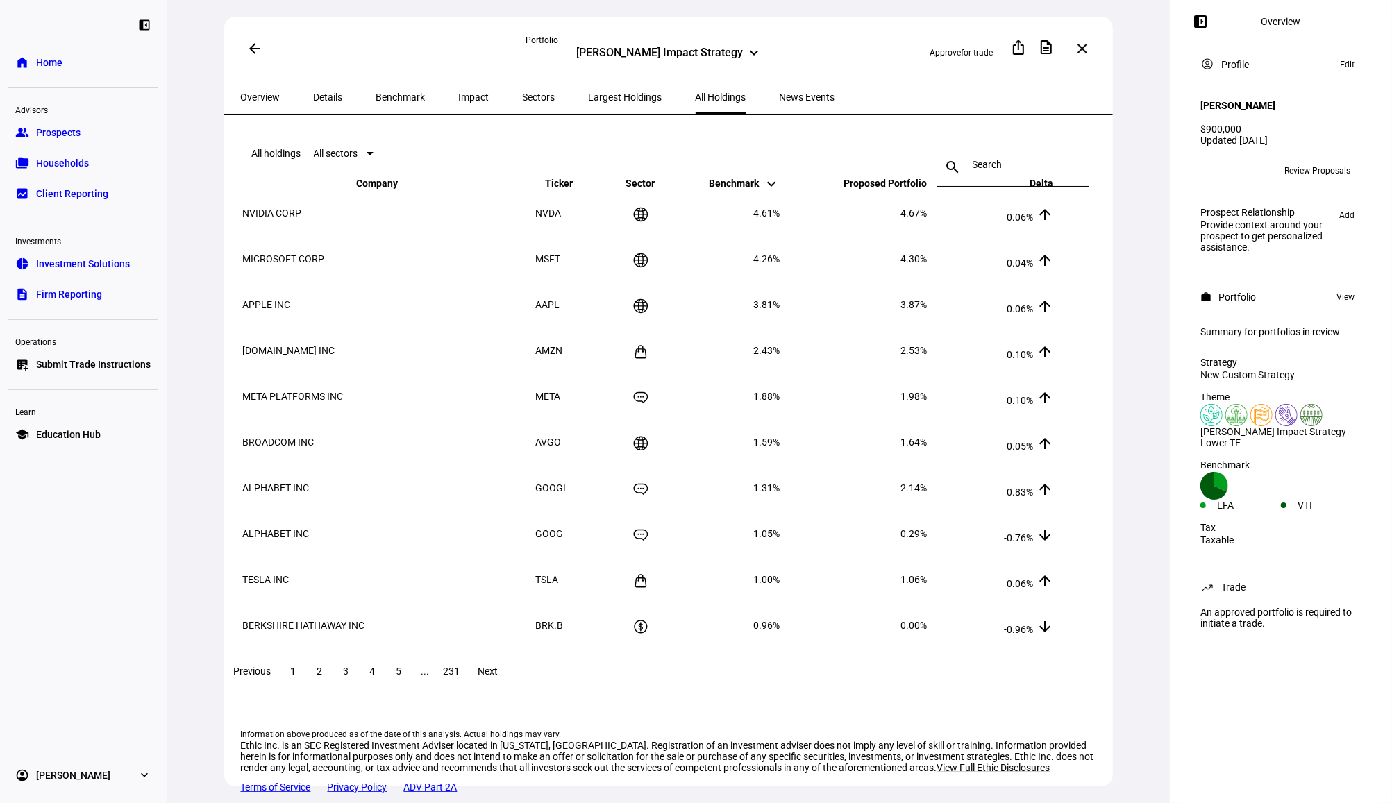
click at [816, 53] on div "Approve for trade ios_share description more_vert close" at bounding box center [953, 48] width 285 height 31
click at [606, 101] on span "Largest Holdings" at bounding box center [626, 97] width 74 height 33
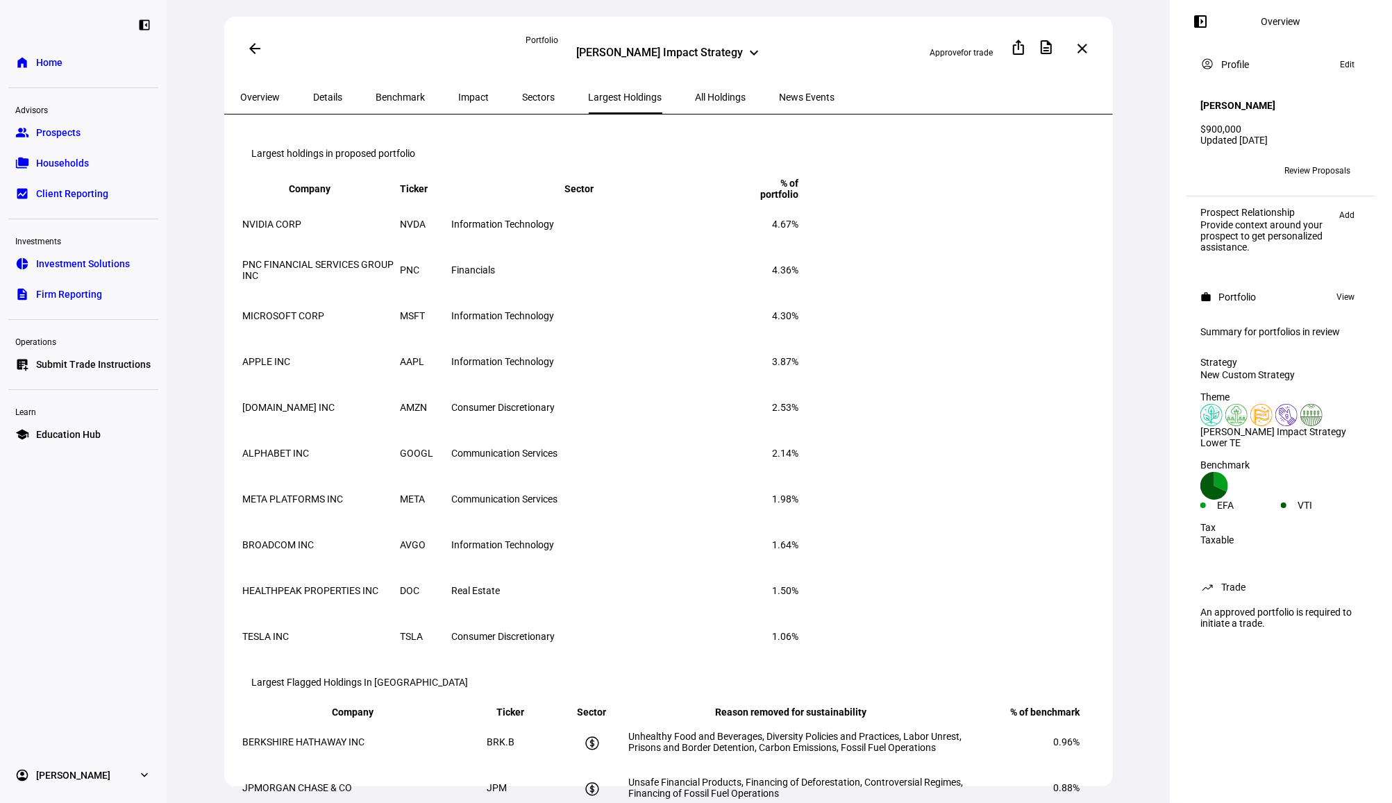
click at [695, 101] on span "All Holdings" at bounding box center [720, 97] width 51 height 33
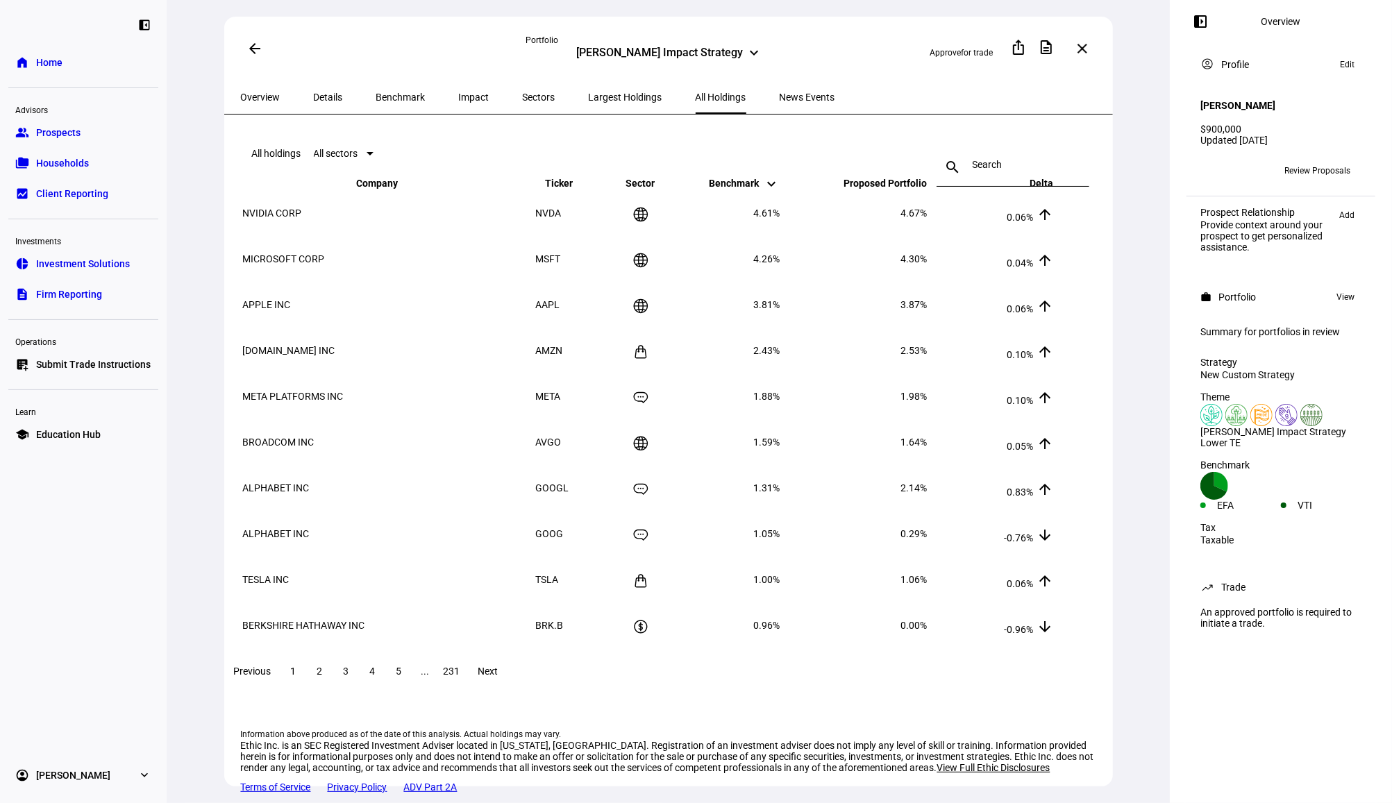
click at [1002, 171] on div "search close" at bounding box center [1012, 153] width 153 height 44
click at [1004, 163] on input at bounding box center [1012, 164] width 81 height 11
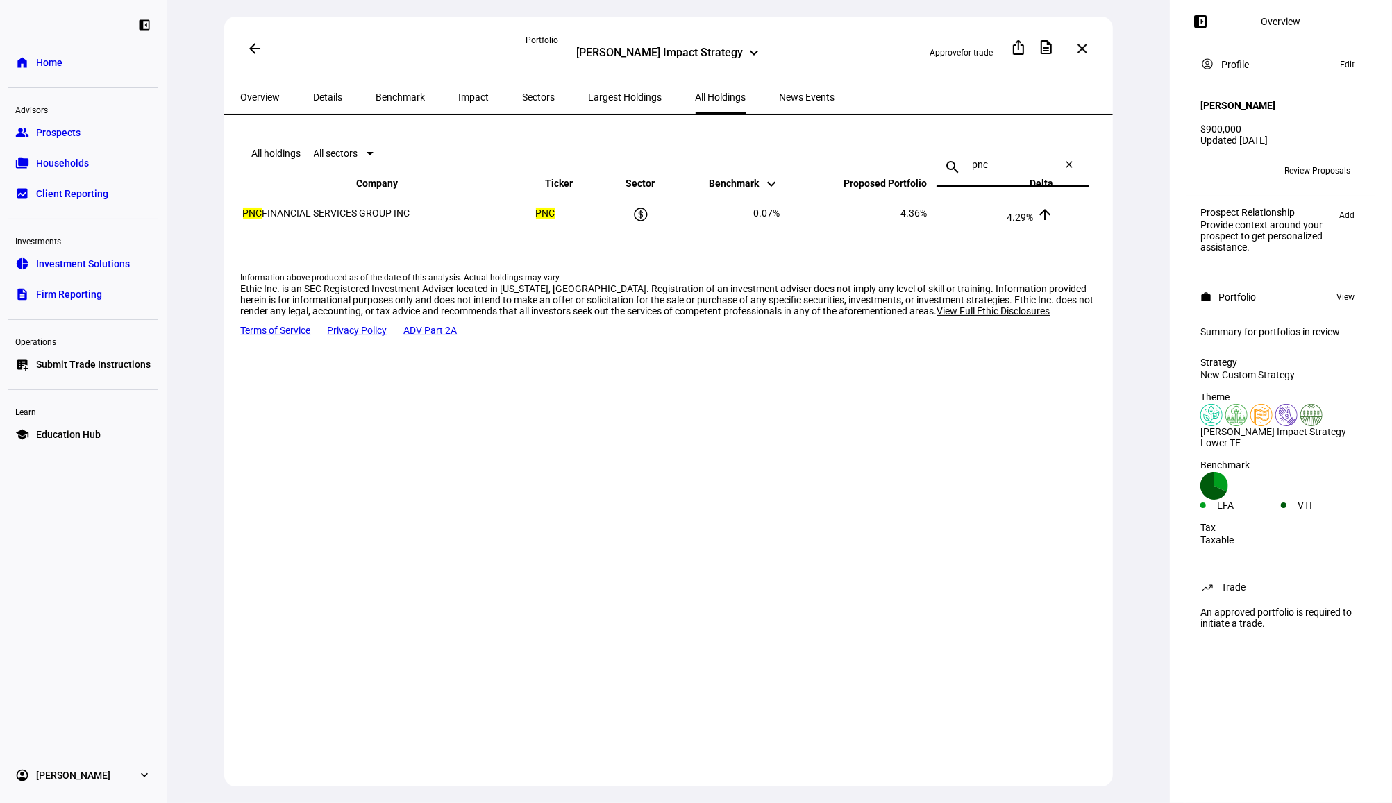
type input "pnc"
click at [277, 92] on span "Overview" at bounding box center [261, 97] width 40 height 10
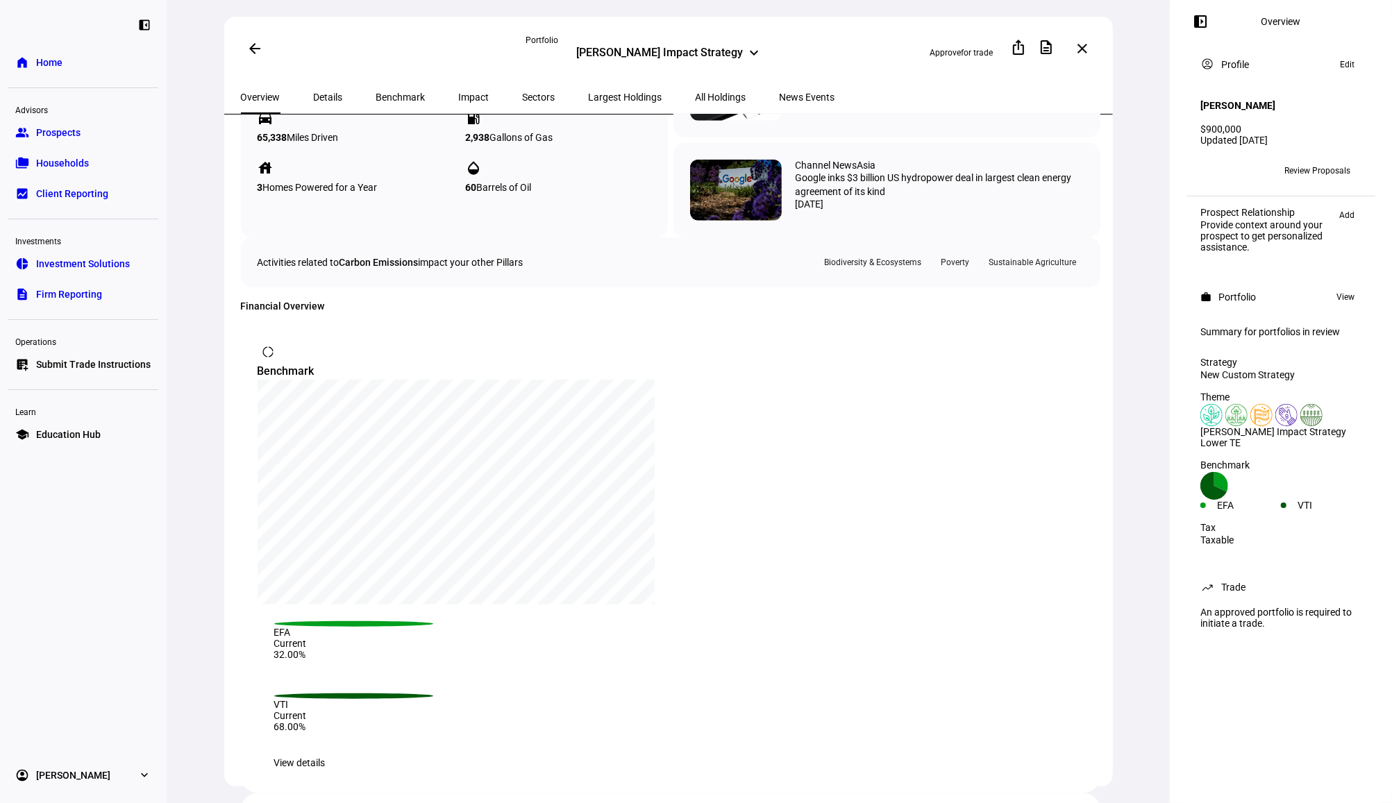
scroll to position [602, 0]
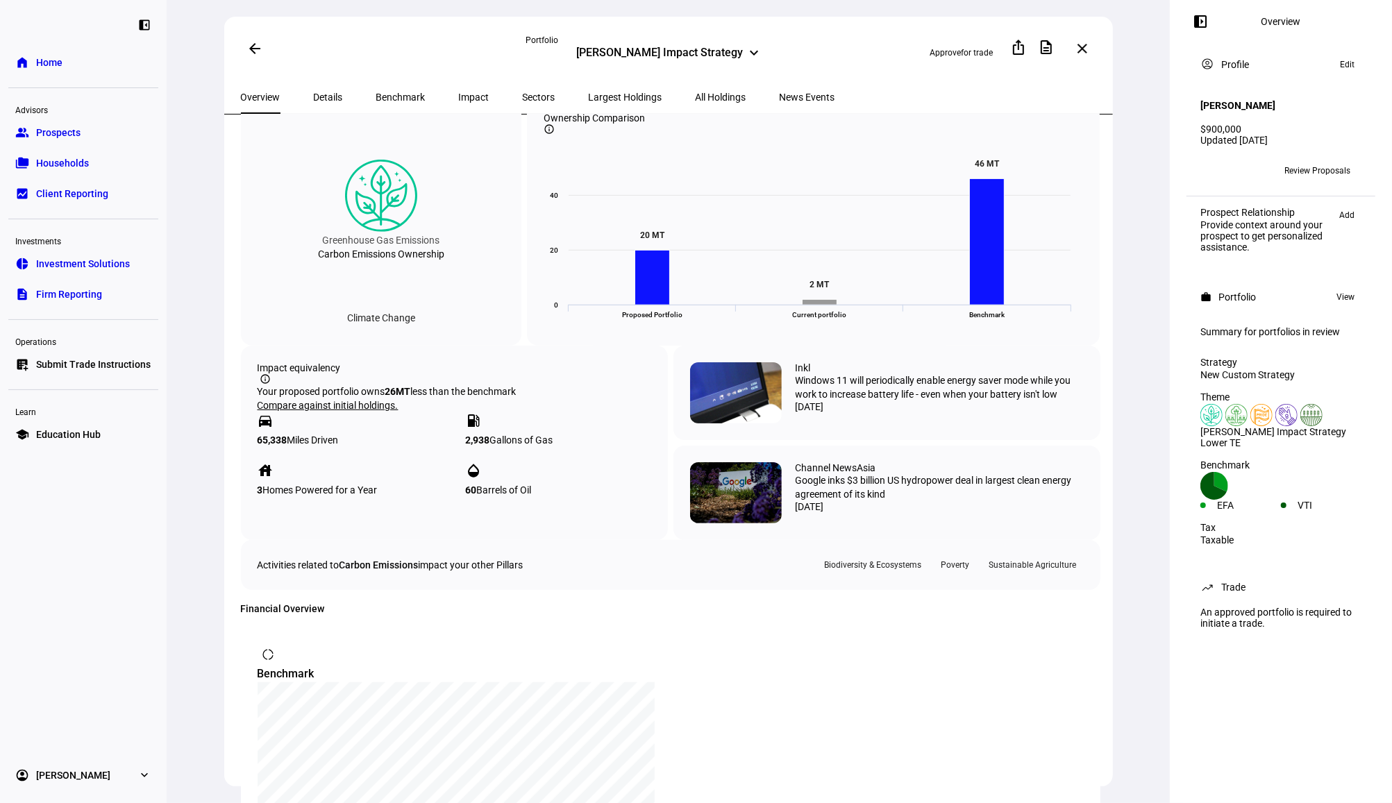
click at [248, 47] on mat-icon "arrow_back" at bounding box center [254, 48] width 17 height 17
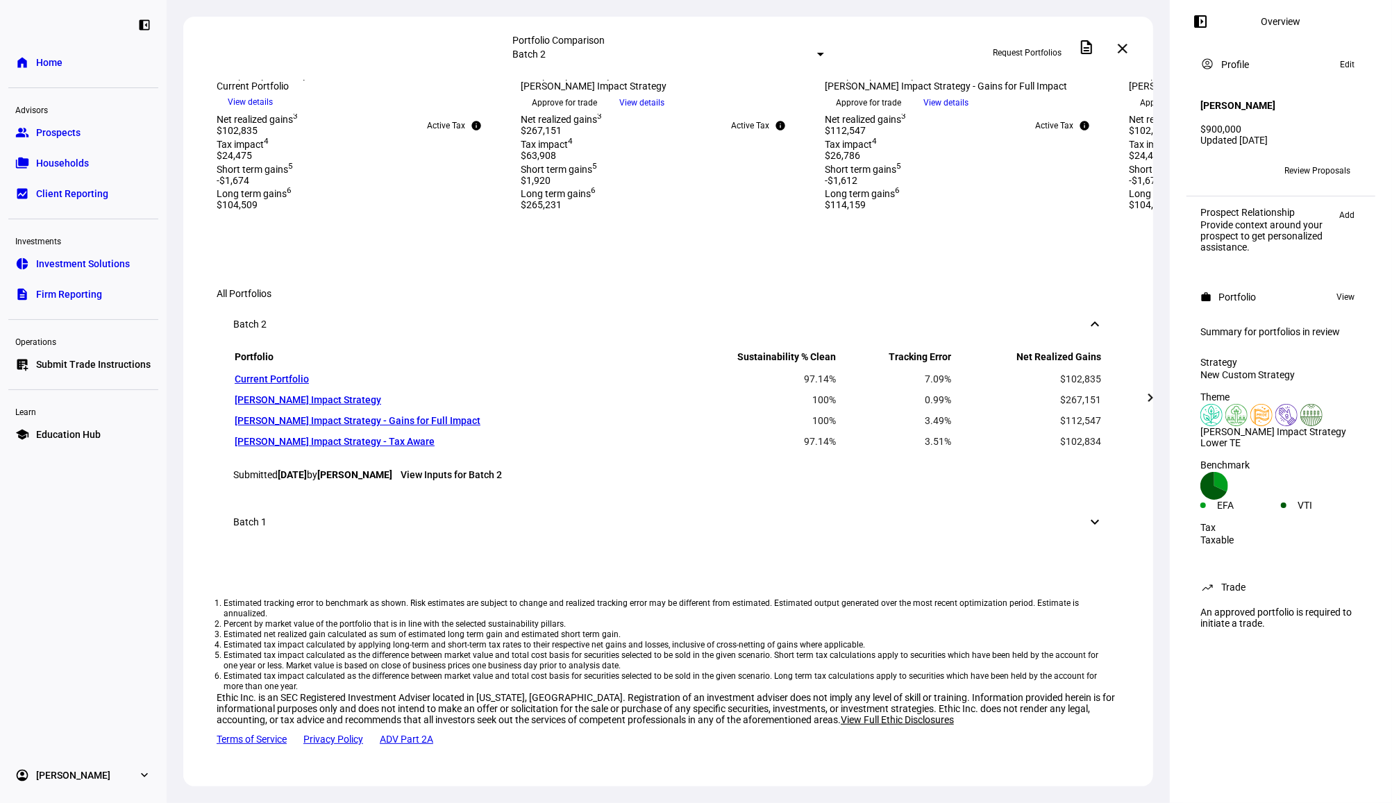
scroll to position [775, 0]
